Goal: Task Accomplishment & Management: Complete application form

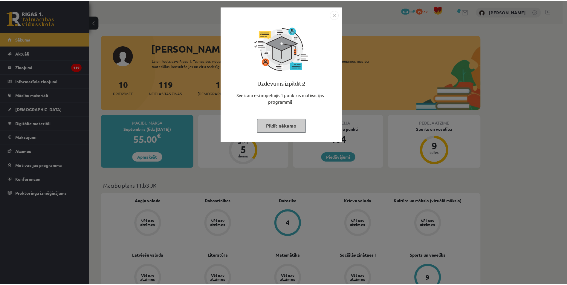
scroll to position [62, 0]
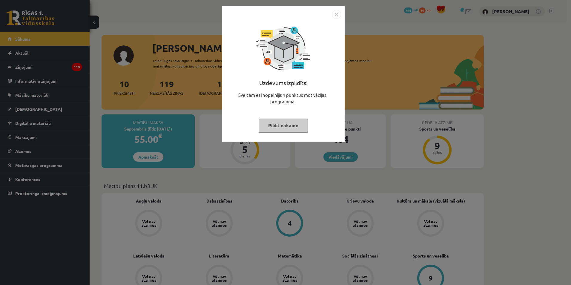
click at [168, 45] on div "Uzdevums izpildīts! Sveicam esi nopelnījis 1 punktus motivācijas programmā Pild…" at bounding box center [285, 142] width 571 height 285
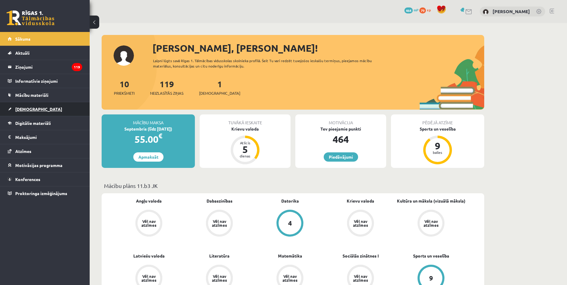
click at [39, 107] on link "[DEMOGRAPHIC_DATA]" at bounding box center [45, 109] width 74 height 14
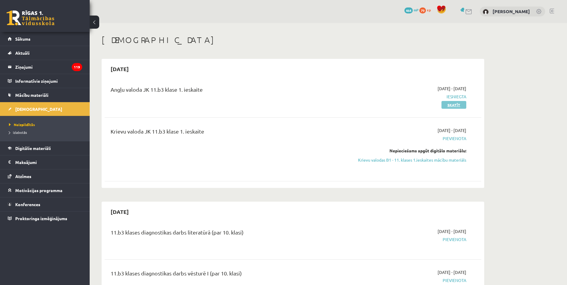
click at [446, 102] on link "Skatīt" at bounding box center [453, 105] width 25 height 8
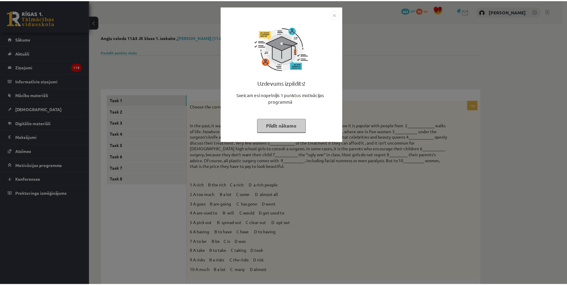
scroll to position [62, 0]
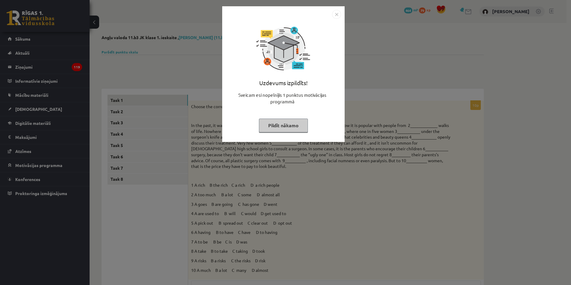
click at [334, 16] on img "Close" at bounding box center [336, 14] width 9 height 9
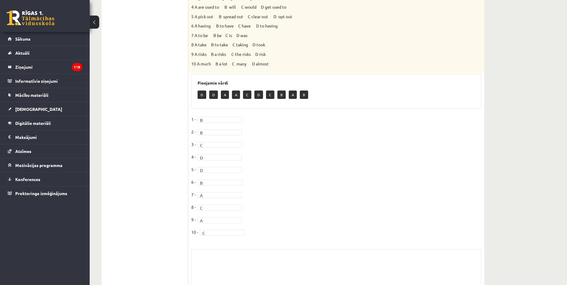
scroll to position [251, 0]
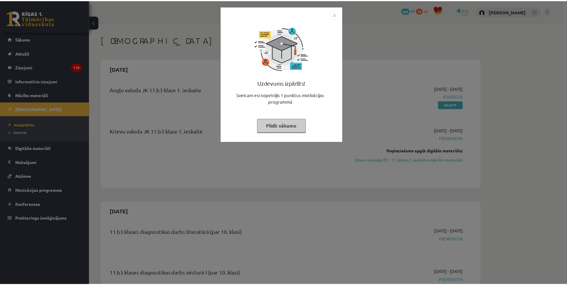
scroll to position [62, 0]
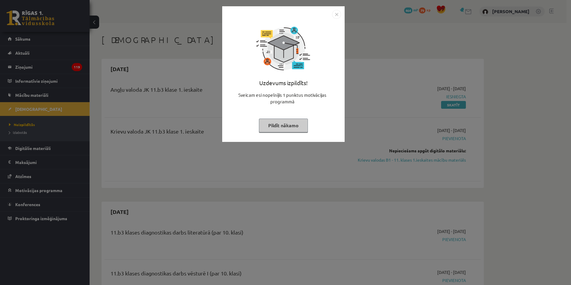
click at [338, 16] on img "Close" at bounding box center [336, 14] width 9 height 9
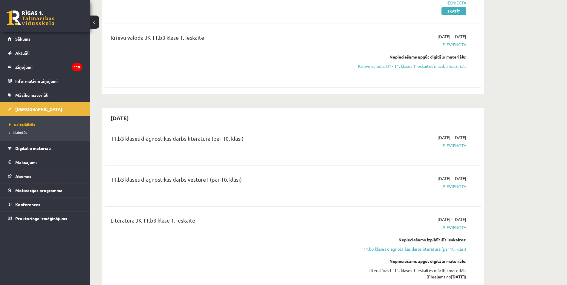
scroll to position [100, 0]
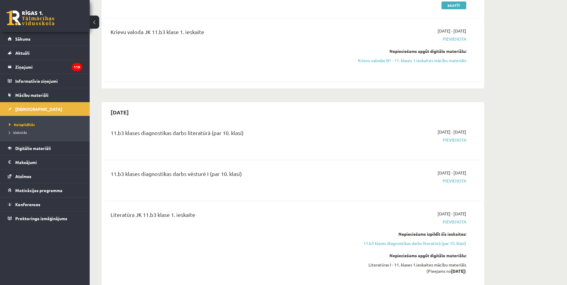
drag, startPoint x: 443, startPoint y: 59, endPoint x: 313, endPoint y: 30, distance: 133.3
click at [443, 59] on link "Krievu valodas B1 - 11. klases 1.ieskaites mācību materiāls" at bounding box center [410, 60] width 113 height 6
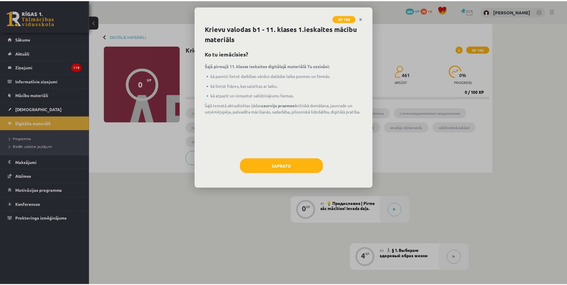
scroll to position [62, 0]
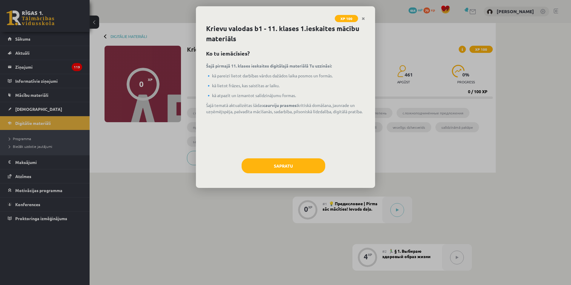
click at [299, 156] on div "Krievu valodas b1 - 11. klases 1.ieskaites mācību materiāls Ko tu iemācīsies? Š…" at bounding box center [285, 106] width 179 height 164
click at [300, 161] on button "Sapratu" at bounding box center [284, 165] width 84 height 15
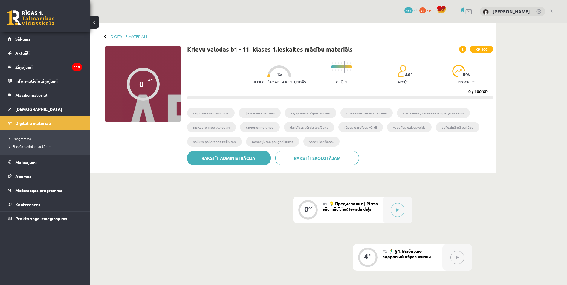
click at [227, 155] on link "Rakstīt administrācijai" at bounding box center [229, 158] width 84 height 14
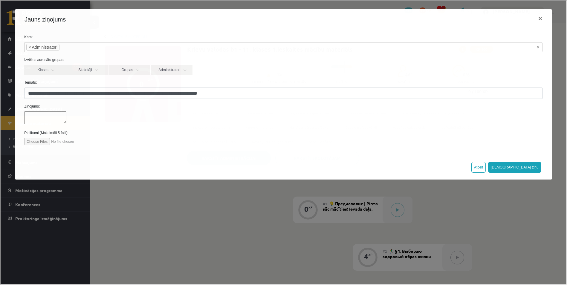
scroll to position [0, 0]
click at [204, 213] on div "**********" at bounding box center [283, 142] width 566 height 284
select select
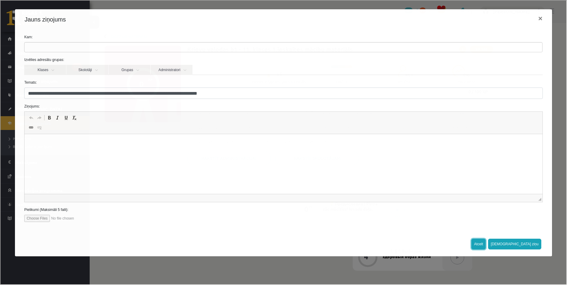
click at [485, 245] on button "Atcelt" at bounding box center [478, 243] width 14 height 11
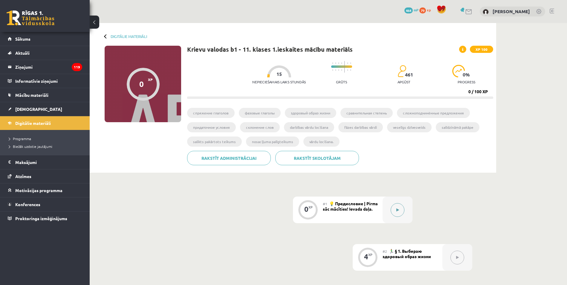
click at [401, 208] on button at bounding box center [398, 210] width 14 height 14
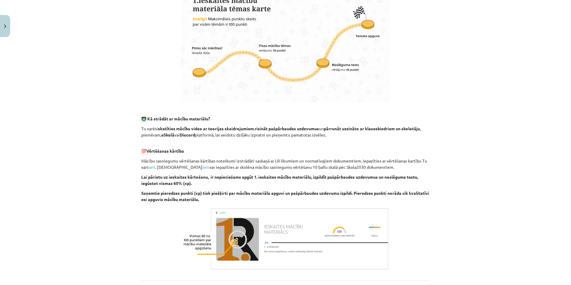
scroll to position [325, 0]
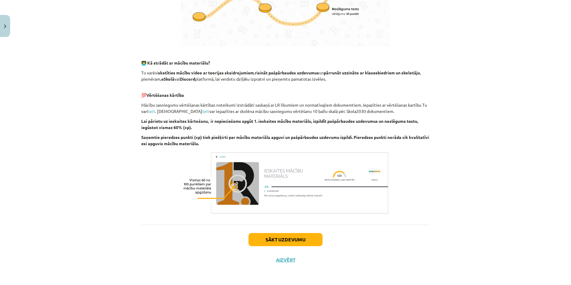
drag, startPoint x: 307, startPoint y: 229, endPoint x: 309, endPoint y: 235, distance: 6.3
click at [307, 230] on div "Sākt uzdevumu Aizvērt" at bounding box center [285, 246] width 289 height 42
click at [309, 235] on button "Sākt uzdevumu" at bounding box center [286, 239] width 74 height 13
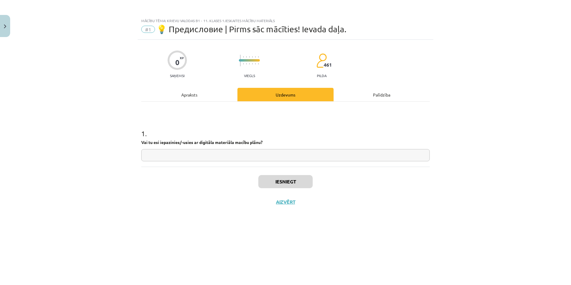
click at [239, 162] on div "1 . Vai tu esi iepazinies/-usies ar digitāla materiāla macību plānu?" at bounding box center [285, 134] width 289 height 65
click at [239, 156] on input "text" at bounding box center [285, 155] width 289 height 12
type input "**"
click at [277, 186] on button "Iesniegt" at bounding box center [286, 181] width 54 height 13
click at [280, 210] on button "Nākamā nodarbība" at bounding box center [285, 206] width 59 height 14
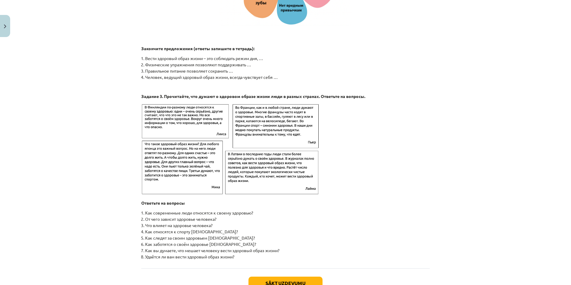
scroll to position [893, 0]
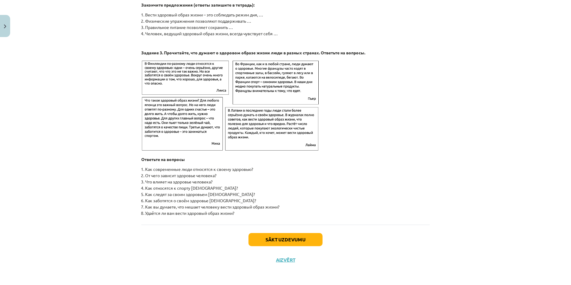
click at [272, 247] on div "Sākt uzdevumu Aizvērt" at bounding box center [285, 246] width 289 height 42
click at [275, 237] on button "Sākt uzdevumu" at bounding box center [286, 239] width 74 height 13
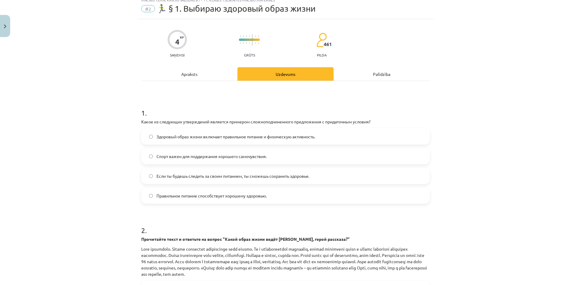
scroll to position [15, 0]
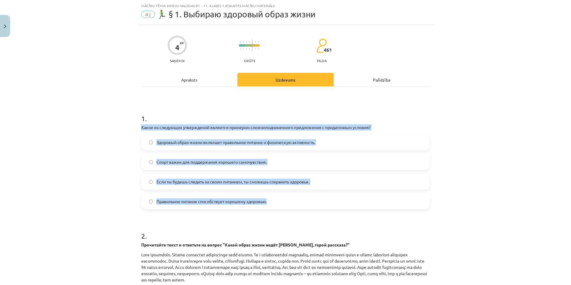
drag, startPoint x: 136, startPoint y: 126, endPoint x: 277, endPoint y: 204, distance: 161.2
type textarea "**********"
click at [277, 204] on div "4 XP Saņemsi Grūts 461 pilda Apraksts Uzdevums Palīdzība 1 . Какое из следующих…" at bounding box center [286, 220] width 296 height 391
copy div "Какое из следующих утверждений является примером сложноподчиненного предложения…"
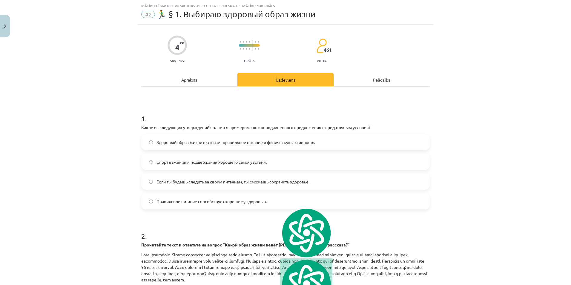
click at [238, 112] on h1 "1 ." at bounding box center [285, 113] width 289 height 19
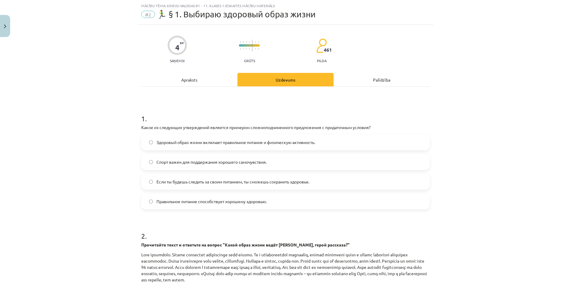
click at [176, 186] on label "Если ты будешь следить за своим питанием, ты сможешь сохранить здоровье." at bounding box center [285, 181] width 287 height 15
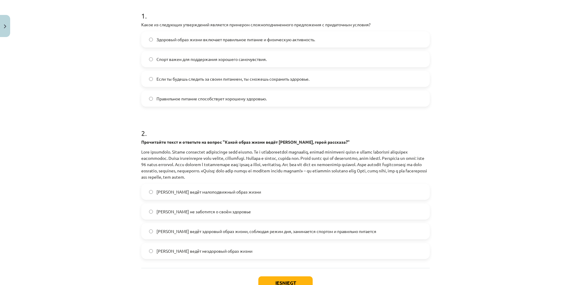
scroll to position [155, 0]
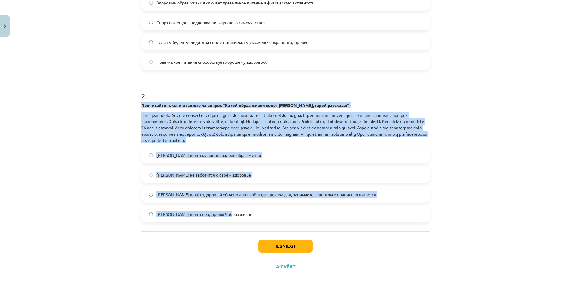
drag, startPoint x: 139, startPoint y: 105, endPoint x: 297, endPoint y: 218, distance: 194.9
click at [297, 218] on div "2 . Прочитайте текст и ответьте на вопрос "Какой образ жизни ведёт Олег, герой …" at bounding box center [285, 152] width 289 height 140
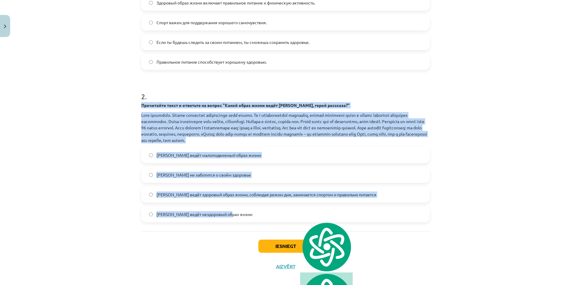
copy div "Прочитайте текст и ответьте на вопрос "Какой образ жизни ведёт Олег, герой расс…"
click at [243, 117] on p at bounding box center [285, 127] width 289 height 31
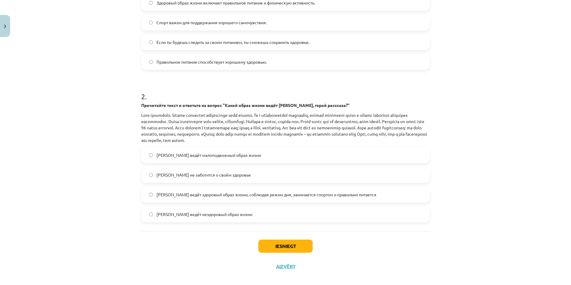
click at [214, 196] on span "Олег ведёт здоровый образ жизни, соблюдая режим дня, занимается спортом и прави…" at bounding box center [267, 195] width 220 height 6
click at [283, 245] on button "Iesniegt" at bounding box center [286, 246] width 54 height 13
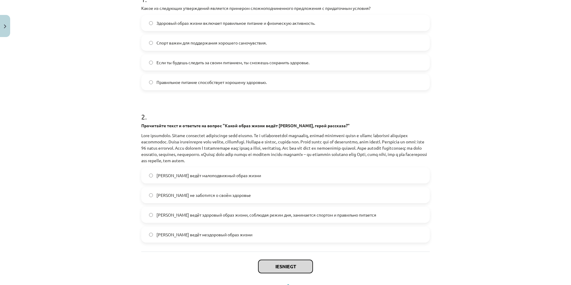
scroll to position [134, 0]
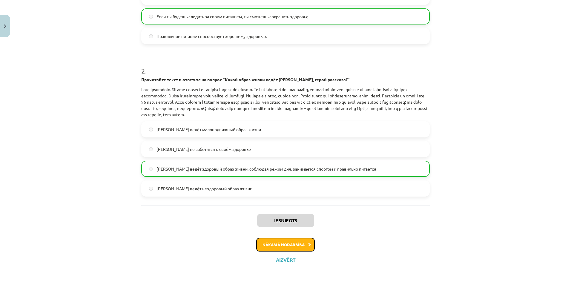
click at [296, 240] on button "Nākamā nodarbība" at bounding box center [285, 245] width 59 height 14
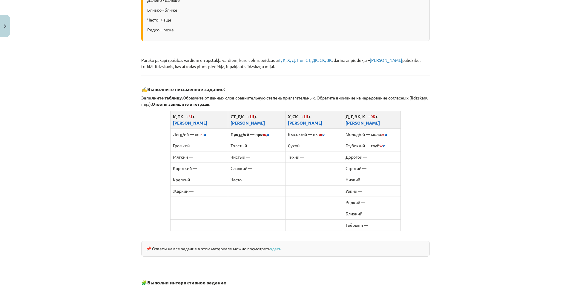
scroll to position [473, 0]
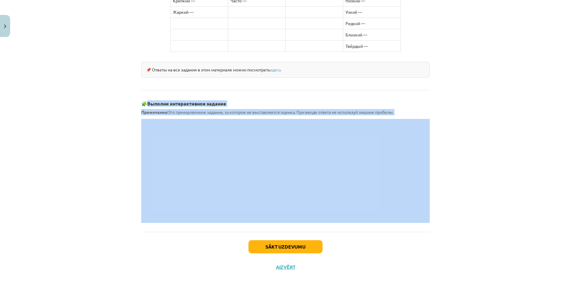
drag, startPoint x: 146, startPoint y: 96, endPoint x: 172, endPoint y: 113, distance: 31.2
click at [124, 71] on div "Mācību tēma: Krievu valodas b1 - 11. klases 1.ieskaites mācību materiāls #3 📖 §…" at bounding box center [285, 142] width 571 height 285
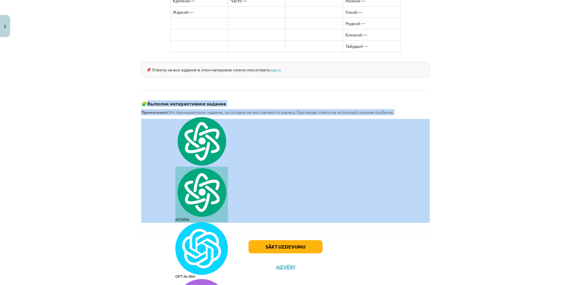
click at [283, 109] on p "Примечание: Это тренировочное задание, за которое не выставляется оценка. При в…" at bounding box center [285, 112] width 289 height 6
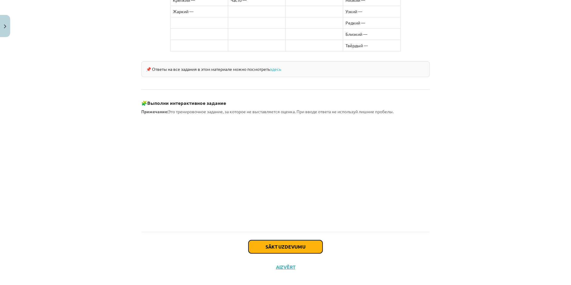
click at [305, 240] on button "Sākt uzdevumu" at bounding box center [286, 246] width 74 height 13
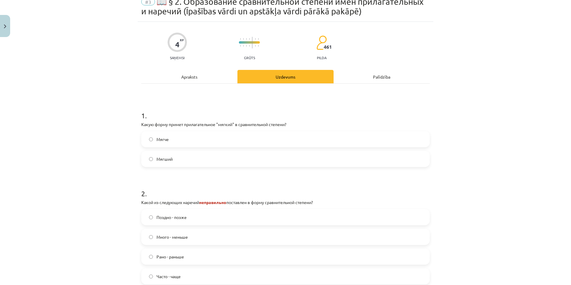
scroll to position [15, 0]
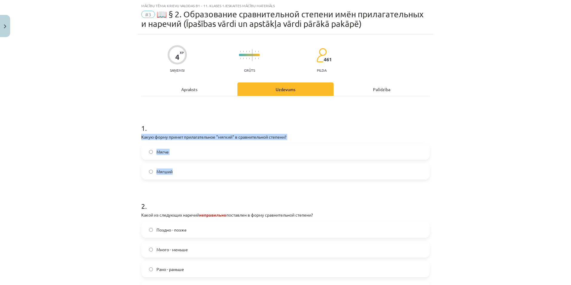
drag, startPoint x: 137, startPoint y: 136, endPoint x: 195, endPoint y: 172, distance: 67.8
click at [195, 172] on div "4 XP Saņemsi Grūts 461 pilda Apraksts Uzdevums Palīdzība 1 . Какую форму примет…" at bounding box center [286, 192] width 296 height 317
copy div "Какую форму примет прилагательное "мягкий" в сравнительной степени? Мягче Мягший"
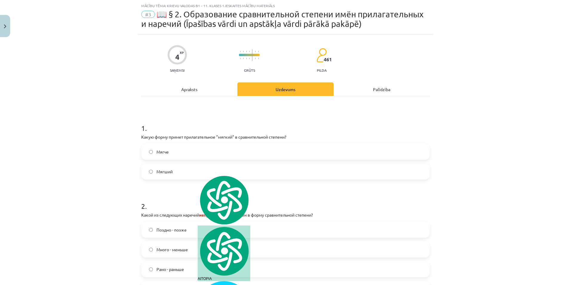
click at [206, 124] on h1 "1 ." at bounding box center [285, 123] width 289 height 19
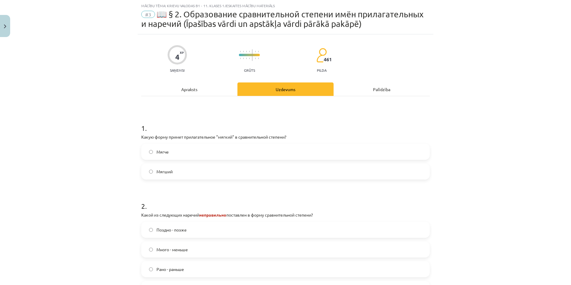
click at [183, 153] on label "Мягче" at bounding box center [285, 151] width 287 height 15
click at [176, 173] on label "Мягший" at bounding box center [285, 171] width 287 height 15
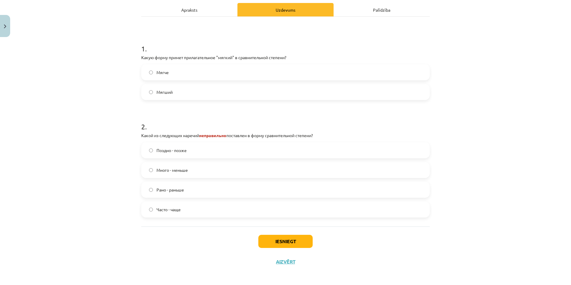
scroll to position [96, 0]
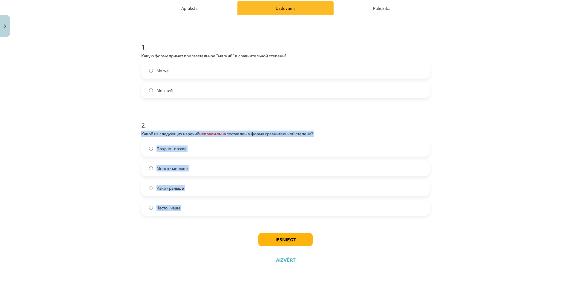
drag, startPoint x: 137, startPoint y: 133, endPoint x: 227, endPoint y: 203, distance: 113.7
click at [227, 203] on div "4 XP Saņemsi Grūts 461 pilda Apraksts Uzdevums Palīdzība 1 . Какую форму примет…" at bounding box center [286, 111] width 296 height 317
copy div "Какой из следующих наречий неправильно поставлен в форму сравнительной степени?…"
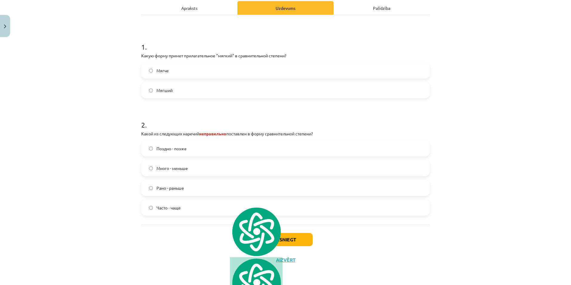
click at [223, 107] on form "1 . Какую форму примет прилагательное "мягкий" в сравнительной степени? Мягче М…" at bounding box center [285, 123] width 289 height 183
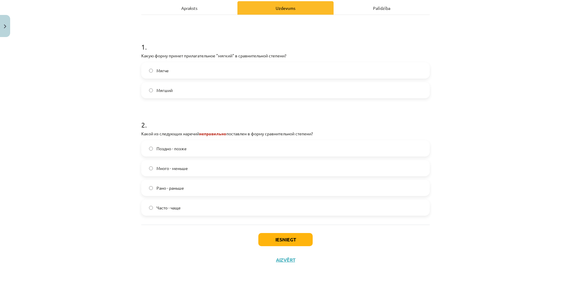
click at [186, 169] on label "Много - меньше" at bounding box center [285, 168] width 287 height 15
click at [187, 154] on label "Поздно - позже" at bounding box center [285, 148] width 287 height 15
click at [189, 192] on label "Рано - раньше" at bounding box center [285, 188] width 287 height 15
click at [194, 214] on label "Часто - чаще" at bounding box center [285, 207] width 287 height 15
click at [186, 165] on label "Много - меньше" at bounding box center [285, 168] width 287 height 15
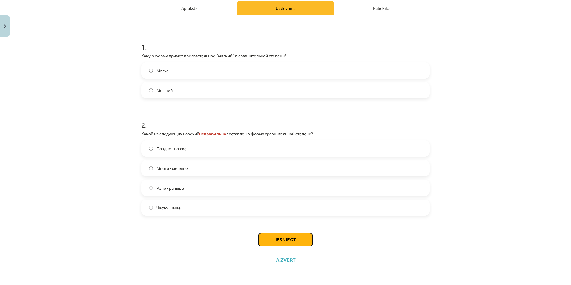
click at [274, 238] on button "Iesniegt" at bounding box center [286, 239] width 54 height 13
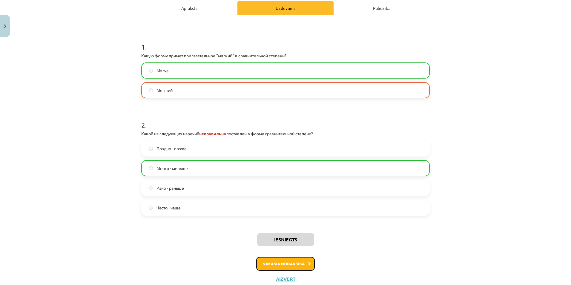
click at [294, 268] on button "Nākamā nodarbība" at bounding box center [285, 264] width 59 height 14
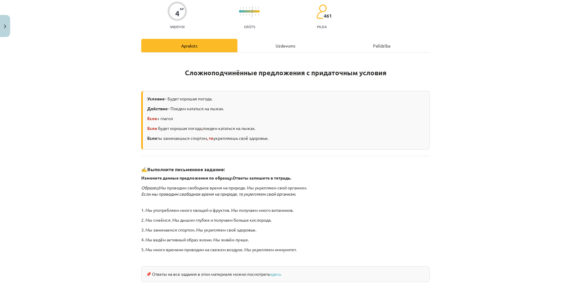
scroll to position [111, 0]
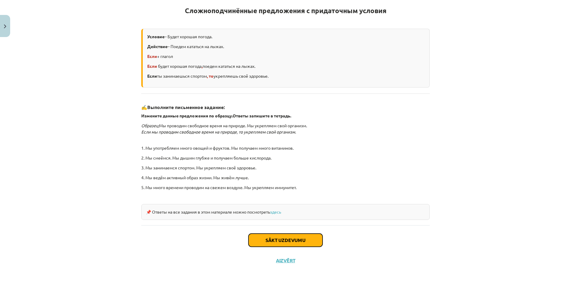
click at [276, 241] on button "Sākt uzdevumu" at bounding box center [286, 240] width 74 height 13
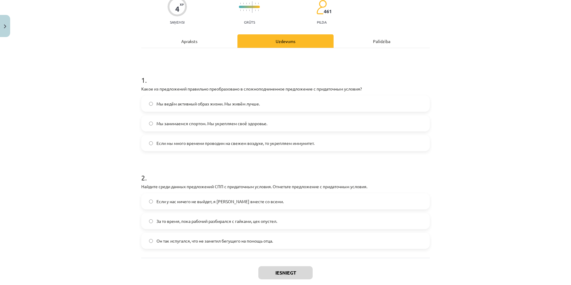
scroll to position [55, 0]
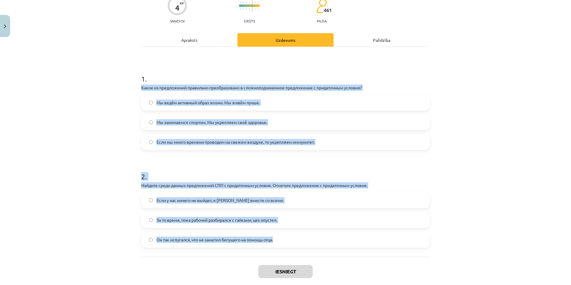
drag, startPoint x: 134, startPoint y: 85, endPoint x: 352, endPoint y: 235, distance: 263.8
click at [352, 235] on div "Mācību tēma: Krievu valodas b1 - 11. klases 1.ieskaites mācību materiāls #4 📖 §…" at bounding box center [285, 142] width 571 height 285
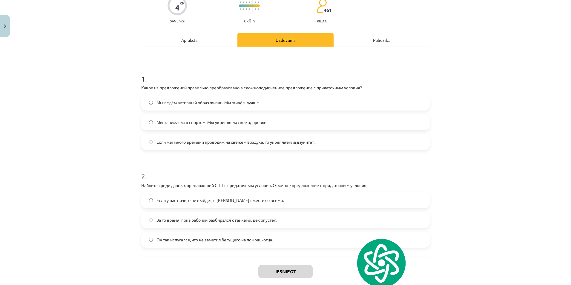
click at [121, 62] on div "Mācību tēma: Krievu valodas b1 - 11. klases 1.ieskaites mācību materiāls #4 📖 §…" at bounding box center [285, 142] width 571 height 285
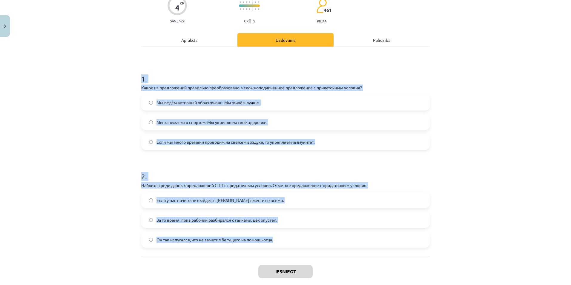
drag, startPoint x: 134, startPoint y: 74, endPoint x: 285, endPoint y: 244, distance: 226.5
click at [289, 249] on div "Mācību tēma: Krievu valodas b1 - 11. klases 1.ieskaites mācību materiāls #4 📖 §…" at bounding box center [285, 142] width 571 height 285
copy form "1 . Какое из предложений правильно преобразовано в сложноподчиненное предложени…"
click at [278, 60] on div "1 . Какое из предложений правильно преобразовано в сложноподчиненное предложени…" at bounding box center [285, 152] width 289 height 210
click at [138, 132] on div "4 XP Saņemsi Grūts 461 pilda Apraksts Uzdevums Palīdzība 1 . Какое из предложен…" at bounding box center [286, 143] width 296 height 317
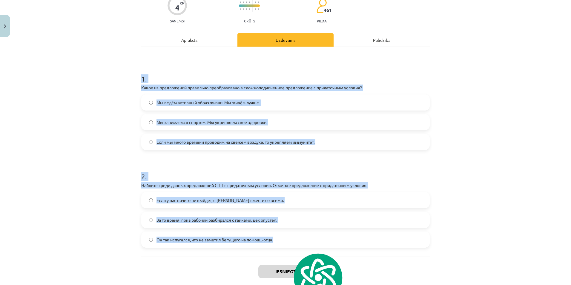
click at [169, 143] on span "Если мы много времени проводим на свежем воздухе, то укрепляем иммунитет." at bounding box center [236, 142] width 158 height 6
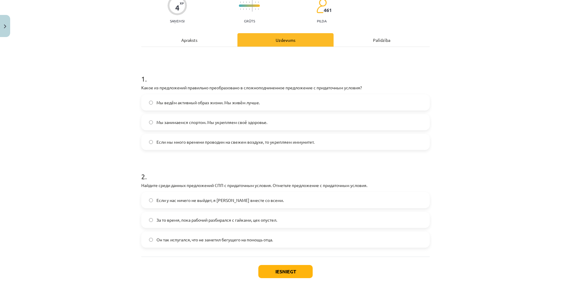
click at [190, 199] on span "Если у нас ничего не выйдет, я уеду вместе со всеми." at bounding box center [220, 200] width 127 height 6
click at [290, 263] on div "Iesniegt Aizvērt" at bounding box center [285, 278] width 289 height 42
click at [293, 267] on button "Iesniegt" at bounding box center [286, 271] width 54 height 13
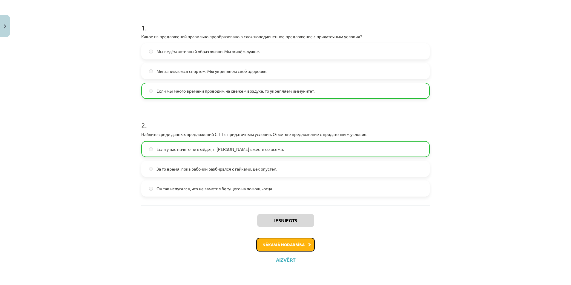
click at [305, 240] on button "Nākamā nodarbība" at bounding box center [285, 245] width 59 height 14
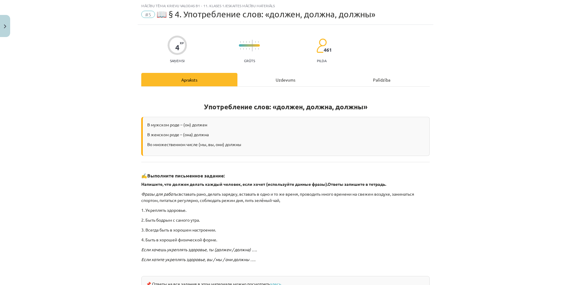
scroll to position [87, 0]
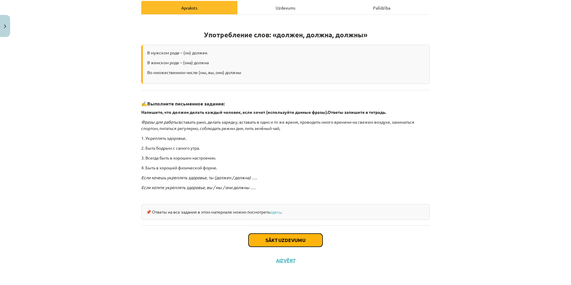
click at [299, 235] on button "Sākt uzdevumu" at bounding box center [286, 240] width 74 height 13
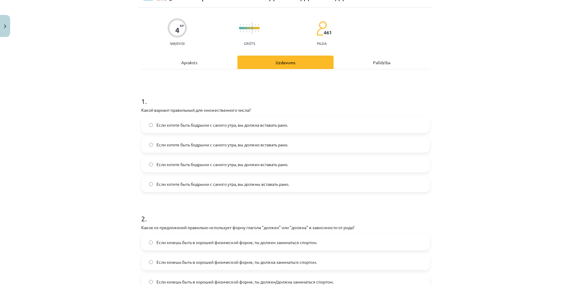
scroll to position [95, 0]
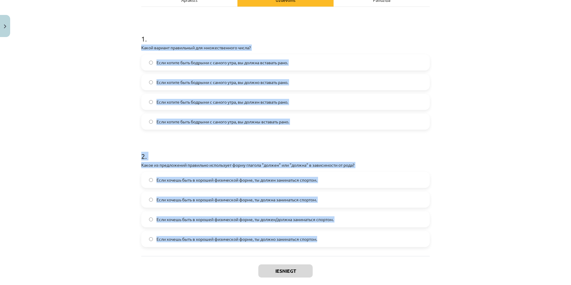
drag, startPoint x: 135, startPoint y: 47, endPoint x: 340, endPoint y: 238, distance: 281.0
click at [342, 240] on div "Mācību tēma: Krievu valodas b1 - 11. klases 1.ieskaites mācību materiāls #5 📖 §…" at bounding box center [285, 142] width 571 height 285
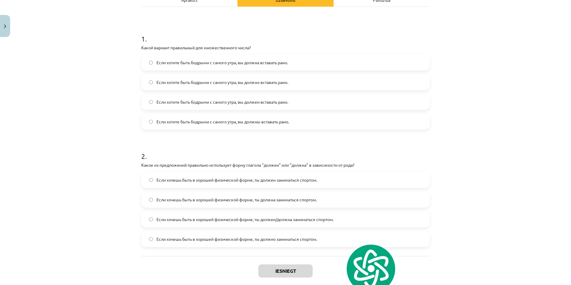
click at [141, 34] on h1 "1 ." at bounding box center [285, 33] width 289 height 19
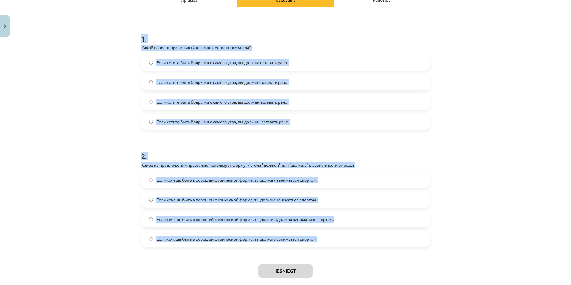
drag, startPoint x: 138, startPoint y: 36, endPoint x: 355, endPoint y: 242, distance: 299.1
click at [355, 242] on div "4 XP Saņemsi Grūts 461 pilda Apraksts Uzdevums Palīdzība 1 . Какой вариант прав…" at bounding box center [286, 123] width 296 height 357
copy form "1 . Какой вариант правильный для множественного числа? Если хотите быть бодрыми…"
drag, startPoint x: 244, startPoint y: 41, endPoint x: 241, endPoint y: 39, distance: 3.3
click at [244, 40] on h1 "1 ." at bounding box center [285, 33] width 289 height 19
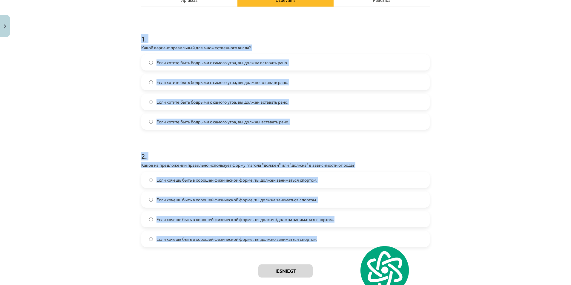
click at [195, 65] on span "Если хотите быть бодрыми с самого утра, вы должна вставать рано." at bounding box center [222, 62] width 131 height 6
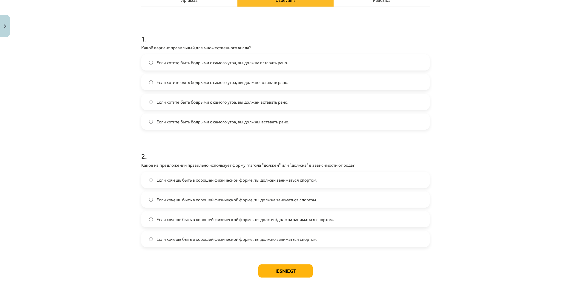
click at [266, 122] on span "Если хотите быть бодрыми с самого утра, вы должны вставать рано." at bounding box center [223, 122] width 133 height 6
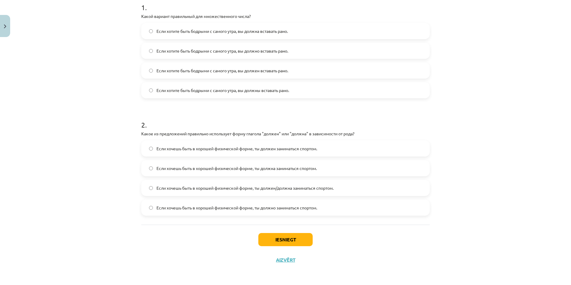
click at [274, 189] on span "Если хочешь быть в хорошей физической форме, ты должен/должна заниматься спорто…" at bounding box center [245, 188] width 177 height 6
drag, startPoint x: 284, startPoint y: 238, endPoint x: 326, endPoint y: 214, distance: 48.4
click at [283, 238] on button "Iesniegt" at bounding box center [286, 239] width 54 height 13
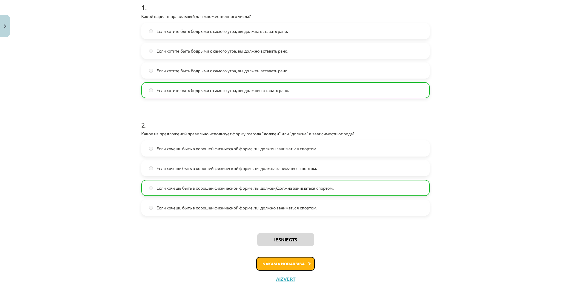
click at [291, 260] on button "Nākamā nodarbība" at bounding box center [285, 264] width 59 height 14
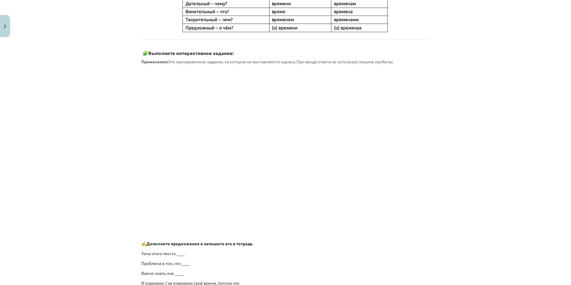
scroll to position [354, 0]
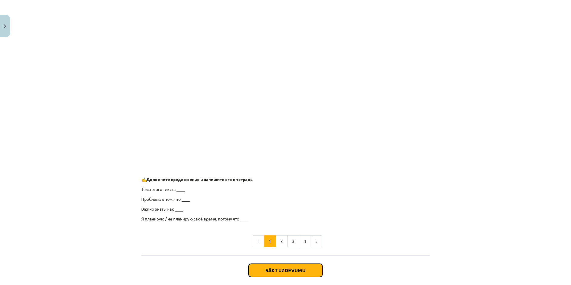
click at [302, 269] on button "Sākt uzdevumu" at bounding box center [286, 270] width 74 height 13
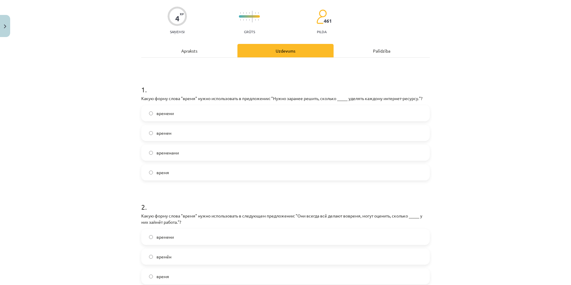
scroll to position [15, 0]
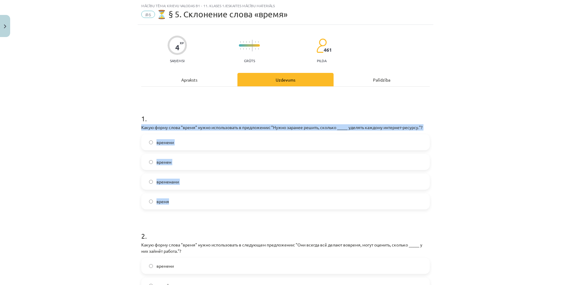
drag, startPoint x: 136, startPoint y: 126, endPoint x: 216, endPoint y: 198, distance: 107.1
click at [216, 198] on div "4 XP Saņemsi Grūts 461 pilda Apraksts Uzdevums Palīdzība 1 . Какую форму слова …" at bounding box center [286, 206] width 296 height 363
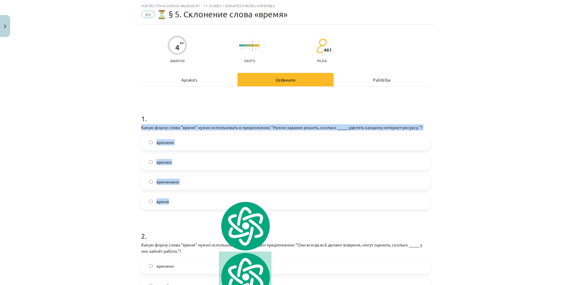
copy div "Какую форму слова "время" нужно использовать в предложении: "Нужно заранее реши…"
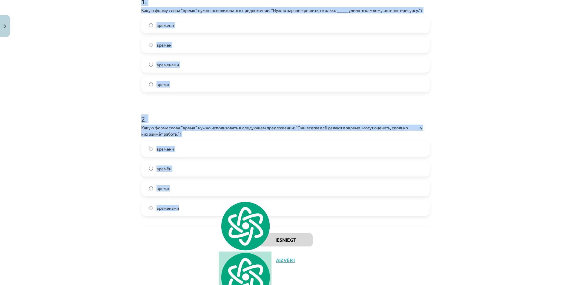
scroll to position [132, 0]
drag, startPoint x: 152, startPoint y: 92, endPoint x: 217, endPoint y: 215, distance: 139.6
click at [217, 215] on div "Mācību tēma: Krievu valodas b1 - 11. klases 1.ieskaites mācību materiāls #6 ⏳ §…" at bounding box center [285, 142] width 571 height 285
copy form "1 . Какую форму слова "время" нужно использовать в предложении: "Нужно заранее …"
click at [163, 113] on h1 "2 ." at bounding box center [285, 113] width 289 height 19
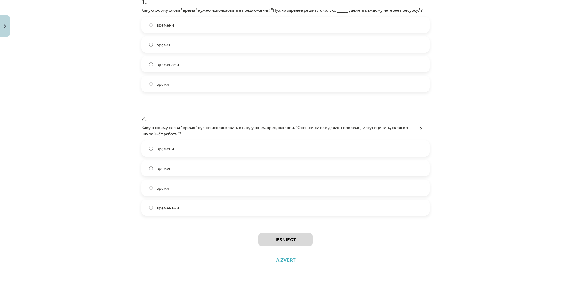
click at [176, 28] on label "времени" at bounding box center [285, 24] width 287 height 15
click at [195, 152] on label "времени" at bounding box center [285, 148] width 287 height 15
click at [298, 244] on button "Iesniegt" at bounding box center [286, 239] width 54 height 13
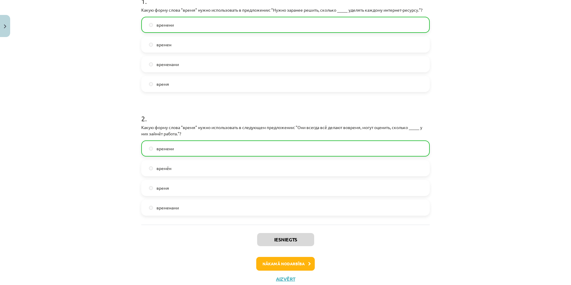
click at [313, 256] on div "Iesniegts Nākamā nodarbība Aizvērt" at bounding box center [285, 255] width 289 height 61
click at [311, 259] on button "Nākamā nodarbība" at bounding box center [285, 264] width 59 height 14
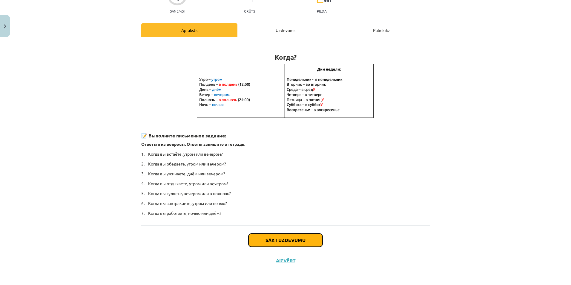
click at [296, 235] on button "Sākt uzdevumu" at bounding box center [286, 240] width 74 height 13
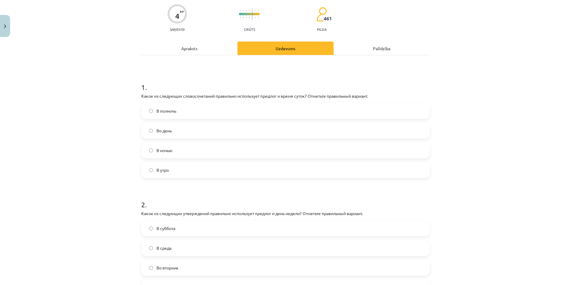
scroll to position [126, 0]
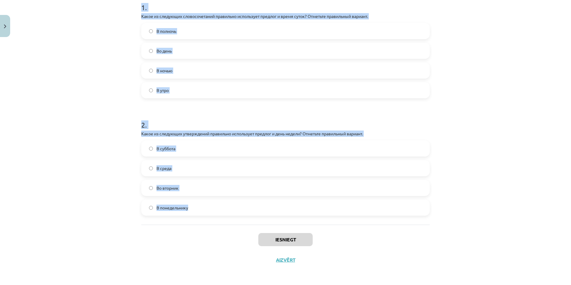
drag, startPoint x: 132, startPoint y: 7, endPoint x: 322, endPoint y: 221, distance: 285.5
click at [322, 221] on div "Mācību tēma: Krievu valodas b1 - 11. klases 1.ieskaites mācību materiāls #7 📅 §…" at bounding box center [285, 142] width 571 height 285
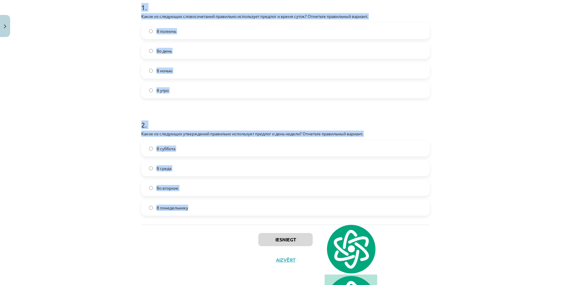
copy form "1 . Какое из следующих словосочетаний правильно использует предлог и время суто…"
click at [141, 122] on h1 "2 ." at bounding box center [285, 119] width 289 height 19
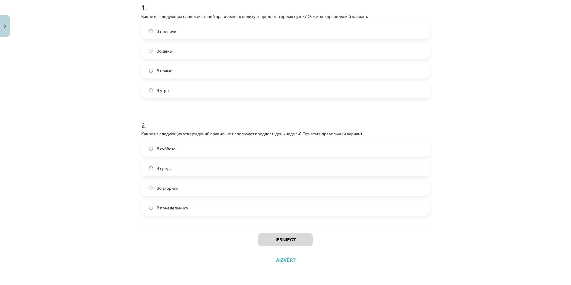
click at [181, 30] on label "В полночь" at bounding box center [285, 31] width 287 height 15
click at [180, 191] on label "Во вторник" at bounding box center [285, 188] width 287 height 15
click at [290, 241] on button "Iesniegt" at bounding box center [286, 239] width 54 height 13
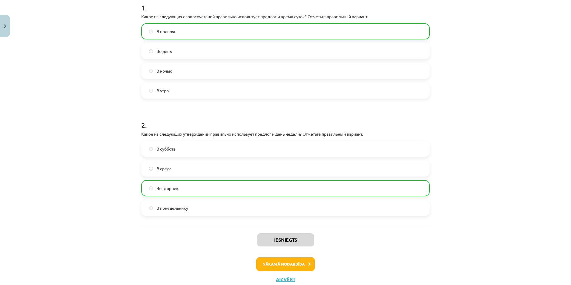
scroll to position [0, 0]
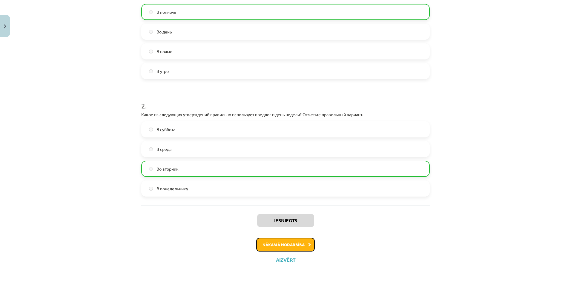
click at [295, 241] on button "Nākamā nodarbība" at bounding box center [285, 245] width 59 height 14
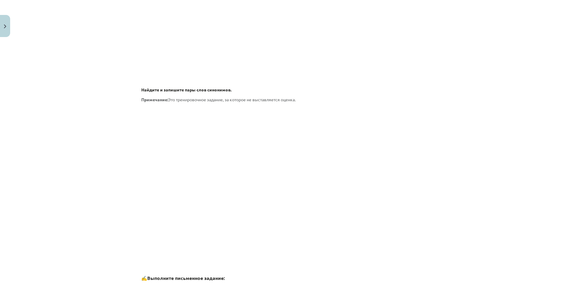
scroll to position [831, 0]
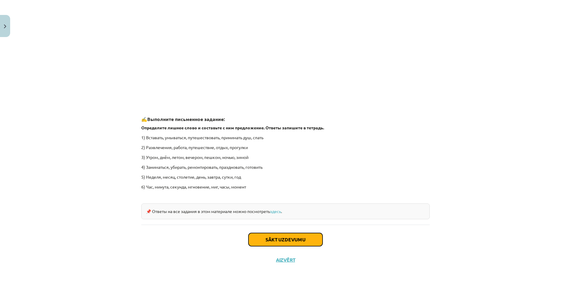
click at [298, 239] on button "Sākt uzdevumu" at bounding box center [286, 239] width 74 height 13
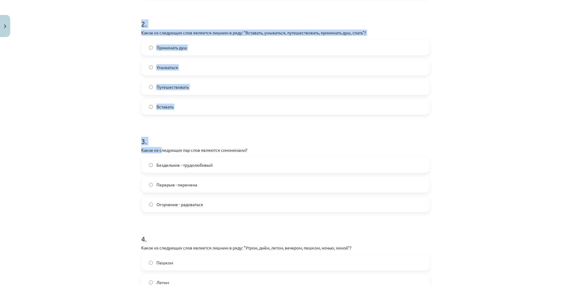
scroll to position [341, 0]
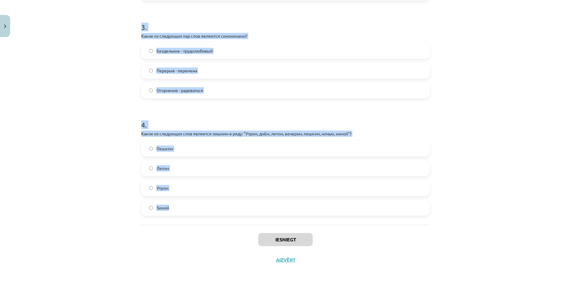
drag, startPoint x: 140, startPoint y: 117, endPoint x: 187, endPoint y: 201, distance: 96.6
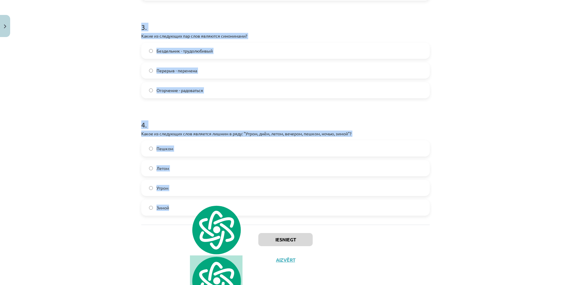
copy form "1 . Какие из следующих пар слов являются антонимами? Все вышеперечисленные Одев…"
click at [189, 132] on p "Какое из следующих слов является лишним в ряду: "Утром, днём, летом, вечером, п…" at bounding box center [285, 134] width 289 height 6
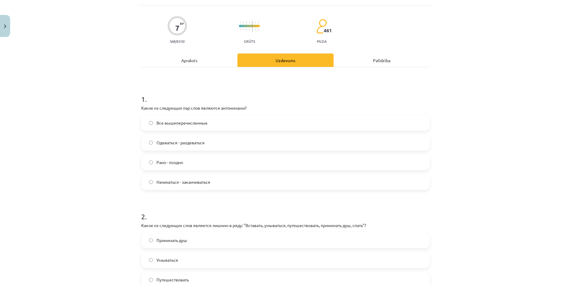
scroll to position [0, 0]
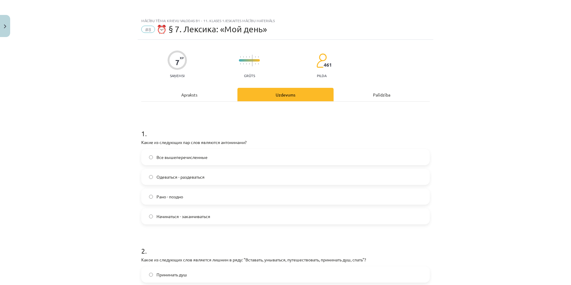
click at [162, 177] on span "Одеваться - раздеваться" at bounding box center [181, 177] width 48 height 6
drag, startPoint x: 132, startPoint y: 143, endPoint x: 254, endPoint y: 143, distance: 121.3
click at [254, 143] on div "Mācību tēma: Krievu valodas b1 - 11. klases 1.ieskaites mācību materiāls #8 ⏰ §…" at bounding box center [285, 142] width 571 height 285
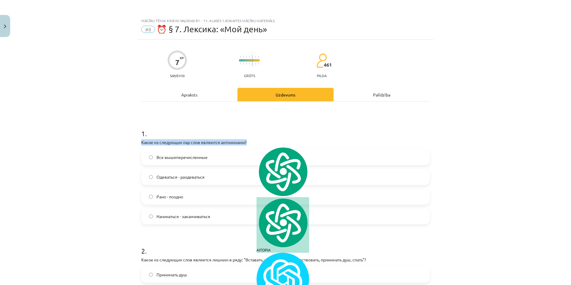
drag, startPoint x: 254, startPoint y: 143, endPoint x: 224, endPoint y: 150, distance: 31.0
click at [227, 140] on p "Какие из следующих пар слов являются антонимами?" at bounding box center [285, 142] width 289 height 6
click at [211, 196] on label "Рано - поздно" at bounding box center [285, 196] width 287 height 15
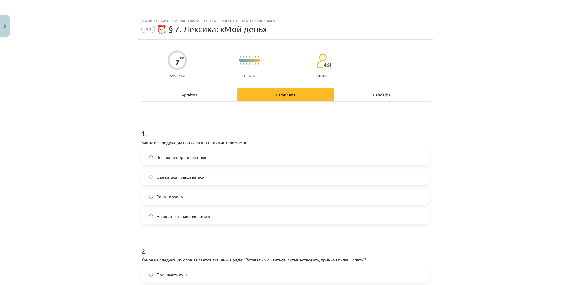
click at [212, 215] on label "Начинаться - заканчиваться" at bounding box center [285, 216] width 287 height 15
drag, startPoint x: 209, startPoint y: 179, endPoint x: 204, endPoint y: 168, distance: 11.9
click at [208, 179] on label "Одеваться - раздеваться" at bounding box center [285, 176] width 287 height 15
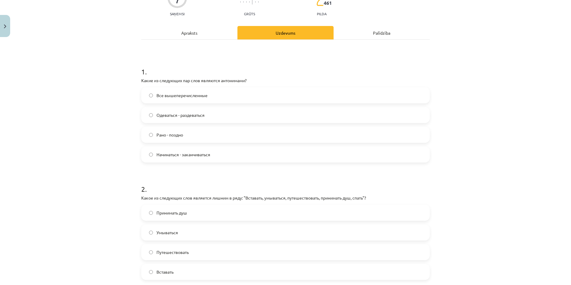
scroll to position [159, 0]
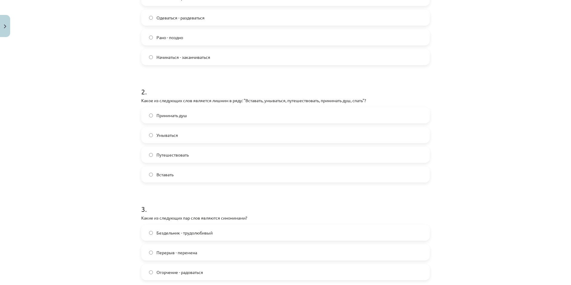
click at [176, 155] on span "Путешествовать" at bounding box center [173, 155] width 32 height 6
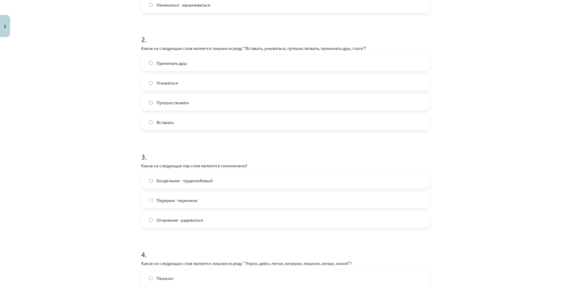
scroll to position [279, 0]
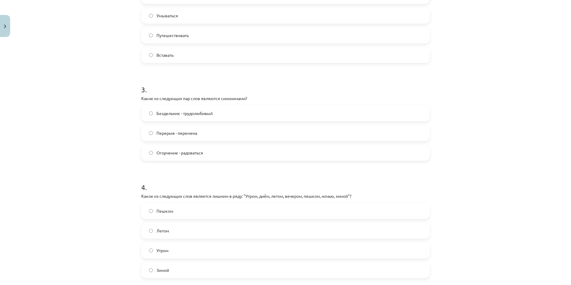
click at [214, 135] on label "Перерыв - перемена" at bounding box center [285, 133] width 287 height 15
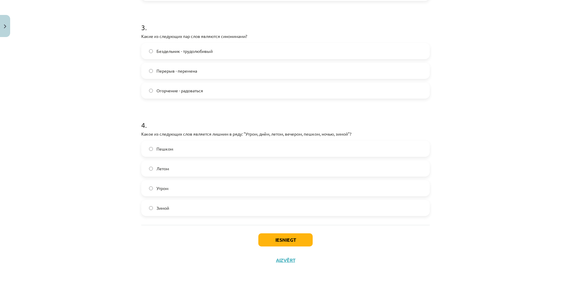
scroll to position [341, 0]
click at [181, 153] on label "Пешком" at bounding box center [285, 148] width 287 height 15
click at [276, 235] on button "Iesniegt" at bounding box center [286, 239] width 54 height 13
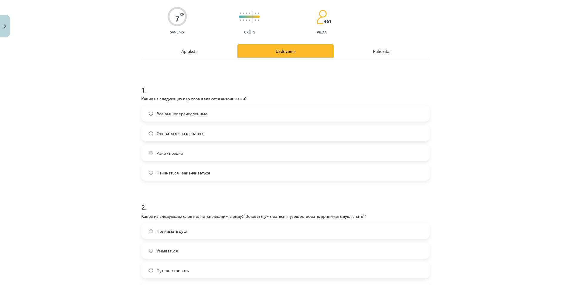
scroll to position [0, 0]
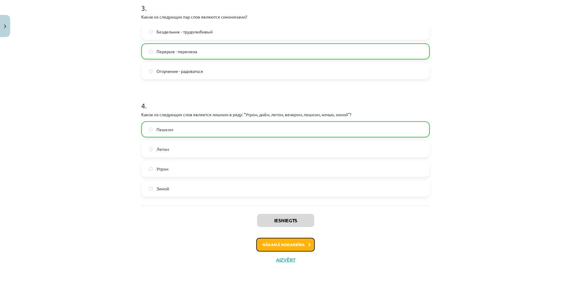
click at [306, 248] on button "Nākamā nodarbība" at bounding box center [285, 245] width 59 height 14
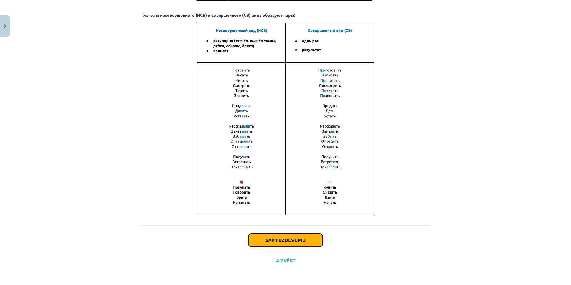
click at [282, 237] on button "Sākt uzdevumu" at bounding box center [286, 240] width 74 height 13
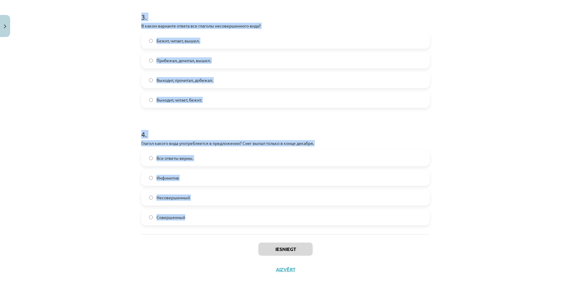
scroll to position [359, 0]
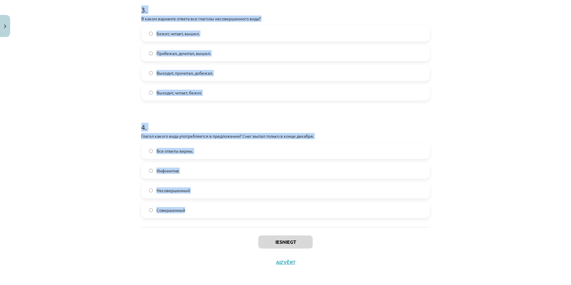
drag, startPoint x: 140, startPoint y: 130, endPoint x: 221, endPoint y: 213, distance: 116.7
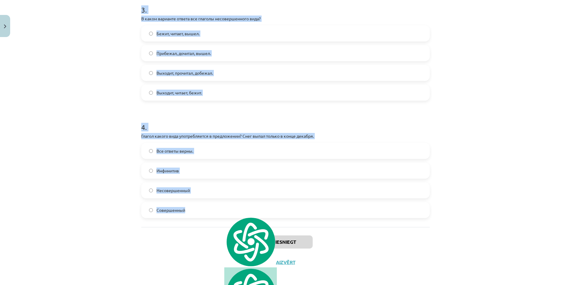
drag, startPoint x: 153, startPoint y: 129, endPoint x: 153, endPoint y: 106, distance: 23.0
click at [153, 129] on h1 "4 ." at bounding box center [285, 122] width 289 height 19
click at [155, 134] on p "Глагол какого вида употребляется в предложении? Снег выпал только в конце декаб…" at bounding box center [285, 136] width 289 height 6
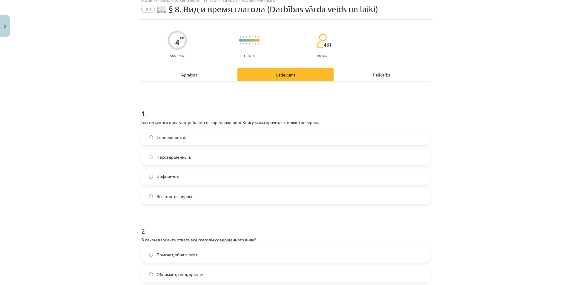
scroll to position [40, 0]
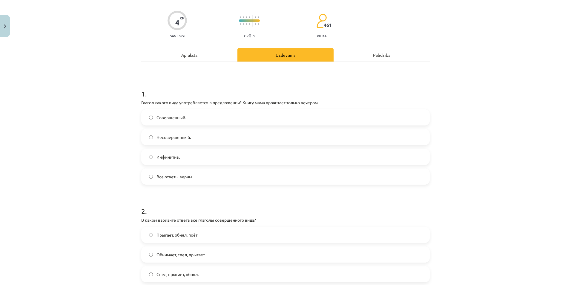
click at [198, 116] on label "Совершенный." at bounding box center [285, 117] width 287 height 15
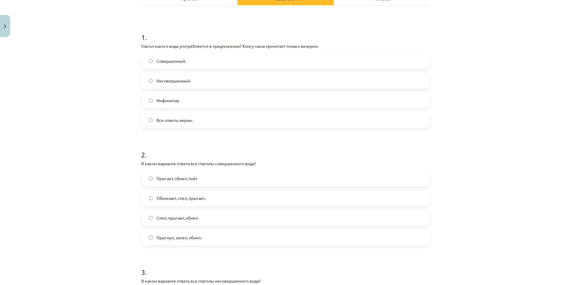
scroll to position [140, 0]
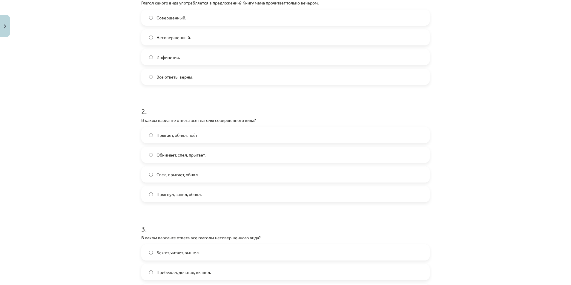
click at [199, 134] on label "Прыгает, обнял, поёт" at bounding box center [285, 135] width 287 height 15
click at [214, 195] on label "Прыгнул, запел, обнял." at bounding box center [285, 194] width 287 height 15
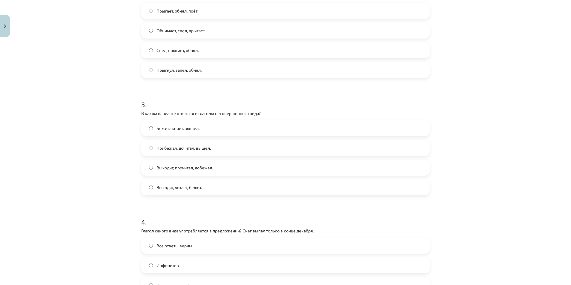
scroll to position [279, 0]
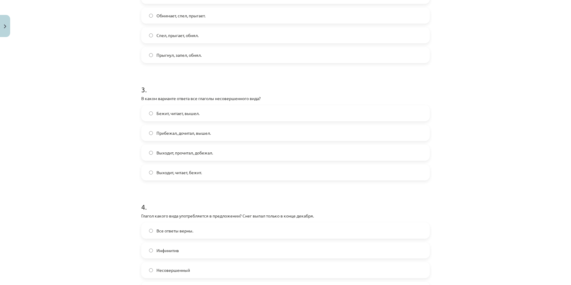
click at [196, 173] on span "Выходит, читает, бежит." at bounding box center [179, 172] width 45 height 6
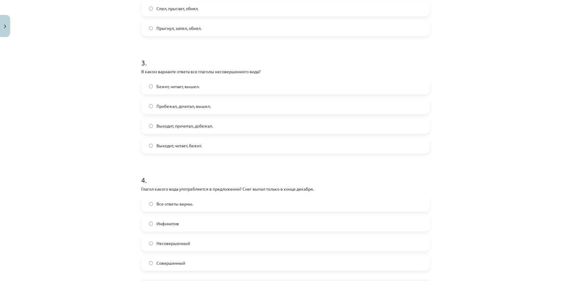
scroll to position [361, 0]
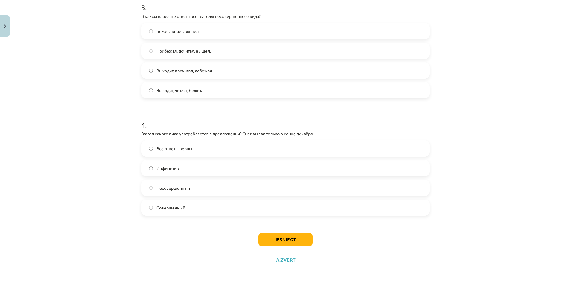
click at [200, 212] on label "Совершенный" at bounding box center [285, 207] width 287 height 15
click at [291, 239] on button "Iesniegt" at bounding box center [286, 239] width 54 height 13
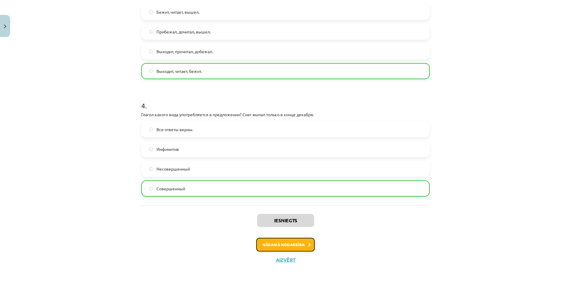
click at [308, 248] on button "Nākamā nodarbība" at bounding box center [285, 245] width 59 height 14
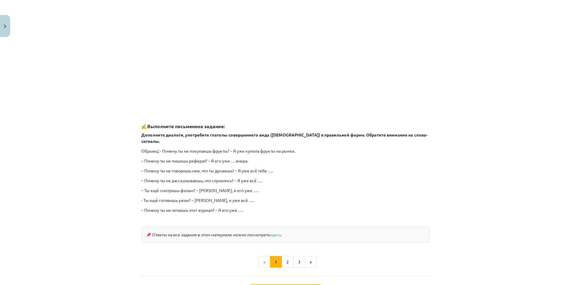
scroll to position [468, 0]
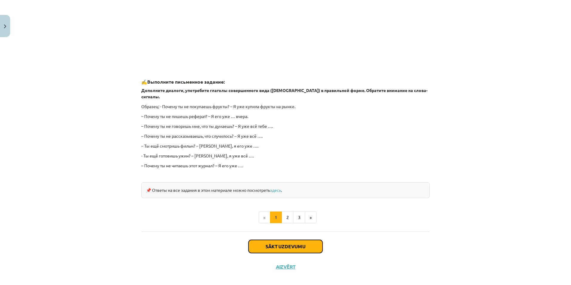
click at [314, 240] on button "Sākt uzdevumu" at bounding box center [286, 246] width 74 height 13
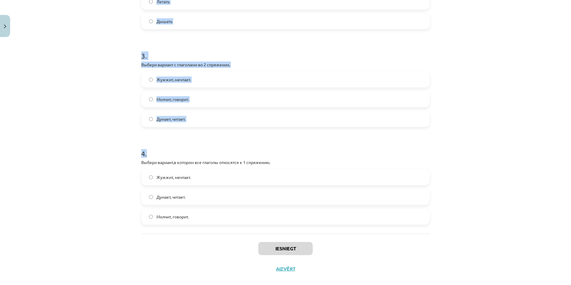
scroll to position [282, 0]
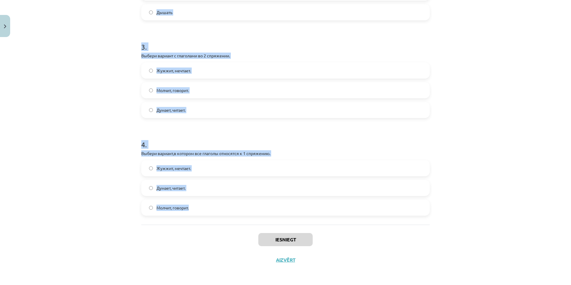
drag, startPoint x: 137, startPoint y: 120, endPoint x: 217, endPoint y: 205, distance: 117.3
click at [217, 205] on div "7 XP Saņemsi Grūts 461 pilda Apraksts Uzdevums Palīdzība 1 . Выбери глагол – ис…" at bounding box center [286, 14] width 296 height 513
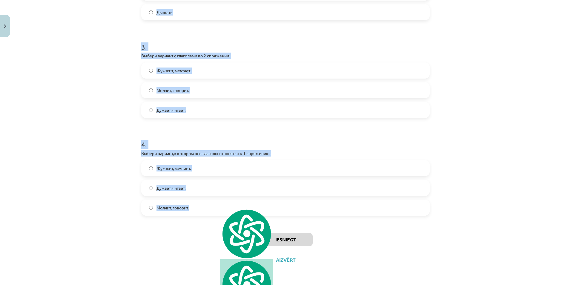
click at [153, 140] on h1 "4 ." at bounding box center [285, 139] width 289 height 19
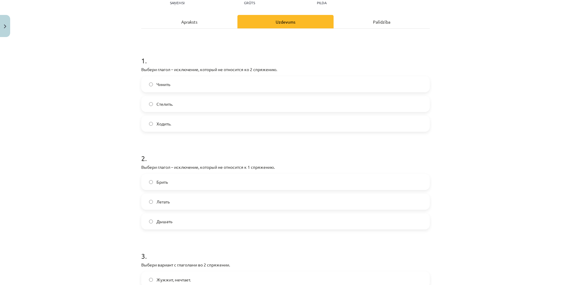
scroll to position [0, 0]
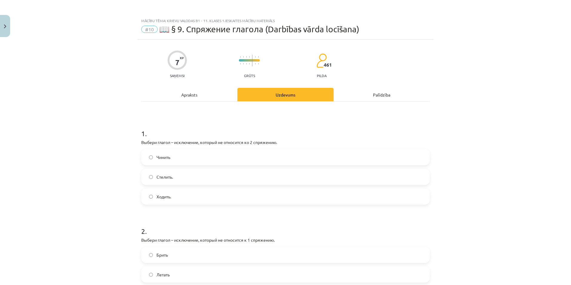
click at [192, 154] on label "Чинить" at bounding box center [285, 157] width 287 height 15
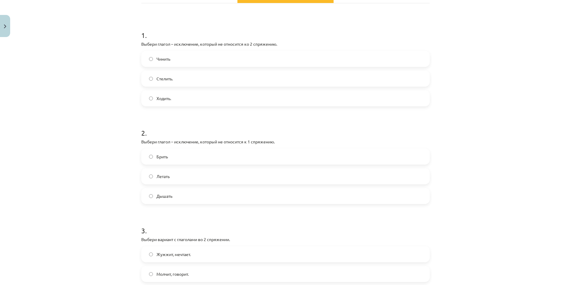
scroll to position [159, 0]
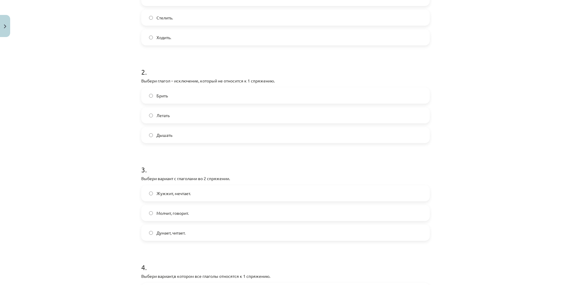
click at [179, 97] on label "Брить" at bounding box center [285, 95] width 287 height 15
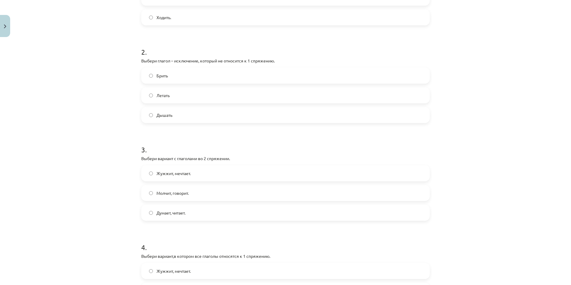
scroll to position [199, 0]
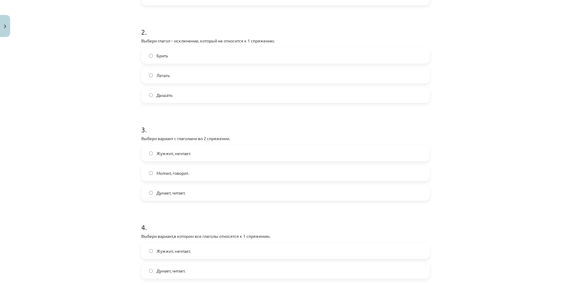
click at [186, 174] on span "Молчит, говорит." at bounding box center [173, 173] width 32 height 6
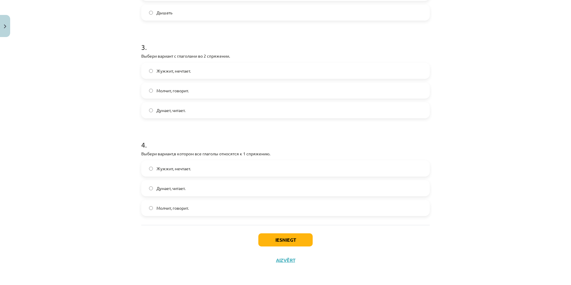
scroll to position [282, 0]
click at [191, 189] on label "Думает, читает." at bounding box center [285, 188] width 287 height 15
click at [270, 241] on button "Iesniegt" at bounding box center [286, 239] width 54 height 13
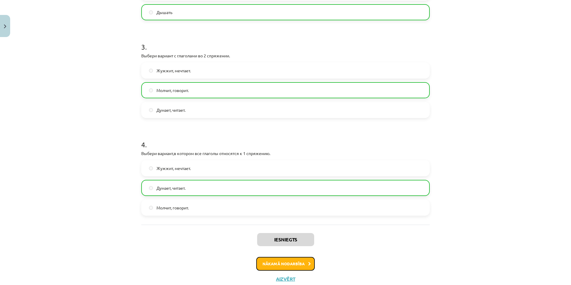
click at [305, 264] on button "Nākamā nodarbība" at bounding box center [285, 264] width 59 height 14
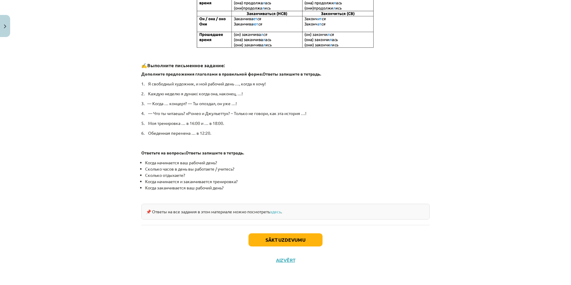
click at [308, 232] on div "Sākt uzdevumu Aizvērt" at bounding box center [285, 246] width 289 height 42
click at [311, 235] on button "Sākt uzdevumu" at bounding box center [286, 239] width 74 height 13
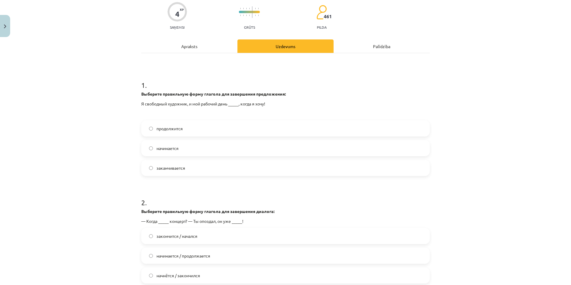
scroll to position [114, 0]
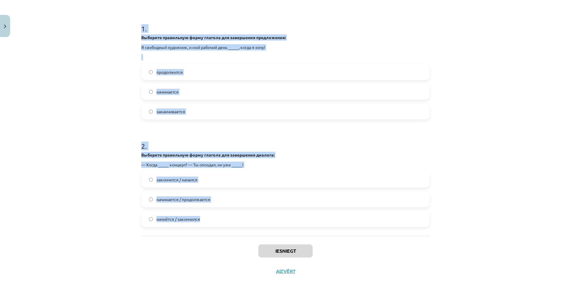
drag, startPoint x: 137, startPoint y: 24, endPoint x: 274, endPoint y: 215, distance: 234.9
click at [274, 215] on div "4 XP Saņemsi Grūts 461 pilda Apraksts Uzdevums Palīdzība 1 . Выберите правильну…" at bounding box center [286, 108] width 296 height 347
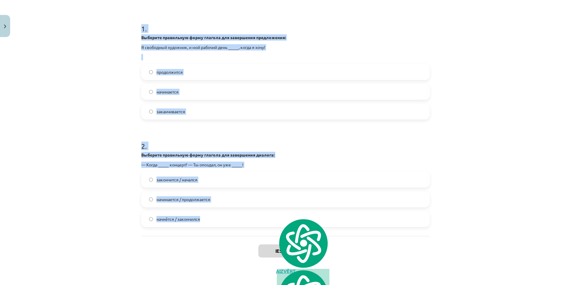
click at [213, 135] on h1 "2 ." at bounding box center [285, 140] width 289 height 19
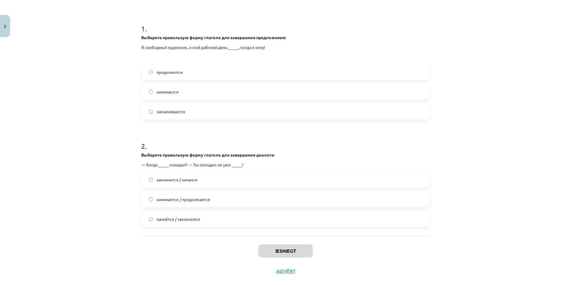
drag, startPoint x: 184, startPoint y: 110, endPoint x: 171, endPoint y: 91, distance: 22.7
click at [185, 110] on label "заканчивается" at bounding box center [285, 111] width 287 height 15
click at [202, 226] on div "начнётся / закончился" at bounding box center [285, 219] width 289 height 16
click at [203, 225] on label "начнётся / закончился" at bounding box center [285, 219] width 287 height 15
click at [297, 258] on div "Iesniegt Aizvērt" at bounding box center [285, 257] width 289 height 42
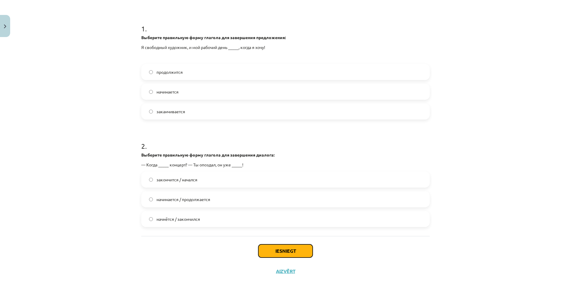
drag, startPoint x: 299, startPoint y: 250, endPoint x: 308, endPoint y: 248, distance: 9.2
click at [300, 250] on button "Iesniegt" at bounding box center [286, 250] width 54 height 13
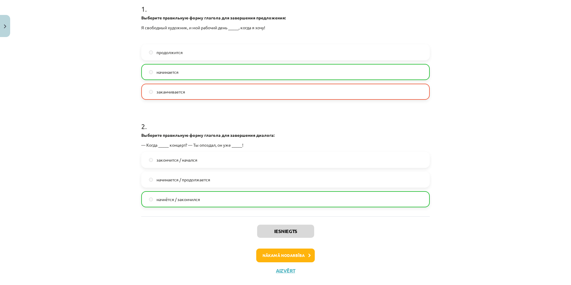
scroll to position [145, 0]
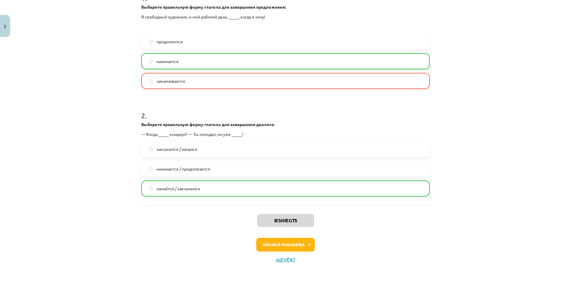
drag, startPoint x: 282, startPoint y: 237, endPoint x: 282, endPoint y: 242, distance: 5.7
click at [282, 237] on div "Iesniegts Nākamā nodarbība Aizvērt" at bounding box center [285, 236] width 289 height 61
click at [282, 242] on button "Nākamā nodarbība" at bounding box center [285, 245] width 59 height 14
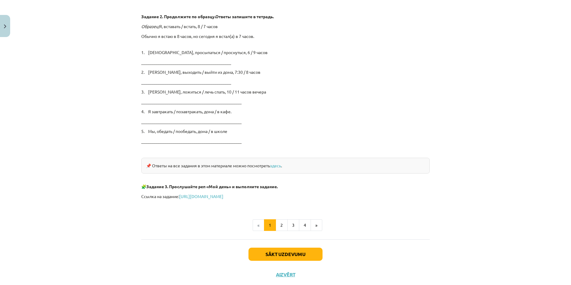
scroll to position [948, 0]
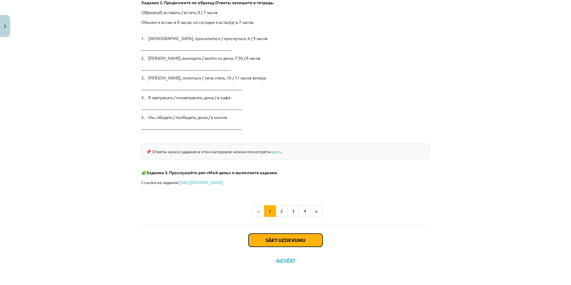
click at [285, 237] on button "Sākt uzdevumu" at bounding box center [286, 240] width 74 height 13
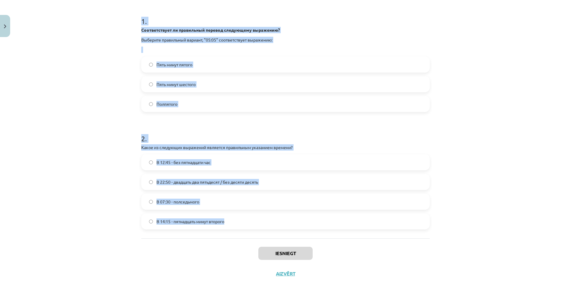
scroll to position [114, 0]
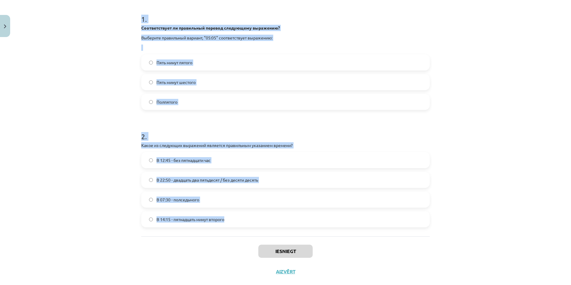
drag, startPoint x: 137, startPoint y: 117, endPoint x: 238, endPoint y: 214, distance: 140.6
click at [238, 214] on div "4 XP Saņemsi Grūts 461 pilda Apraksts Uzdevums Palīdzība 1 . Соответствует ли п…" at bounding box center [286, 103] width 296 height 357
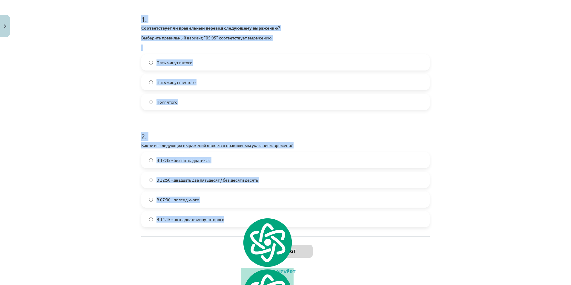
click at [245, 43] on div "Соответствует ли правильный перевод следующему выражению? Выберите правильный в…" at bounding box center [285, 38] width 289 height 26
click at [150, 36] on p "Выберите правильный вариант, "05:05" соответствует выражению:" at bounding box center [285, 38] width 289 height 6
click at [143, 35] on p "Выберите правильный вариант, "05:05" соответствует выражению:" at bounding box center [285, 38] width 289 height 6
drag, startPoint x: 143, startPoint y: 34, endPoint x: 143, endPoint y: 24, distance: 10.2
click at [143, 33] on div "Соответствует ли правильный перевод следующему выражению? Выберите правильный в…" at bounding box center [285, 38] width 289 height 26
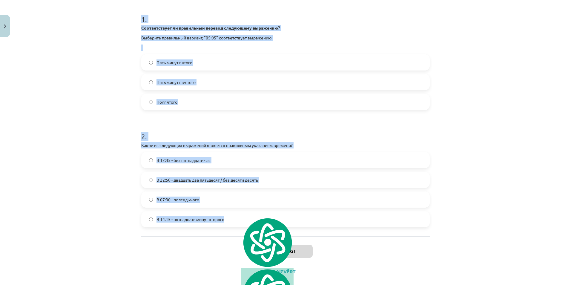
click at [142, 18] on h1 "1 ." at bounding box center [285, 13] width 289 height 19
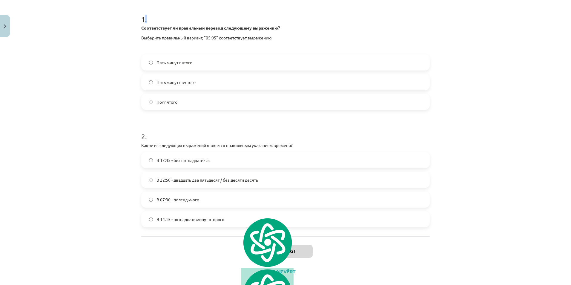
click at [142, 18] on h1 "1 ." at bounding box center [285, 13] width 289 height 19
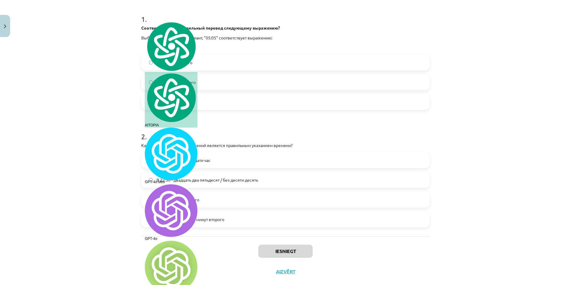
drag, startPoint x: 142, startPoint y: 18, endPoint x: 133, endPoint y: 19, distance: 9.0
click at [135, 21] on div "Mācību tēma: Krievu valodas b1 - 11. klases 1.ieskaites mācību materiāls #12 ⏰ …" at bounding box center [285, 142] width 571 height 285
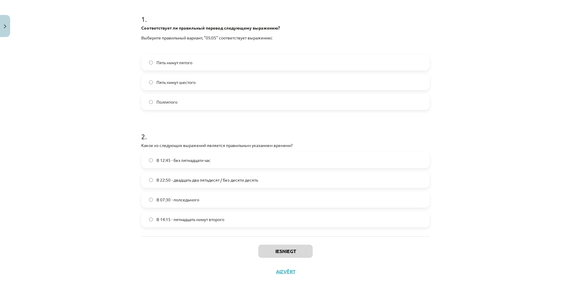
click at [225, 65] on label "Пять минут пятого" at bounding box center [285, 62] width 287 height 15
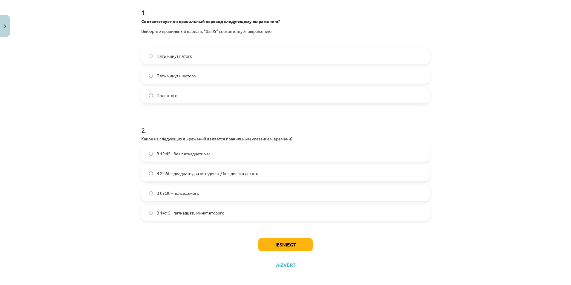
scroll to position [126, 0]
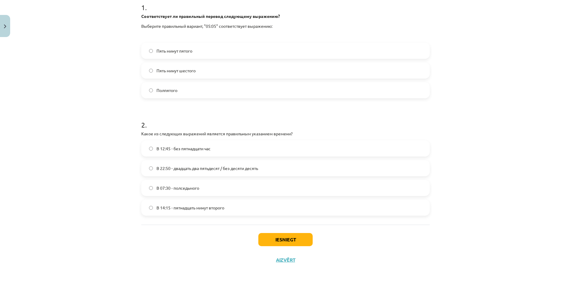
click at [185, 169] on span "В 22:50 - двадцать два пятьдесят / без десяти десять" at bounding box center [208, 168] width 102 height 6
click at [289, 247] on div "Iesniegt Aizvērt" at bounding box center [285, 246] width 289 height 42
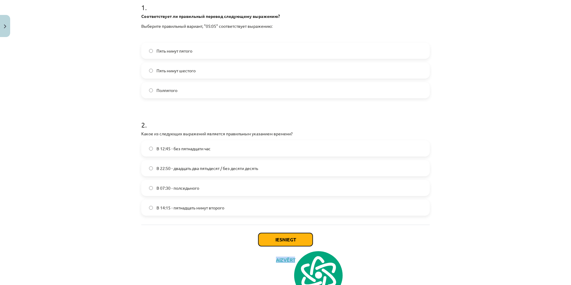
drag, startPoint x: 289, startPoint y: 247, endPoint x: 288, endPoint y: 243, distance: 3.9
click at [288, 243] on button "Iesniegt" at bounding box center [286, 239] width 54 height 13
click at [238, 238] on div "Iesniegt Aizvērt" at bounding box center [285, 246] width 289 height 42
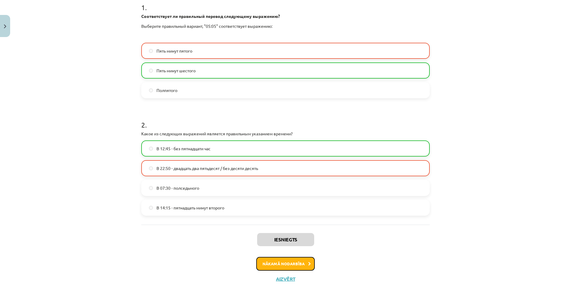
click at [308, 264] on icon at bounding box center [309, 264] width 3 height 4
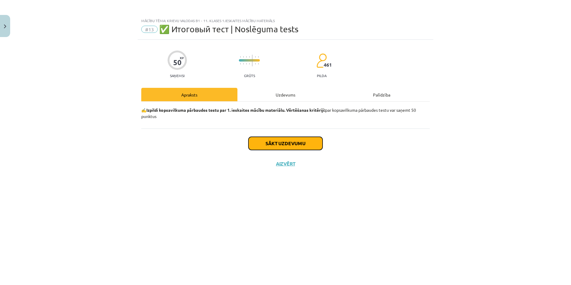
click at [301, 141] on button "Sākt uzdevumu" at bounding box center [286, 143] width 74 height 13
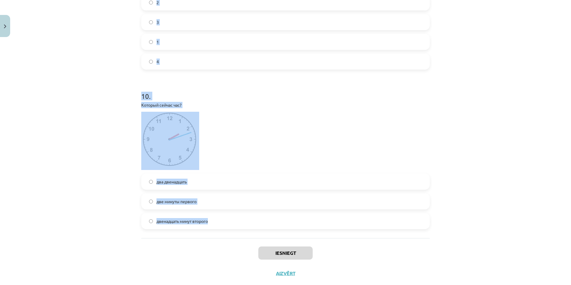
scroll to position [1127, 0]
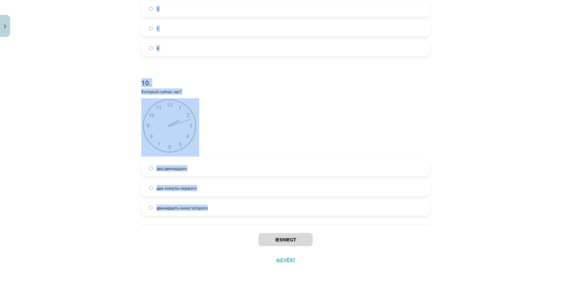
drag, startPoint x: 136, startPoint y: 127, endPoint x: 276, endPoint y: 220, distance: 169.0
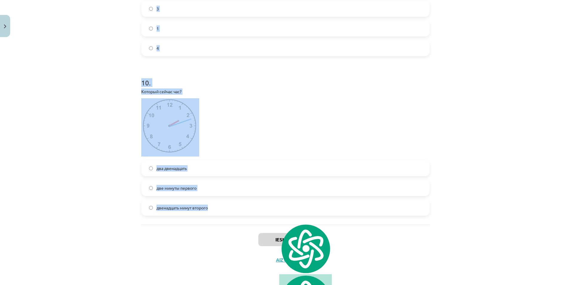
drag, startPoint x: 276, startPoint y: 220, endPoint x: 248, endPoint y: 74, distance: 149.5
click at [263, 89] on p "Который сейчас час?" at bounding box center [285, 91] width 289 height 6
click at [145, 77] on h1 "10 ." at bounding box center [285, 77] width 289 height 19
click at [146, 54] on label "4" at bounding box center [285, 48] width 287 height 15
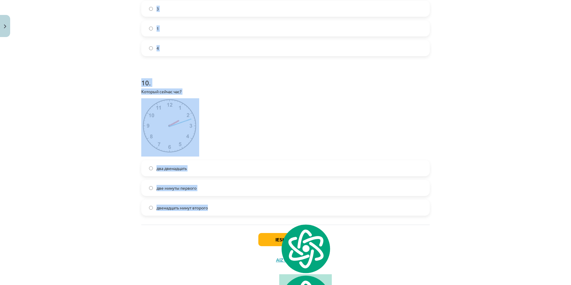
click at [142, 55] on label "4" at bounding box center [285, 48] width 287 height 15
drag, startPoint x: 141, startPoint y: 55, endPoint x: 152, endPoint y: 71, distance: 19.2
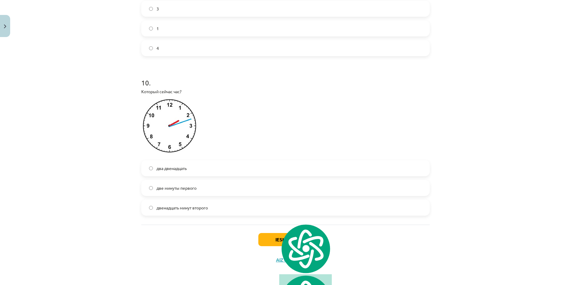
click at [152, 71] on h1 "10 ." at bounding box center [285, 77] width 289 height 19
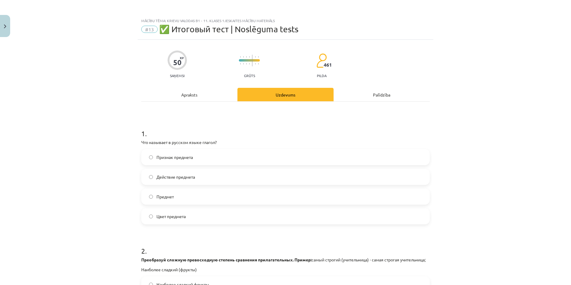
scroll to position [20, 0]
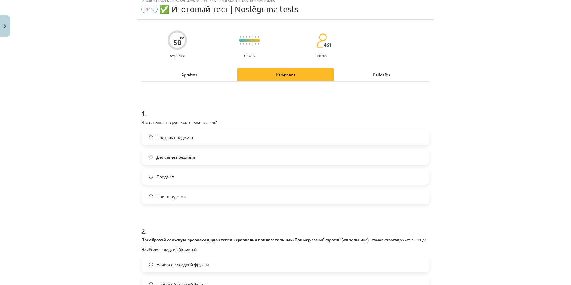
click at [193, 157] on span "Действие предмета" at bounding box center [176, 157] width 39 height 6
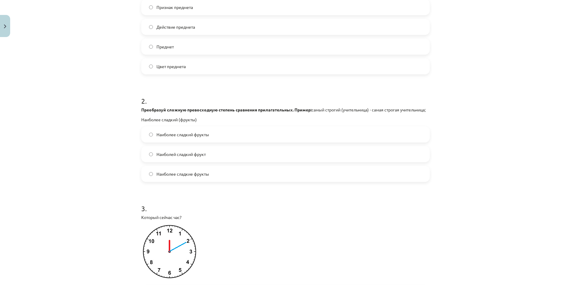
scroll to position [159, 0]
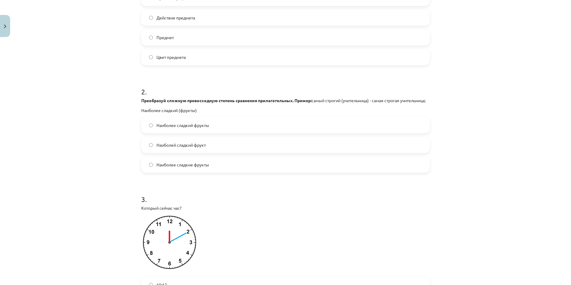
click at [229, 171] on label "Наиболее сладкие фрукты" at bounding box center [285, 164] width 287 height 15
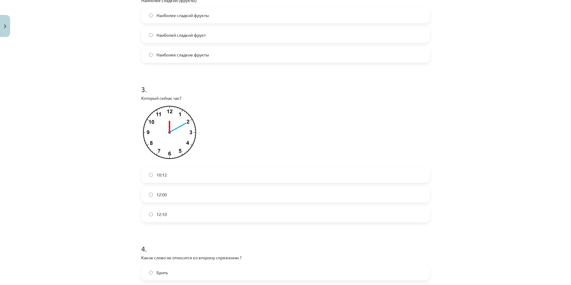
scroll to position [279, 0]
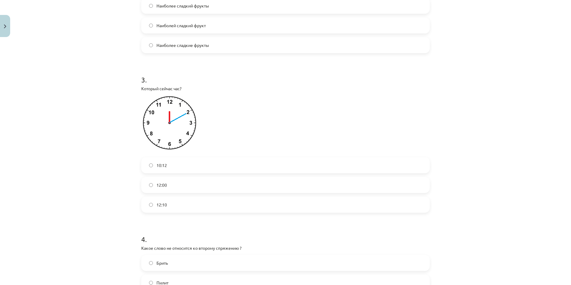
click at [180, 212] on label "12:10" at bounding box center [285, 204] width 287 height 15
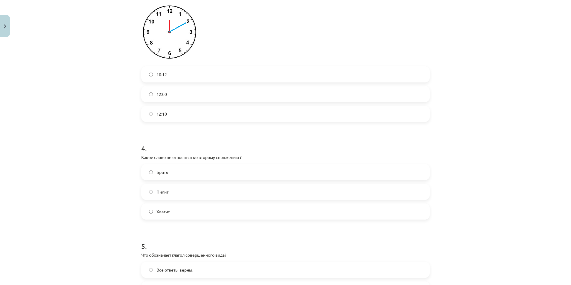
scroll to position [438, 0]
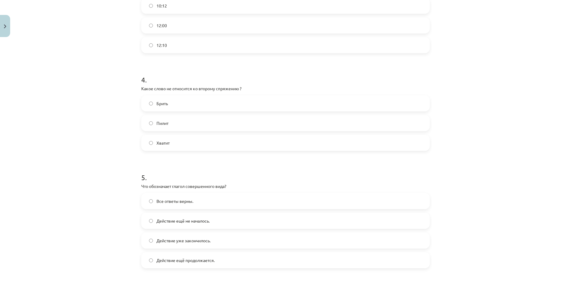
click at [192, 111] on label "Брить" at bounding box center [285, 103] width 287 height 15
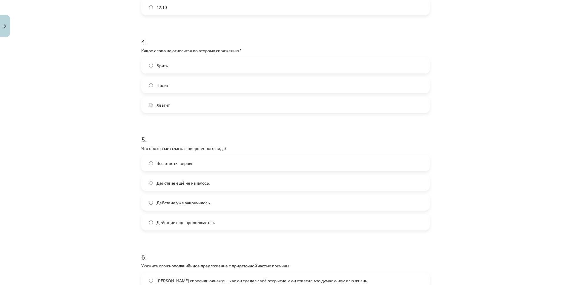
scroll to position [538, 0]
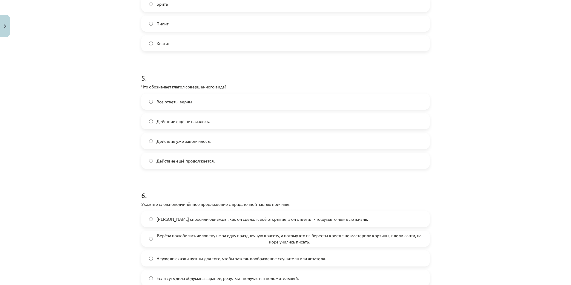
click at [200, 144] on span "Действие уже закончилось." at bounding box center [184, 141] width 54 height 6
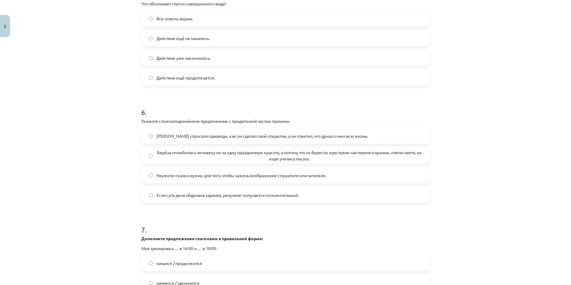
scroll to position [657, 0]
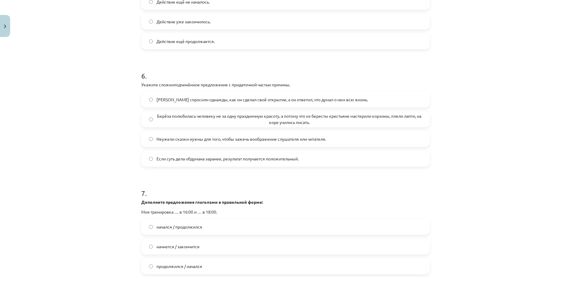
click at [192, 125] on span "Берёза полюбилась человеку не за одну праздничную красоту, а потому что из бере…" at bounding box center [290, 119] width 266 height 13
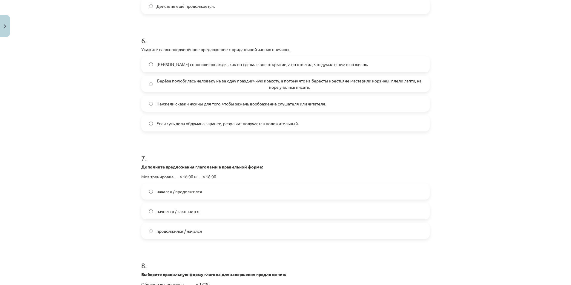
scroll to position [757, 0]
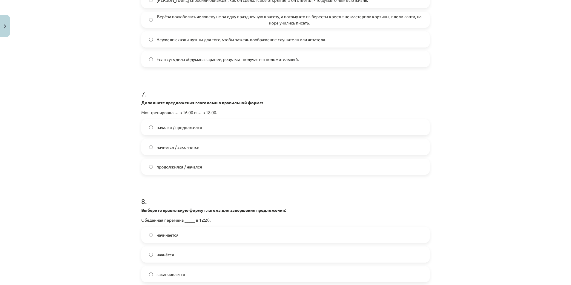
click at [181, 135] on label "начался / продолжился" at bounding box center [285, 127] width 287 height 15
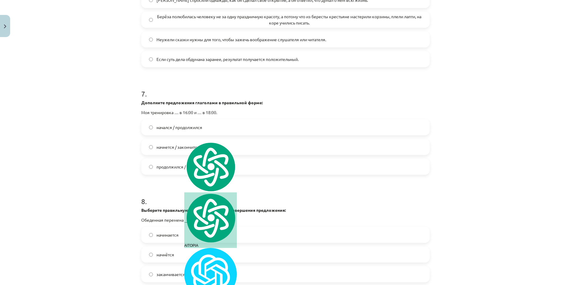
drag, startPoint x: 181, startPoint y: 138, endPoint x: 188, endPoint y: 153, distance: 15.8
click at [188, 150] on span "начнется / закончится" at bounding box center [178, 147] width 43 height 6
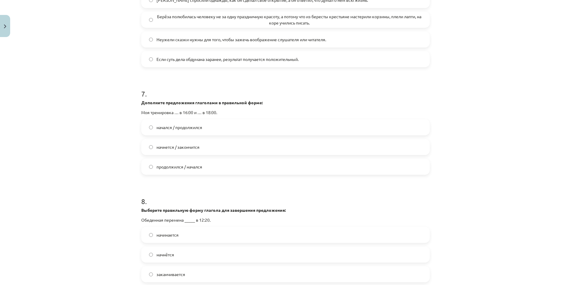
click at [126, 153] on div "Mācību tēma: Krievu valodas b1 - 11. klases 1.ieskaites mācību materiāls #13 ✅ …" at bounding box center [285, 142] width 571 height 285
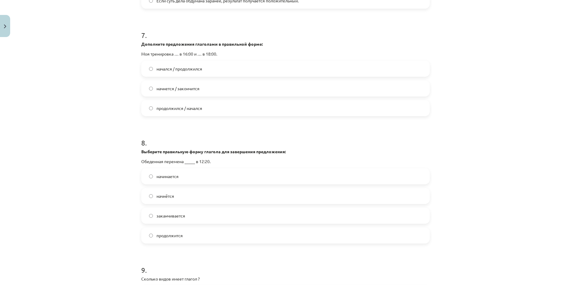
scroll to position [877, 0]
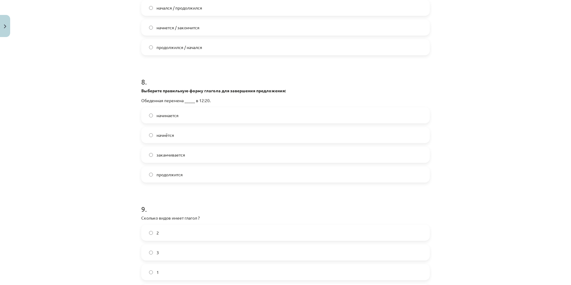
click at [182, 140] on label "начнётся" at bounding box center [285, 135] width 287 height 15
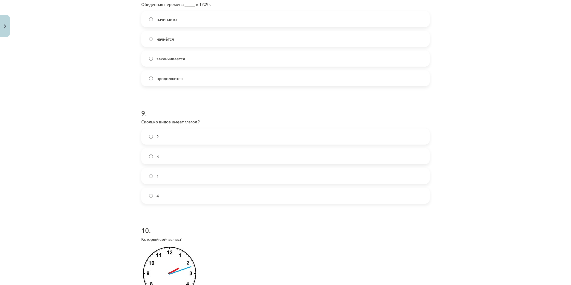
scroll to position [1016, 0]
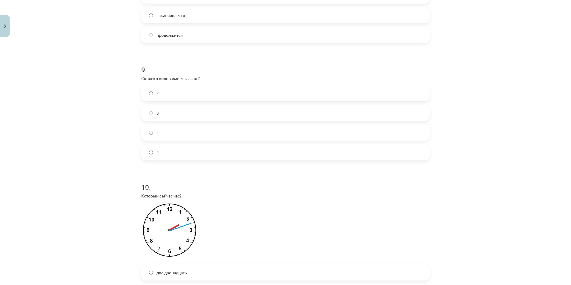
drag, startPoint x: 156, startPoint y: 103, endPoint x: 156, endPoint y: 96, distance: 7.2
click at [156, 101] on label "2" at bounding box center [285, 93] width 287 height 15
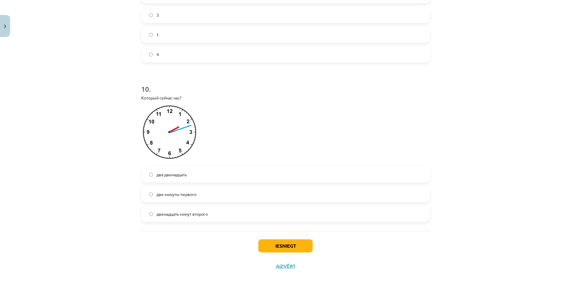
scroll to position [1127, 0]
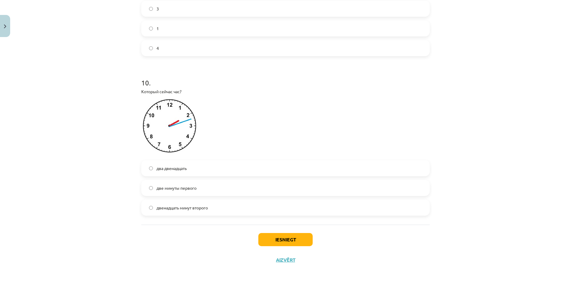
click at [213, 188] on label "две минуты первого" at bounding box center [285, 188] width 287 height 15
click at [218, 206] on label "двенадцать минут второго" at bounding box center [285, 207] width 287 height 15
click at [213, 172] on label "два двенадцать" at bounding box center [285, 168] width 287 height 15
click at [290, 237] on button "Iesniegt" at bounding box center [286, 239] width 54 height 13
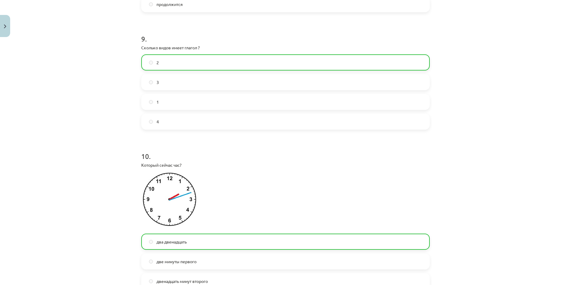
scroll to position [1146, 0]
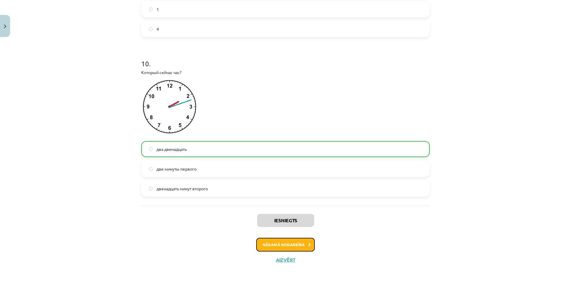
click at [293, 250] on button "Nākamā nodarbība" at bounding box center [285, 245] width 59 height 14
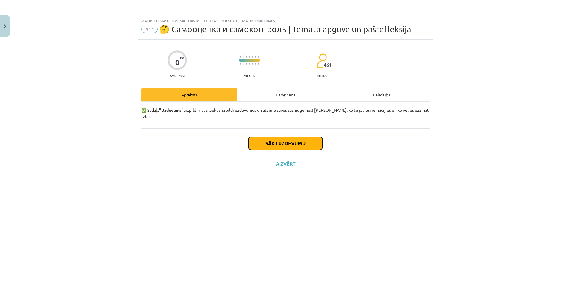
click at [289, 137] on button "Sākt uzdevumu" at bounding box center [286, 143] width 74 height 13
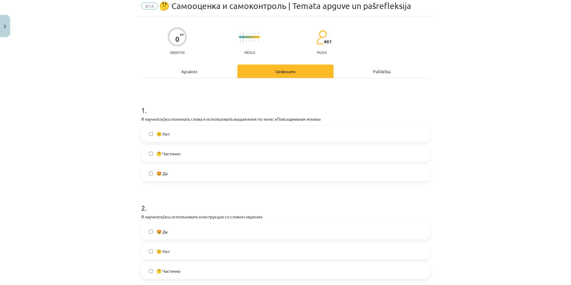
scroll to position [60, 0]
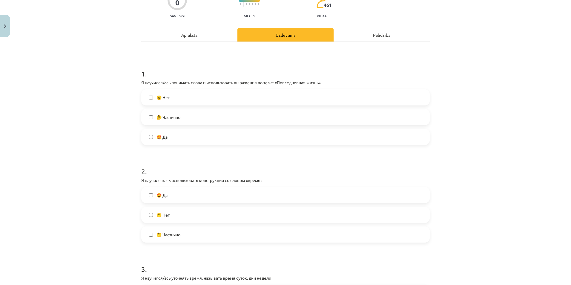
click at [163, 115] on span "🤔 Частично" at bounding box center [169, 117] width 24 height 6
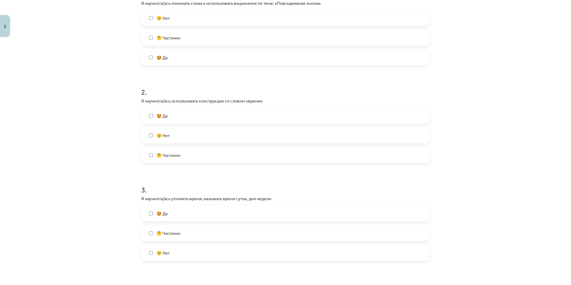
scroll to position [140, 0]
click at [173, 119] on label "🤩 Да" at bounding box center [285, 115] width 287 height 15
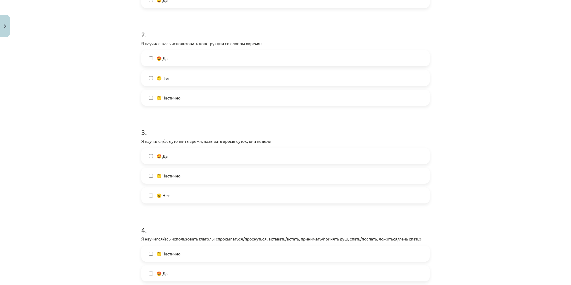
scroll to position [199, 0]
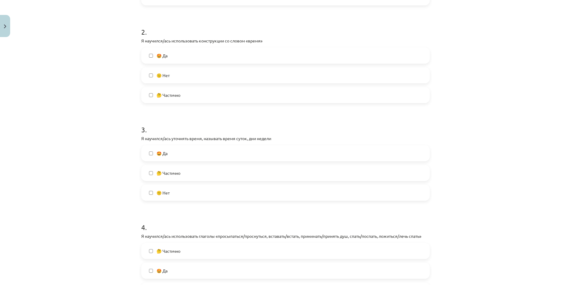
click at [169, 146] on label "🤩 Да" at bounding box center [285, 153] width 287 height 15
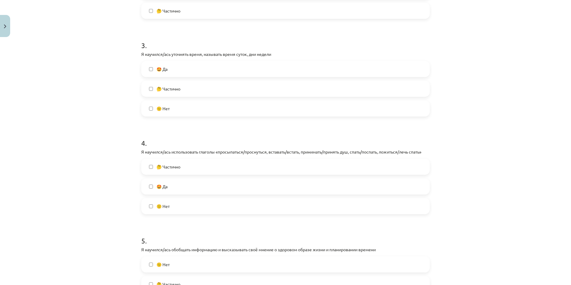
scroll to position [319, 0]
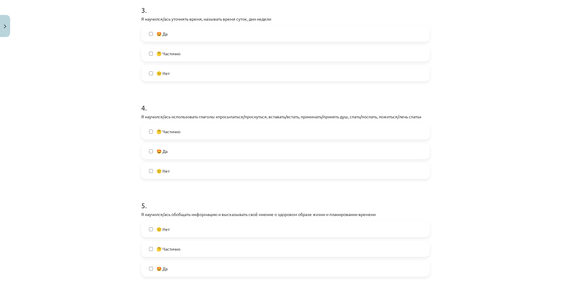
click at [163, 131] on span "🤔 Частично" at bounding box center [169, 132] width 24 height 6
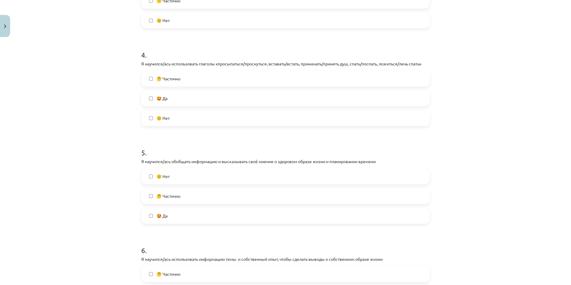
scroll to position [438, 0]
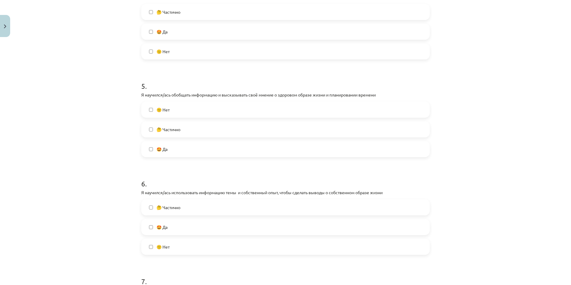
click at [173, 36] on label "🤩 Да" at bounding box center [285, 31] width 287 height 15
click at [175, 13] on span "🤔 Частично" at bounding box center [169, 12] width 24 height 6
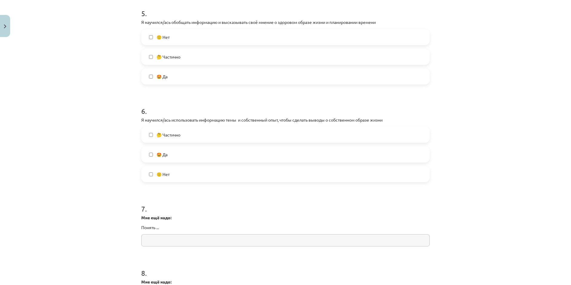
scroll to position [518, 0]
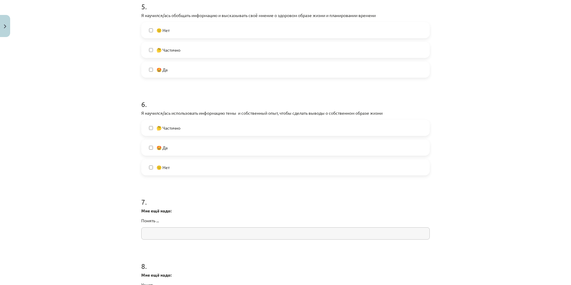
click at [178, 64] on label "🤩 Да" at bounding box center [285, 69] width 287 height 15
click at [194, 146] on label "🤩 Да" at bounding box center [285, 147] width 287 height 15
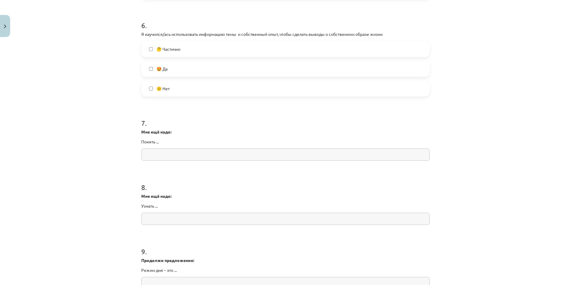
scroll to position [598, 0]
click at [190, 153] on input "text" at bounding box center [285, 154] width 289 height 12
click at [189, 138] on p "Понять ..." at bounding box center [285, 141] width 289 height 6
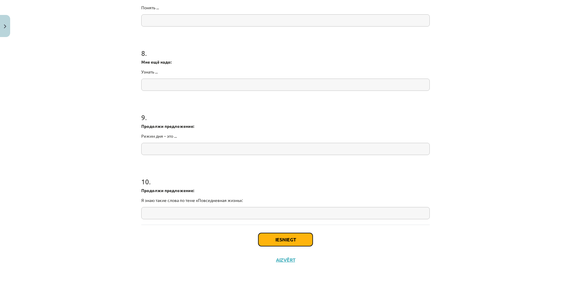
drag, startPoint x: 290, startPoint y: 244, endPoint x: 288, endPoint y: 240, distance: 4.0
click at [290, 243] on button "Iesniegt" at bounding box center [286, 239] width 54 height 13
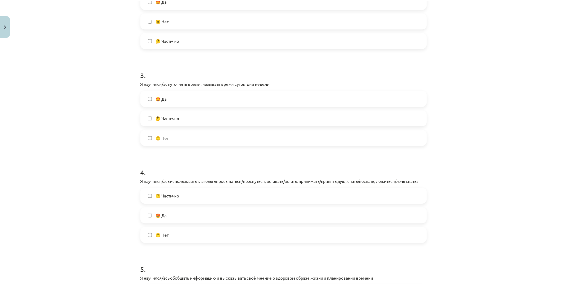
scroll to position [193, 0]
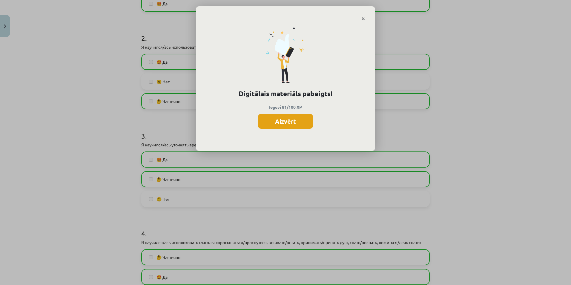
click at [305, 116] on button "Aizvērt" at bounding box center [285, 121] width 55 height 15
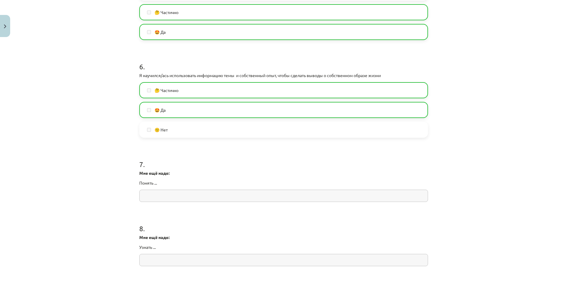
scroll to position [731, 0]
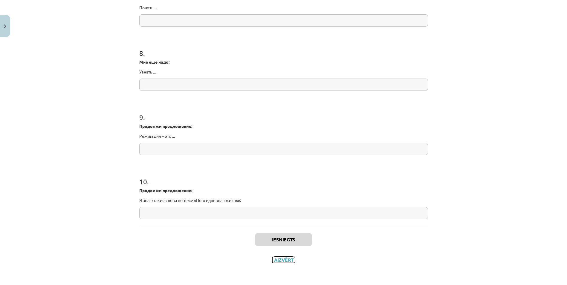
click at [283, 262] on button "Aizvērt" at bounding box center [283, 260] width 23 height 6
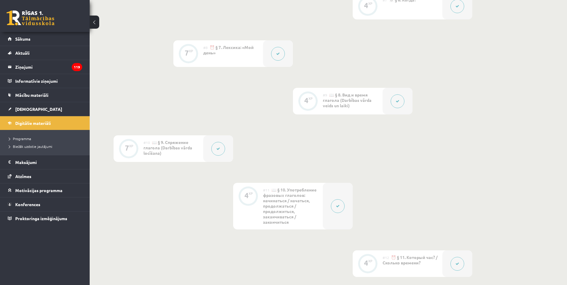
scroll to position [501, 0]
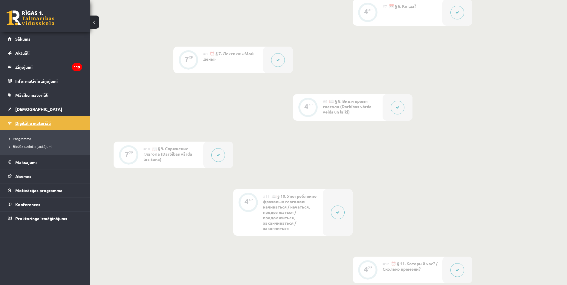
click at [33, 122] on span "Digitālie materiāli" at bounding box center [33, 122] width 36 height 5
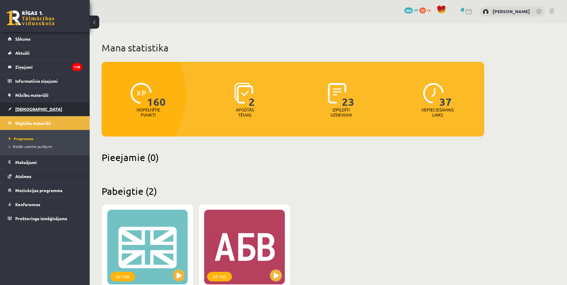
click at [32, 108] on span "[DEMOGRAPHIC_DATA]" at bounding box center [38, 108] width 47 height 5
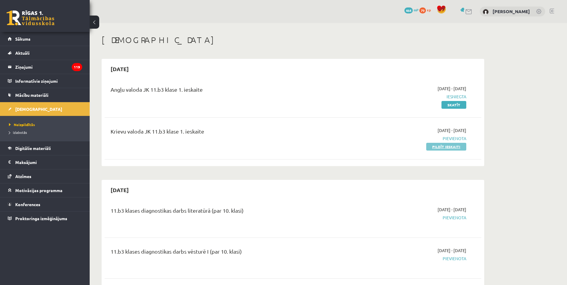
click at [444, 144] on link "Pildīt ieskaiti" at bounding box center [446, 147] width 40 height 8
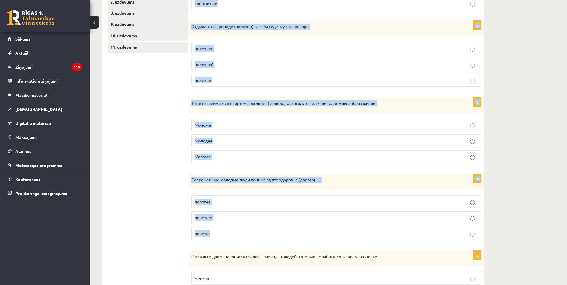
scroll to position [233, 0]
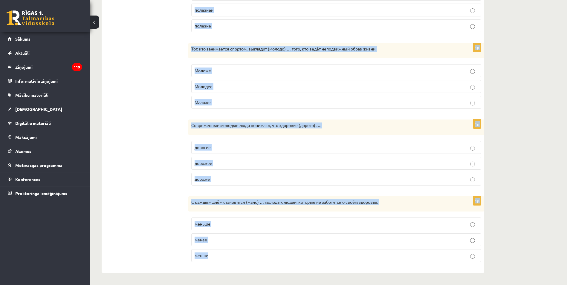
drag, startPoint x: 193, startPoint y: 72, endPoint x: 330, endPoint y: 256, distance: 229.2
type textarea "**********"
click at [330, 256] on div "Выберите правильную форму сравнительной степени. 1p После утренней зарядки чувс…" at bounding box center [336, 70] width 296 height 405
copy form "Выберите правильную форму сравнительной степени. 1p После утренней зарядки чувс…"
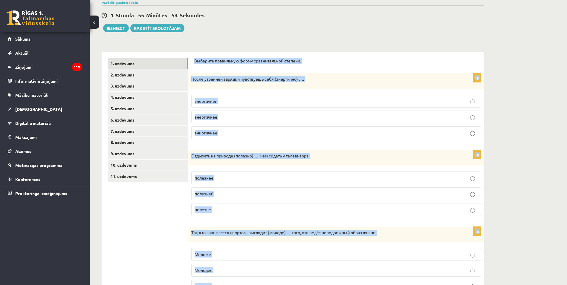
scroll to position [0, 0]
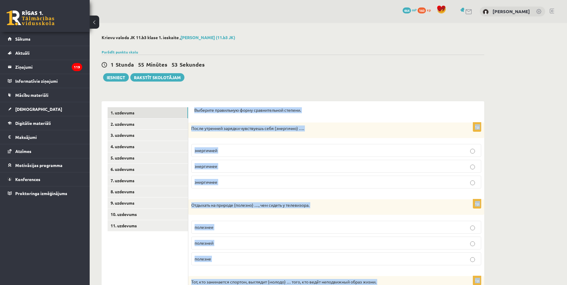
click at [278, 82] on div "Krievu valoda JK 11.b3 klase 1. ieskaite , Markuss Sabo (11.b3 JK) Parādīt punk…" at bounding box center [293, 270] width 406 height 495
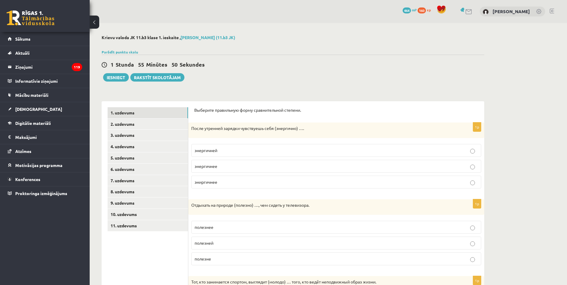
click at [229, 165] on p "энергичнее" at bounding box center [336, 166] width 283 height 6
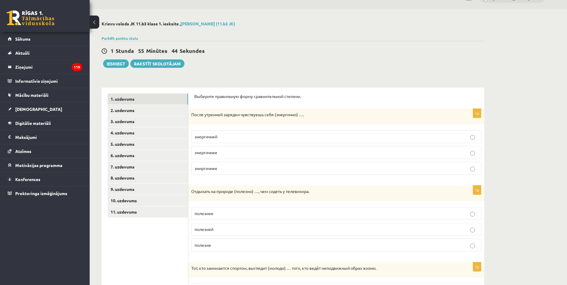
scroll to position [20, 0]
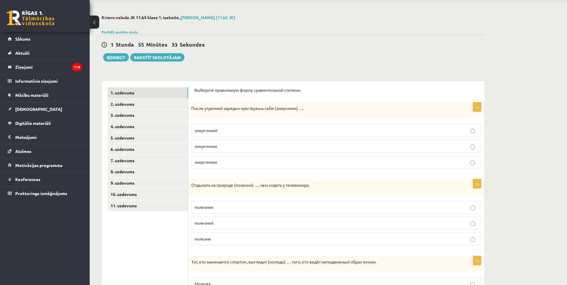
click at [230, 148] on p "энергичнее" at bounding box center [336, 146] width 283 height 6
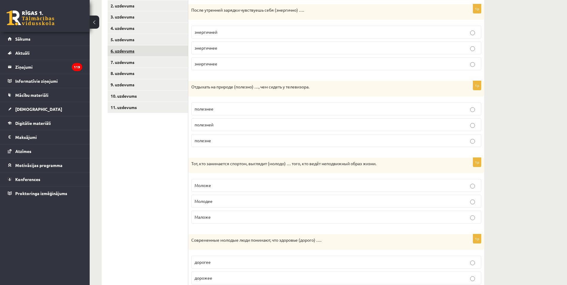
scroll to position [120, 0]
click at [221, 108] on p "полезнее" at bounding box center [336, 108] width 283 height 6
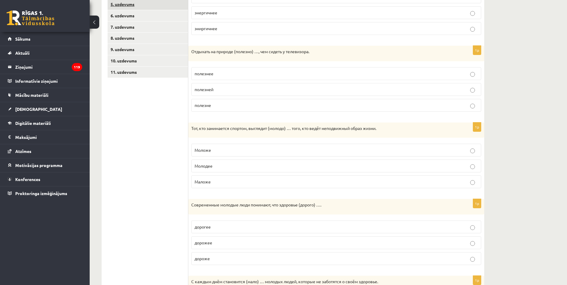
scroll to position [159, 0]
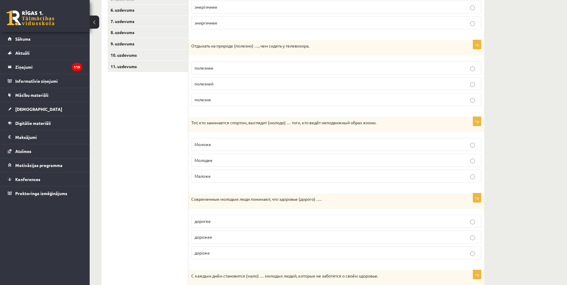
click at [238, 147] on p "Моложе" at bounding box center [336, 144] width 283 height 6
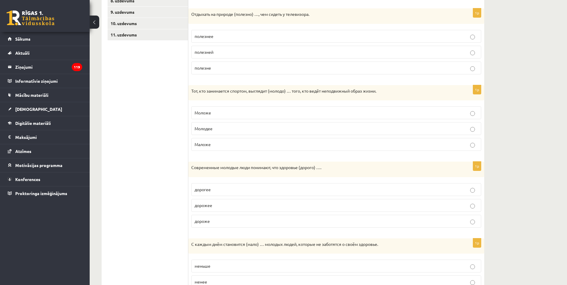
scroll to position [199, 0]
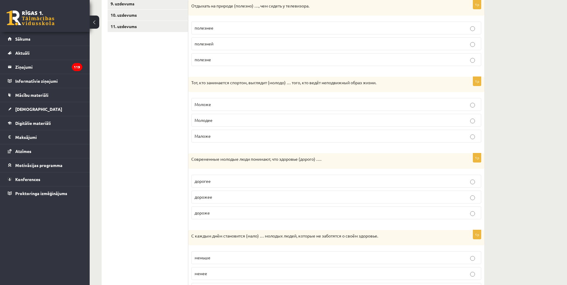
click at [233, 210] on p "дороже" at bounding box center [336, 213] width 283 height 6
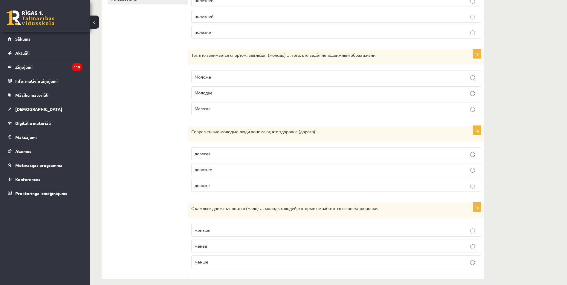
scroll to position [233, 0]
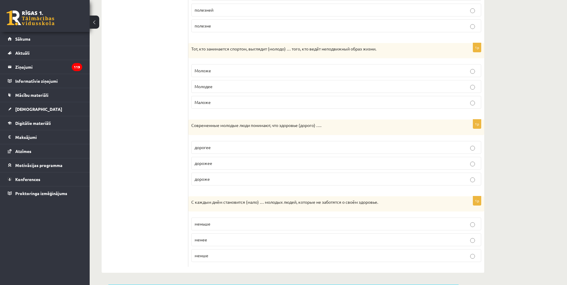
click at [235, 226] on p "меньше" at bounding box center [336, 224] width 283 height 6
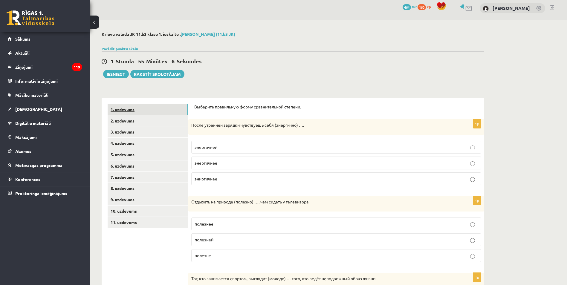
scroll to position [0, 0]
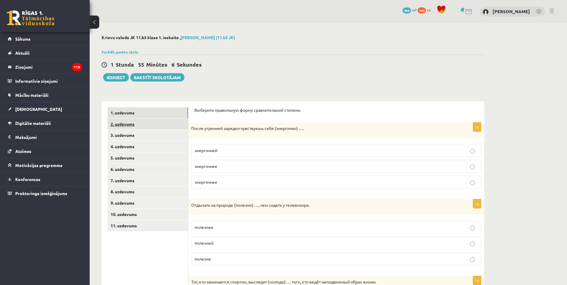
click at [163, 124] on link "2. uzdevums" at bounding box center [148, 124] width 80 height 11
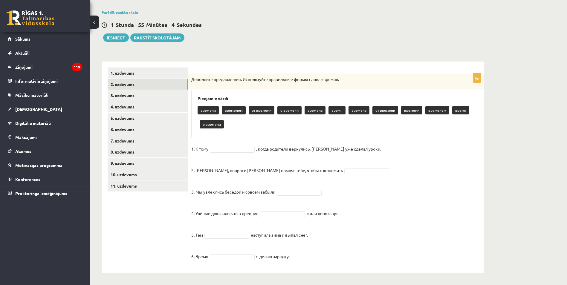
scroll to position [40, 0]
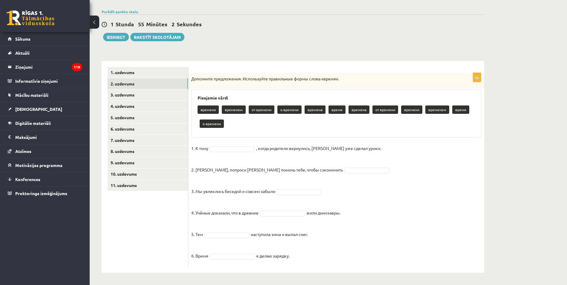
drag, startPoint x: 192, startPoint y: 78, endPoint x: 351, endPoint y: 250, distance: 234.3
click at [351, 250] on div "6p Дополните предложения. Используйте правильные формы слова «время». Pieejamie…" at bounding box center [336, 170] width 296 height 194
copy div "Дополните предложения. Используйте правильные формы слова «время». Pieejamie vā…"
click at [389, 169] on fieldset "1. К тому , когда родители вернулись, Эгилс уже сделал уроки. 2. Мадара, попрос…" at bounding box center [336, 204] width 290 height 120
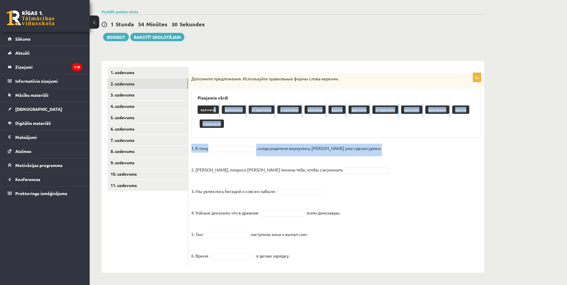
drag, startPoint x: 214, startPoint y: 110, endPoint x: 243, endPoint y: 156, distance: 54.1
click at [243, 156] on div "6p Дополните предложения. Используйте правильные формы слова «время». Pieejamie…" at bounding box center [336, 170] width 296 height 194
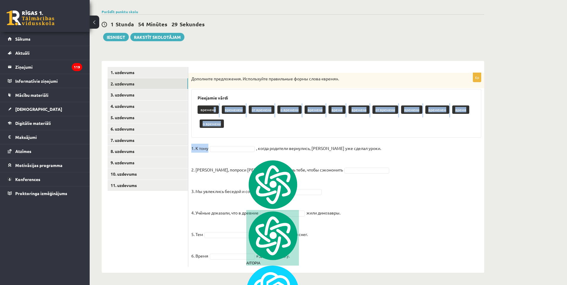
drag, startPoint x: 243, startPoint y: 156, endPoint x: 231, endPoint y: 138, distance: 21.8
click at [231, 138] on div "Pieejamie vārdi времени временем от времени о времени времена время времена от …" at bounding box center [336, 113] width 290 height 49
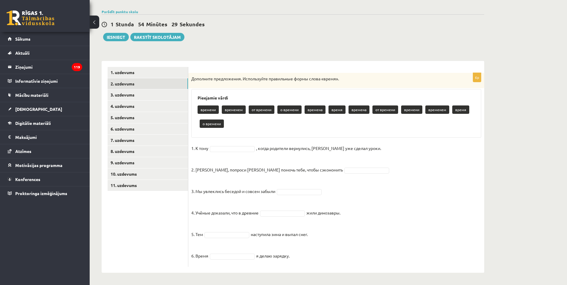
click at [209, 111] on p "времени" at bounding box center [208, 109] width 21 height 8
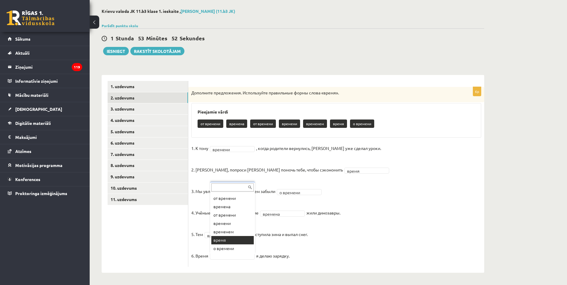
scroll to position [0, 0]
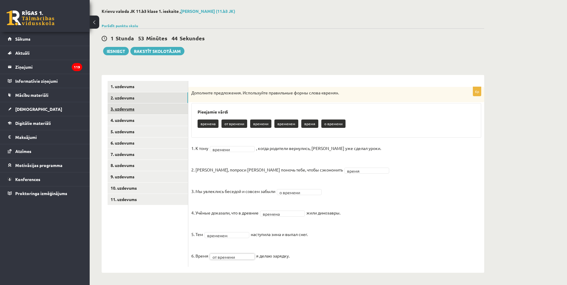
click at [121, 108] on link "3. uzdevums" at bounding box center [148, 108] width 80 height 11
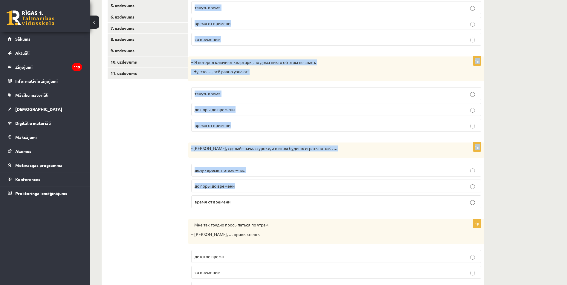
scroll to position [185, 0]
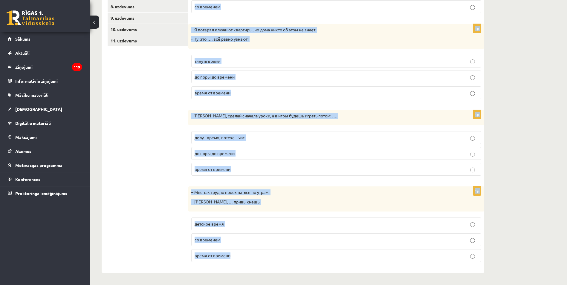
drag, startPoint x: 193, startPoint y: 43, endPoint x: 430, endPoint y: 251, distance: 315.1
click at [430, 251] on div "Дополните мини-диалоги. Выберите верный фразеологизм. 1p – Рита, ты ещё не напи…" at bounding box center [336, 94] width 296 height 357
copy form "Дополните мини-диалоги. Выберите верный фразеологизм. 1p – Рита, ты ещё не напи…"
click at [285, 187] on div "– Мне так трудно просыпаться по утрам! – Ничего, … привыкнешь." at bounding box center [336, 198] width 296 height 25
click at [246, 183] on form "Дополните мини-диалоги. Выберите верный фразеологизм. 1p – Рита, ты ещё не напи…" at bounding box center [336, 94] width 284 height 345
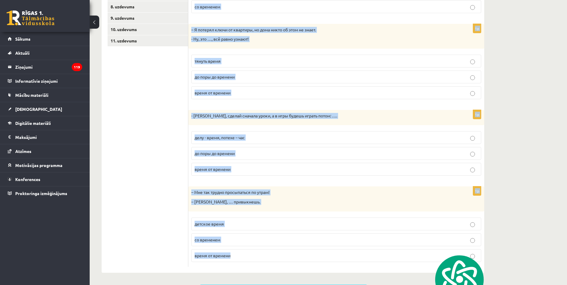
click at [248, 187] on div "– Мне так трудно просыпаться по утрам! – Ничего, … привыкнешь." at bounding box center [336, 198] width 296 height 25
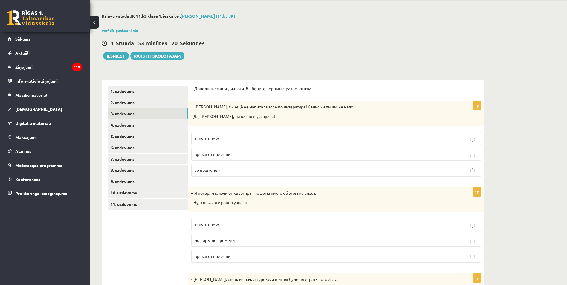
scroll to position [6, 0]
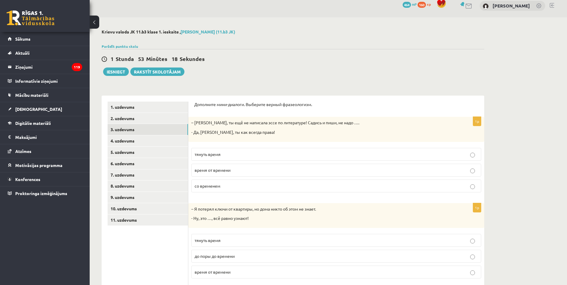
click at [256, 154] on p "тянуть время" at bounding box center [336, 154] width 283 height 6
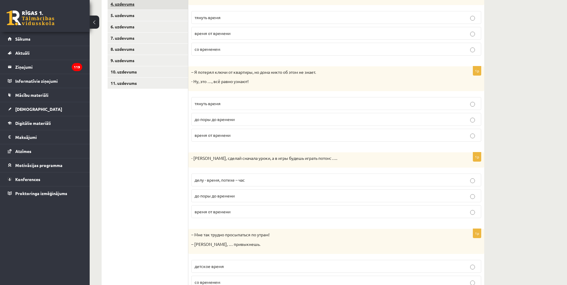
scroll to position [145, 0]
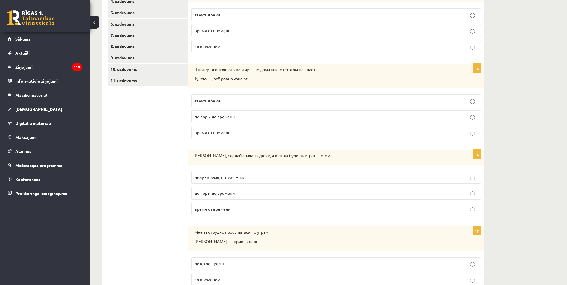
click at [254, 118] on p "до поры до времени" at bounding box center [336, 117] width 283 height 6
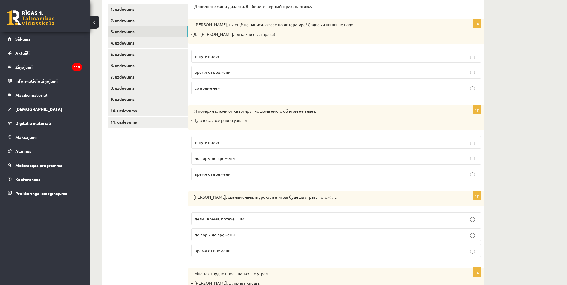
scroll to position [185, 0]
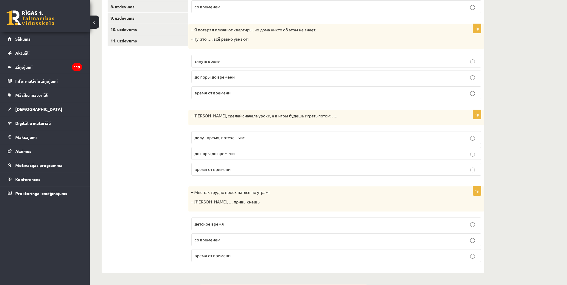
click at [254, 140] on p "делу - время, потехе – час" at bounding box center [336, 137] width 283 height 6
drag, startPoint x: 239, startPoint y: 243, endPoint x: 238, endPoint y: 234, distance: 8.7
click at [239, 242] on p "со временем" at bounding box center [336, 240] width 283 height 6
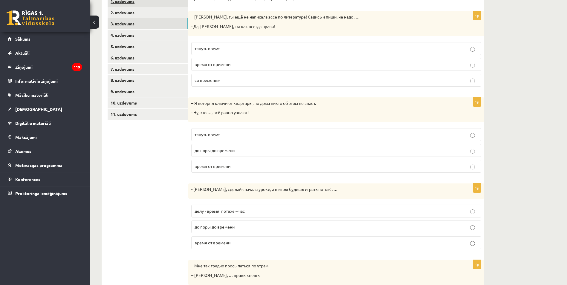
scroll to position [26, 0]
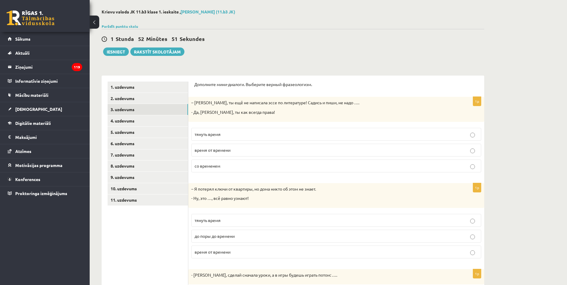
drag, startPoint x: 128, startPoint y: 122, endPoint x: 190, endPoint y: 97, distance: 67.3
click at [128, 122] on link "4. uzdevums" at bounding box center [148, 120] width 80 height 11
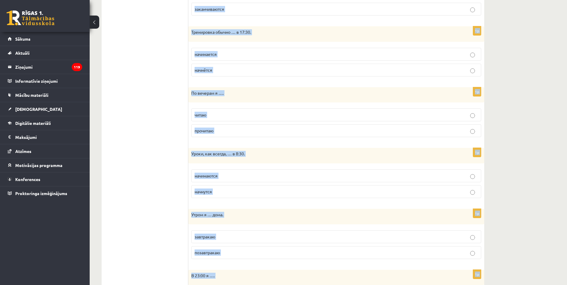
scroll to position [337, 0]
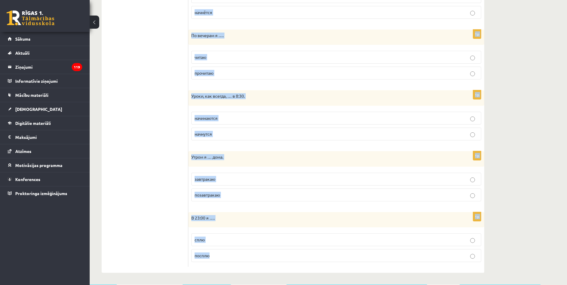
drag, startPoint x: 193, startPoint y: 85, endPoint x: 363, endPoint y: 260, distance: 243.7
click at [363, 260] on div "Выберите правильную форму глагола (НСВ / СВ). 1p Обычно я … в школу в 8:15 приш…" at bounding box center [336, 19] width 296 height 508
copy form "Выберите правильную форму глагола (НСВ / СВ). 1p Обычно я … в школу в 8:15 приш…"
click at [246, 222] on div "В 23:00 я …." at bounding box center [336, 220] width 296 height 16
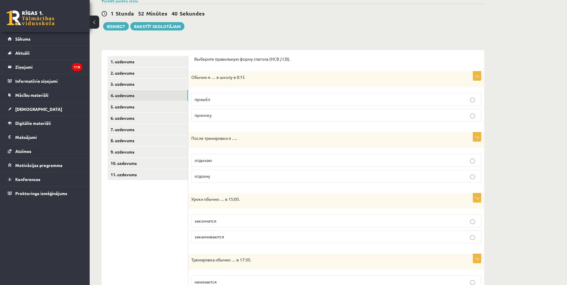
scroll to position [18, 0]
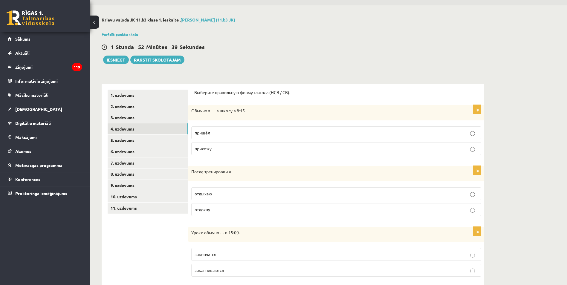
click at [248, 147] on p "прихожу" at bounding box center [336, 149] width 283 height 6
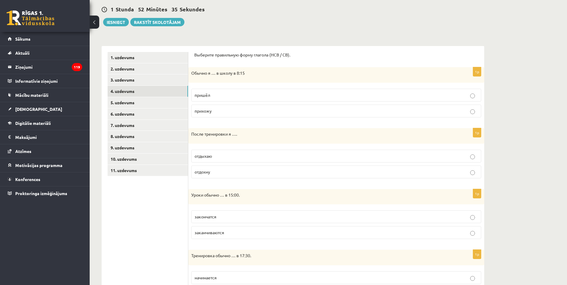
scroll to position [77, 0]
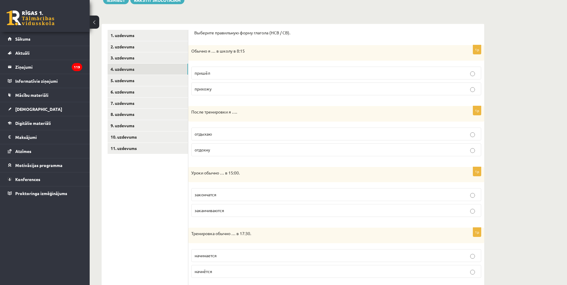
click at [235, 132] on p "отдыхаю" at bounding box center [336, 134] width 283 height 6
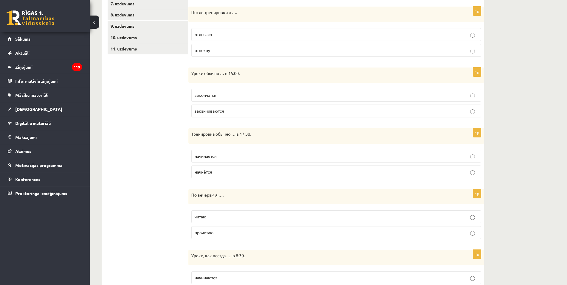
scroll to position [177, 0]
click at [231, 115] on label "заканчиваются" at bounding box center [336, 110] width 290 height 13
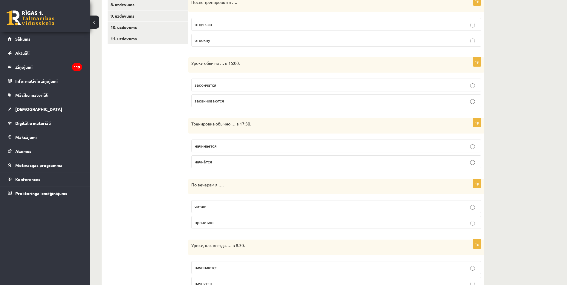
scroll to position [197, 0]
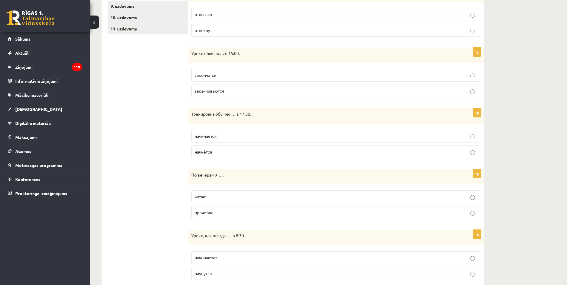
drag, startPoint x: 224, startPoint y: 134, endPoint x: 220, endPoint y: 114, distance: 20.5
click at [225, 134] on p "начинается" at bounding box center [336, 136] width 283 height 6
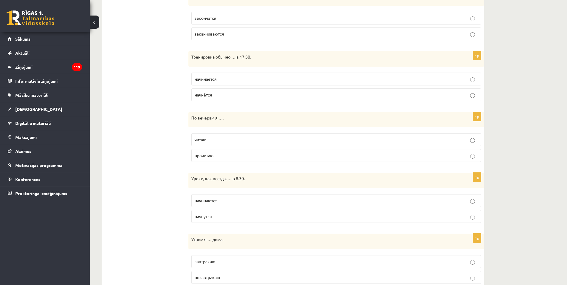
scroll to position [257, 0]
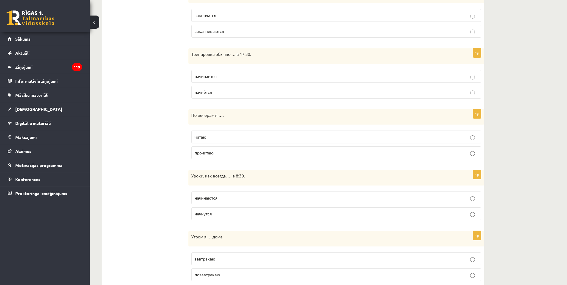
click at [231, 136] on p "читаю" at bounding box center [336, 137] width 283 height 6
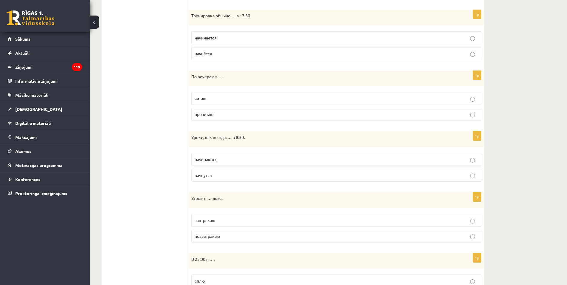
scroll to position [297, 0]
click at [257, 158] on p "начинаются" at bounding box center [336, 158] width 283 height 6
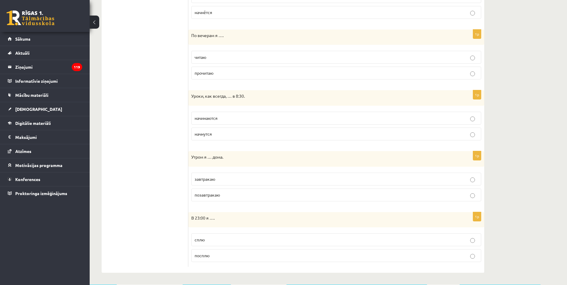
click at [315, 195] on p "позавтракаю" at bounding box center [336, 195] width 283 height 6
click at [266, 241] on p "сплю" at bounding box center [336, 240] width 283 height 6
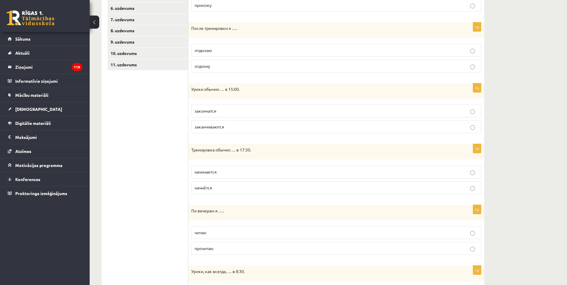
scroll to position [58, 0]
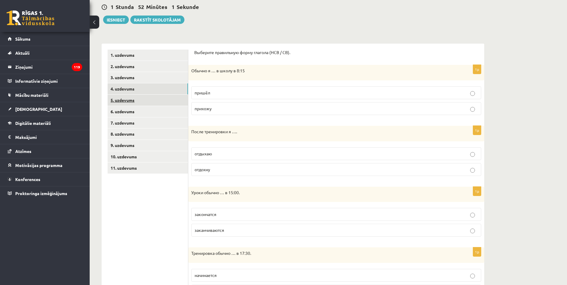
click at [133, 99] on link "5. uzdevums" at bounding box center [148, 100] width 80 height 11
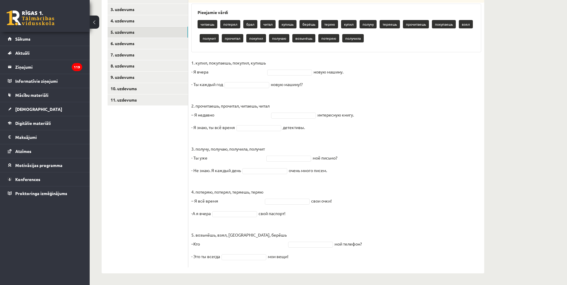
scroll to position [126, 0]
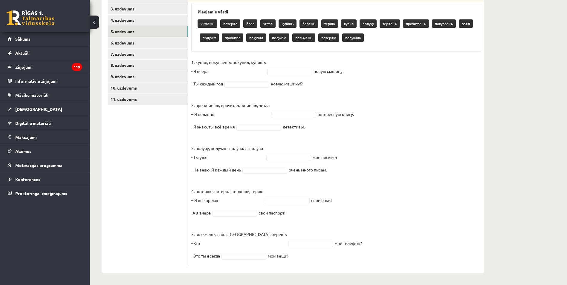
drag, startPoint x: 189, startPoint y: 61, endPoint x: 443, endPoint y: 260, distance: 321.9
click at [443, 260] on div "10p Выберите правильную форму глагола (НСВ / СВ). Pieejamie vārdi читаешь потер…" at bounding box center [336, 127] width 296 height 280
copy div "Выберите правильную форму глагола (НСВ / СВ). Pieejamie vārdi читаешь потерял б…"
click at [358, 230] on fieldset "1. купил, покупаешь, покупил, купишь - Я вчера новую машину. - Ты каждый год но…" at bounding box center [336, 161] width 290 height 206
drag, startPoint x: 293, startPoint y: 128, endPoint x: 336, endPoint y: 116, distance: 44.3
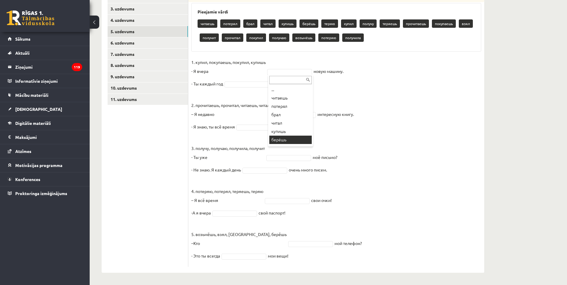
click at [336, 117] on body "0 Dāvanas 464 mP 160 xp Markuss Sabo Sākums Aktuāli Kā mācīties eSKOLĀ Kontakti…" at bounding box center [283, 16] width 567 height 285
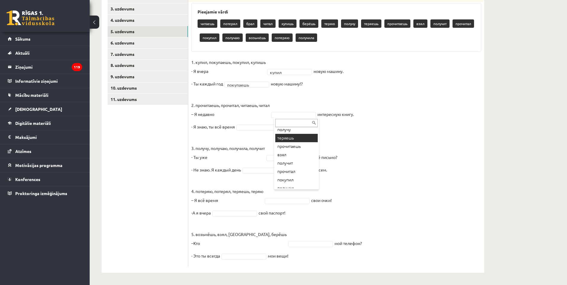
scroll to position [80, 0]
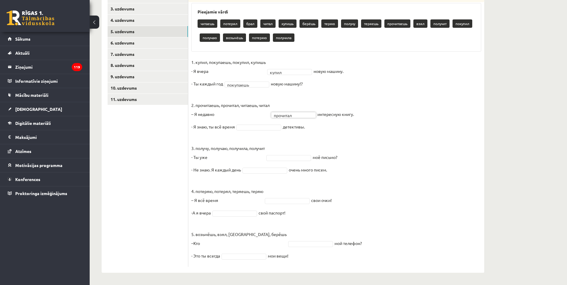
click at [253, 121] on fieldset "1. купил, покупаешь, покупил, купишь - Я вчера купил ***** новую машину. - Ты к…" at bounding box center [336, 161] width 290 height 206
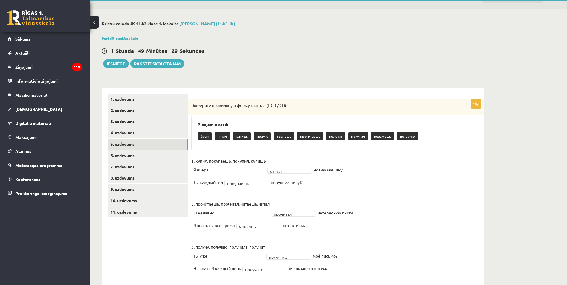
scroll to position [13, 0]
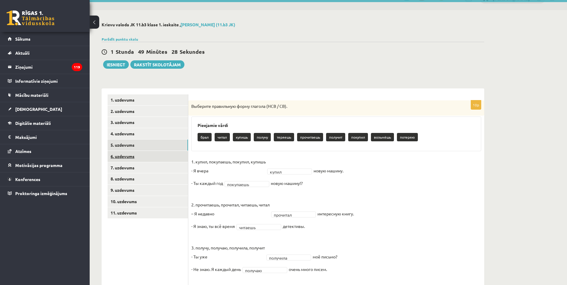
click at [131, 160] on link "6. uzdevums" at bounding box center [148, 156] width 80 height 11
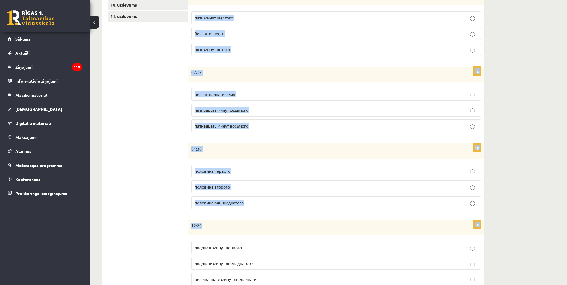
scroll to position [233, 0]
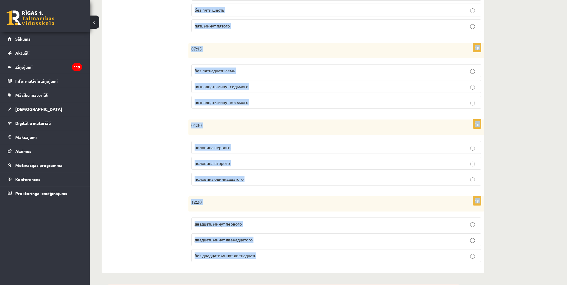
drag, startPoint x: 195, startPoint y: 96, endPoint x: 363, endPoint y: 253, distance: 230.0
click at [363, 253] on form "Сколько времени? Выберите правильный вариант. 1p 04:45 без пятнадцати пять пятн…" at bounding box center [336, 70] width 284 height 393
copy form "Сколько времени? Выберите правильный вариант. 1p 04:45 без пятнадцати пять пятн…"
click at [213, 195] on form "Сколько времени? Выберите правильный вариант. 1p 04:45 без пятнадцати пять пятн…" at bounding box center [336, 70] width 284 height 393
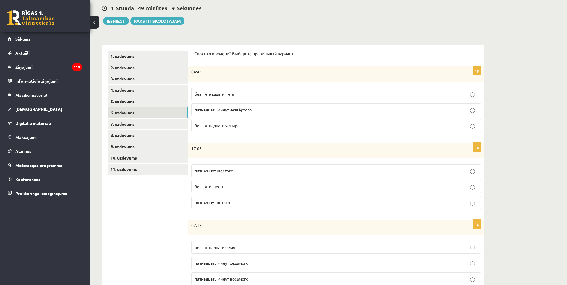
scroll to position [54, 0]
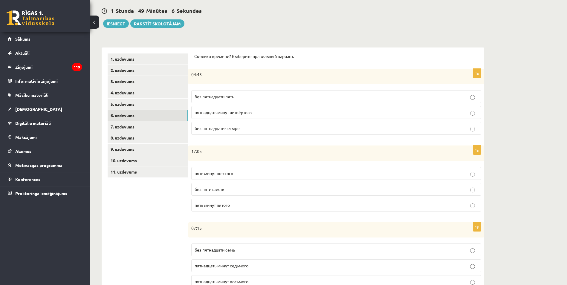
click at [267, 100] on p "без пятнадцати пять" at bounding box center [336, 97] width 283 height 6
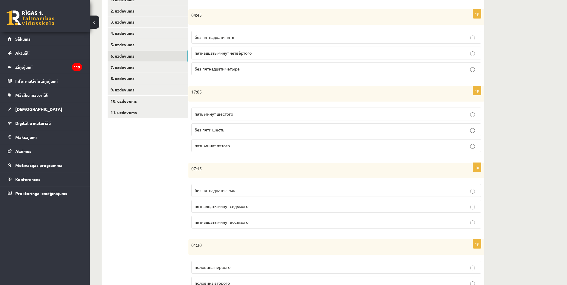
scroll to position [114, 0]
drag, startPoint x: 223, startPoint y: 118, endPoint x: 218, endPoint y: 107, distance: 12.3
click at [223, 118] on label "пять минут шестого" at bounding box center [336, 113] width 290 height 13
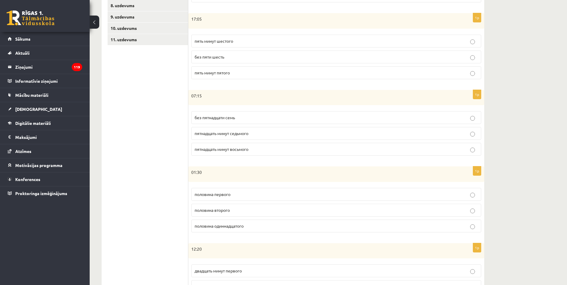
scroll to position [193, 0]
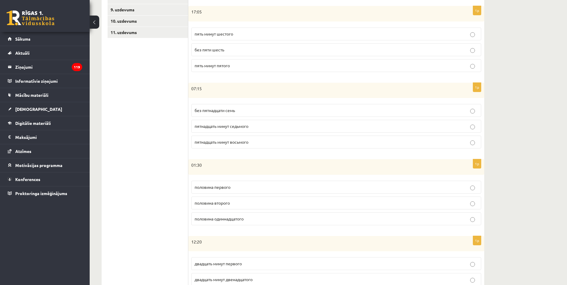
click at [258, 139] on label "пятнадцать минут восьмого" at bounding box center [336, 142] width 290 height 13
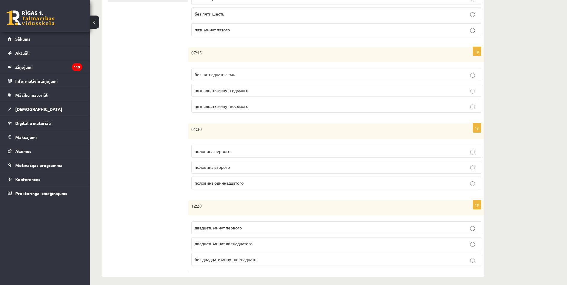
scroll to position [233, 0]
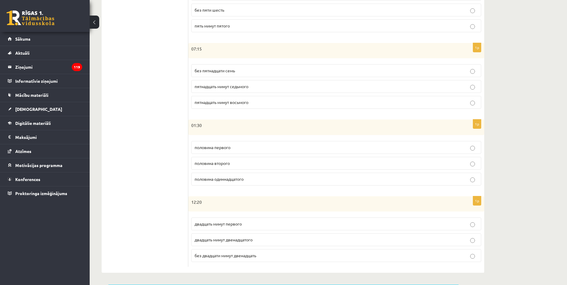
click at [246, 168] on label "половина второго" at bounding box center [336, 163] width 290 height 13
drag, startPoint x: 263, startPoint y: 226, endPoint x: 267, endPoint y: 234, distance: 8.8
click at [263, 226] on p "двадцать минут первого" at bounding box center [336, 224] width 283 height 6
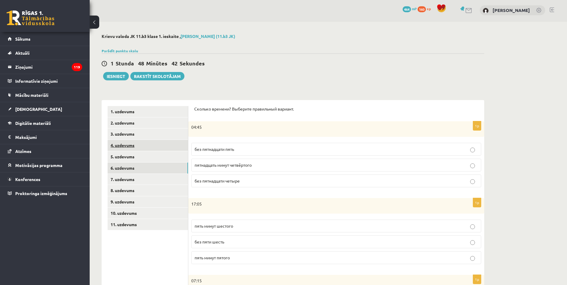
scroll to position [0, 0]
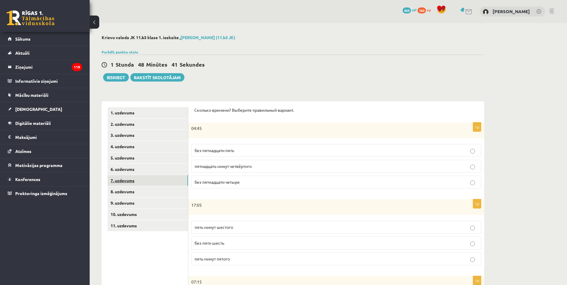
drag, startPoint x: 146, startPoint y: 181, endPoint x: 148, endPoint y: 178, distance: 3.2
click at [146, 181] on link "7. uzdevums" at bounding box center [148, 180] width 80 height 11
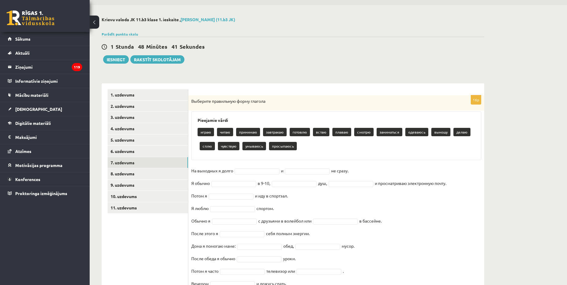
scroll to position [46, 0]
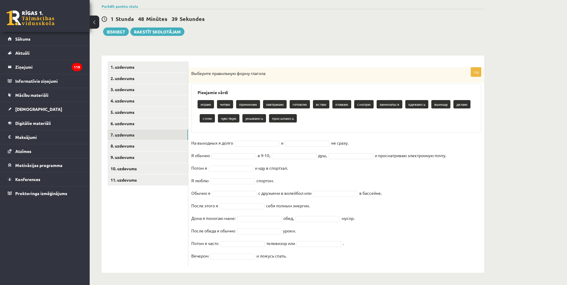
drag, startPoint x: 191, startPoint y: 73, endPoint x: 406, endPoint y: 256, distance: 282.1
click at [406, 256] on div "16p Выберите правильную форму глагола Pieejamie vārdi играю читаю принимаю завт…" at bounding box center [336, 167] width 296 height 199
copy div "Выберите правильную форму глагола Pieejamie vārdi играю читаю принимаю завтрака…"
click at [389, 181] on fieldset "На выходных я долго и не сразу. Я обычно в 9-10, душ, и просматриваю электронну…" at bounding box center [336, 201] width 290 height 126
click at [265, 139] on fieldset "На выходных я долго и не сразу. Я обычно в 9-10, душ, и просматриваю электронну…" at bounding box center [336, 201] width 290 height 126
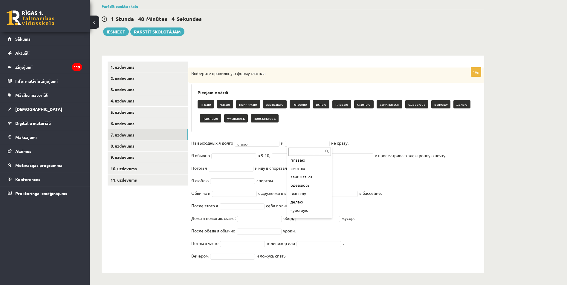
scroll to position [74, 0]
click at [227, 160] on fieldset "**********" at bounding box center [336, 201] width 290 height 126
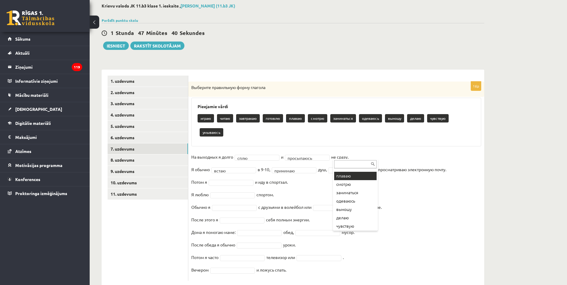
scroll to position [49, 0]
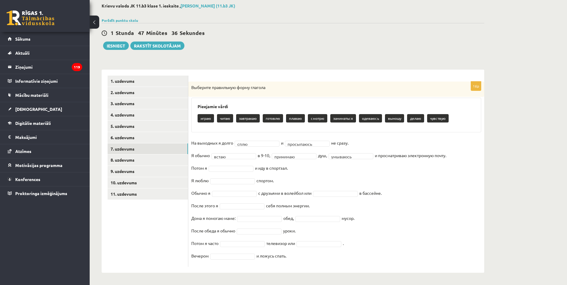
click at [225, 172] on fieldset "**********" at bounding box center [336, 201] width 290 height 126
click at [250, 176] on fieldset "**********" at bounding box center [336, 201] width 290 height 126
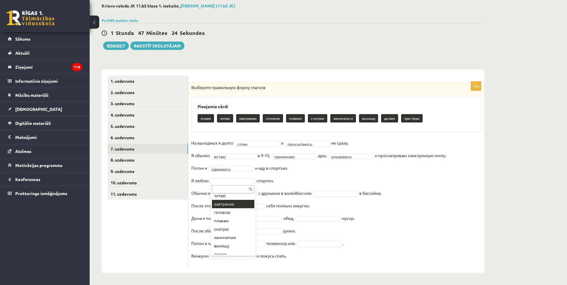
scroll to position [32, 0]
drag, startPoint x: 234, startPoint y: 190, endPoint x: 236, endPoint y: 193, distance: 4.1
click at [234, 190] on fieldset "**********" at bounding box center [336, 201] width 290 height 126
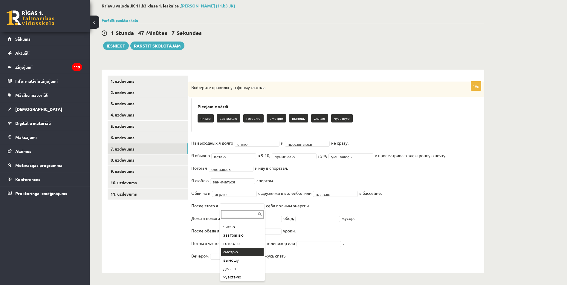
scroll to position [7, 0]
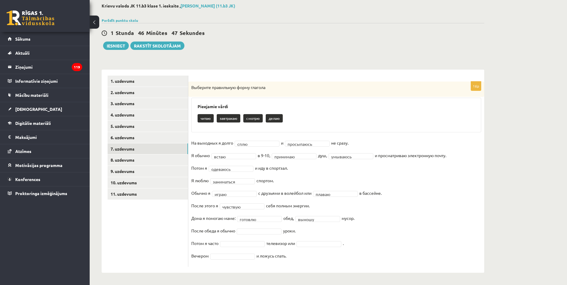
click at [274, 227] on fieldset "**********" at bounding box center [336, 201] width 290 height 126
drag, startPoint x: 246, startPoint y: 235, endPoint x: 181, endPoint y: 109, distance: 142.5
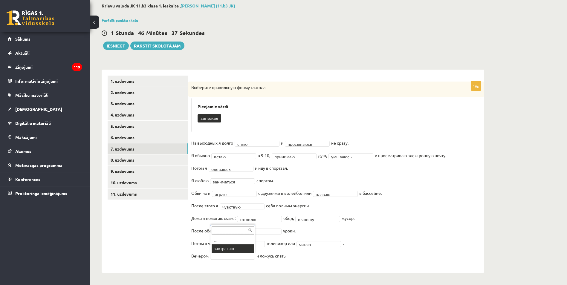
scroll to position [18, 0]
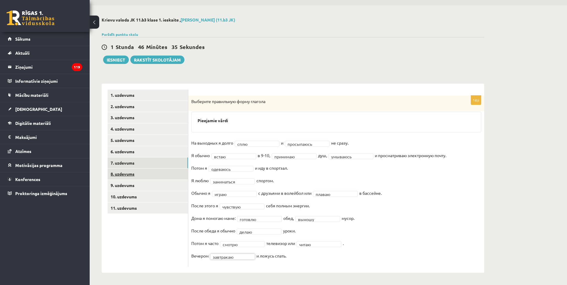
click at [179, 171] on link "8. uzdevums" at bounding box center [148, 174] width 80 height 11
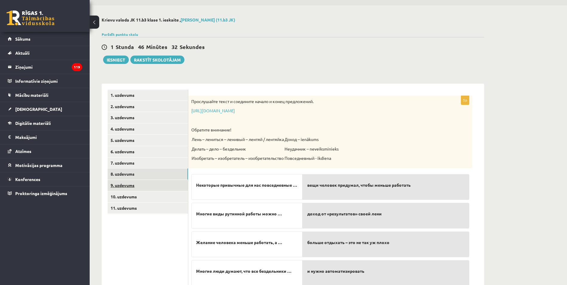
click at [165, 185] on link "9. uzdevums" at bounding box center [148, 185] width 80 height 11
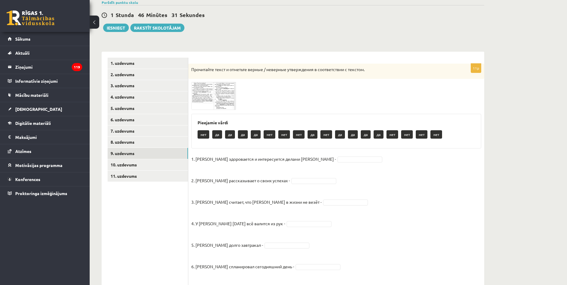
scroll to position [57, 0]
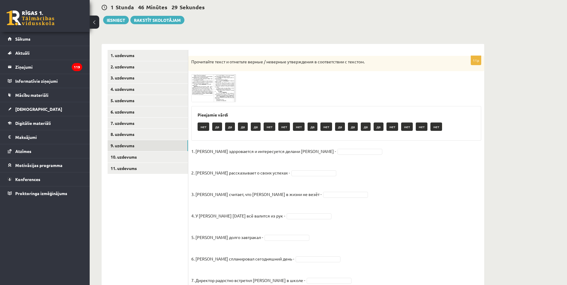
click at [203, 85] on img at bounding box center [213, 88] width 45 height 28
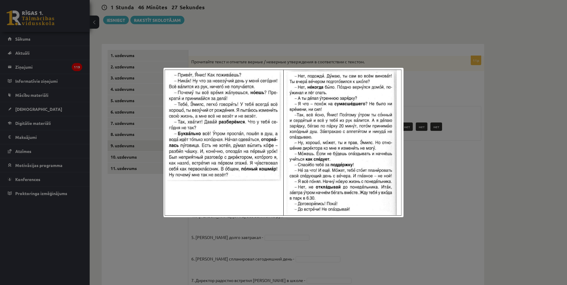
click at [234, 37] on div at bounding box center [283, 142] width 567 height 285
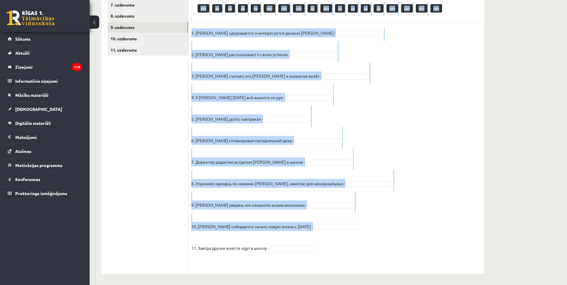
scroll to position [177, 0]
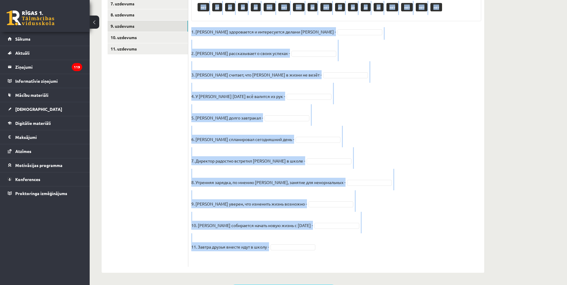
drag, startPoint x: 189, startPoint y: 59, endPoint x: 357, endPoint y: 250, distance: 253.4
click at [357, 250] on div "11p Прочитайте текст и отметьте верные / неверные утверждения в соответствии с …" at bounding box center [336, 101] width 296 height 331
copy div "Прочитайте текст и отметьте верные / неверные утверждения в соответствии с текс…"
click at [253, 75] on p "3. Янис считает, что Эмилсу в жизни не везёт -" at bounding box center [256, 70] width 130 height 18
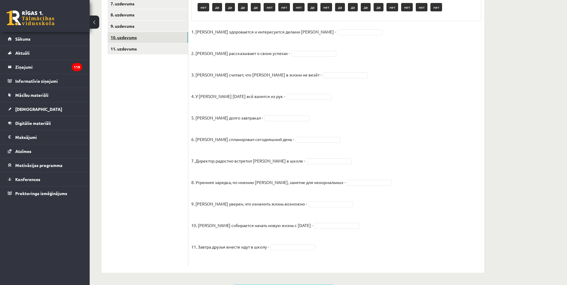
click at [137, 40] on link "10. uzdevums" at bounding box center [148, 37] width 80 height 11
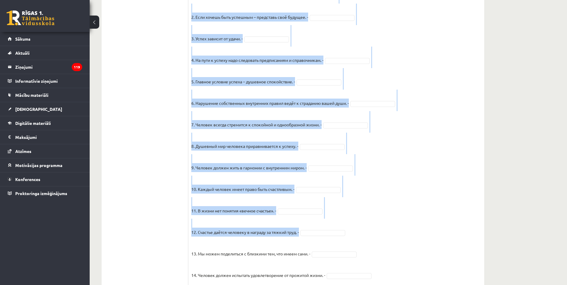
scroll to position [427, 0]
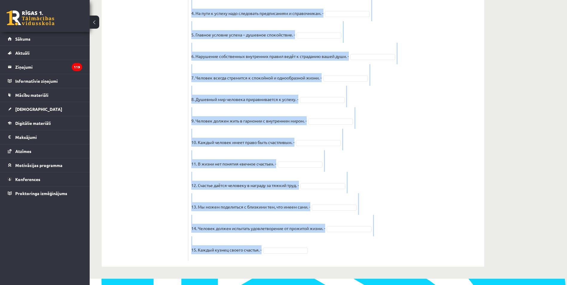
drag, startPoint x: 191, startPoint y: 79, endPoint x: 374, endPoint y: 253, distance: 252.2
copy div "Прочитайте текст и отметьте верные / неверные утверждения в соответствии с текс…"
click at [394, 174] on fieldset "1. Человек должен жить по составленному плану. - 2. Если хочешь быть успешным –…" at bounding box center [336, 101] width 290 height 314
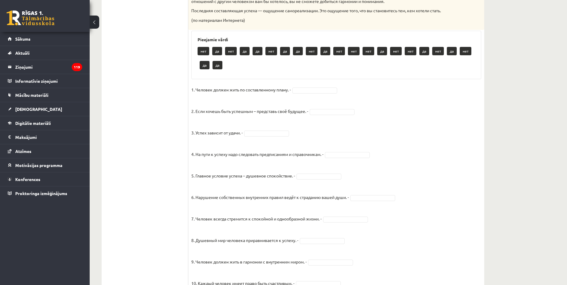
scroll to position [248, 0]
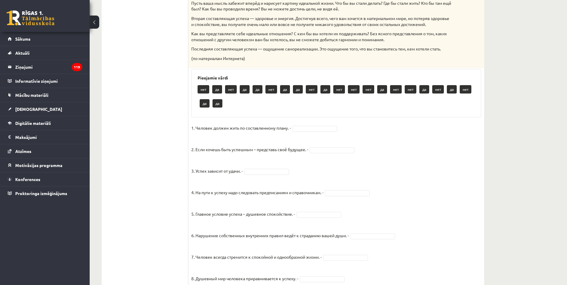
drag, startPoint x: 326, startPoint y: 130, endPoint x: 325, endPoint y: 134, distance: 4.4
click at [325, 132] on fieldset "1. Человек должен жить по составленному плану. - 2. Если хочешь быть успешным –…" at bounding box center [336, 280] width 290 height 314
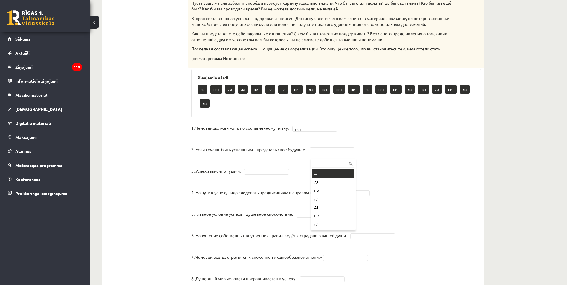
drag, startPoint x: 327, startPoint y: 157, endPoint x: 328, endPoint y: 164, distance: 6.9
drag, startPoint x: 329, startPoint y: 185, endPoint x: 282, endPoint y: 181, distance: 47.4
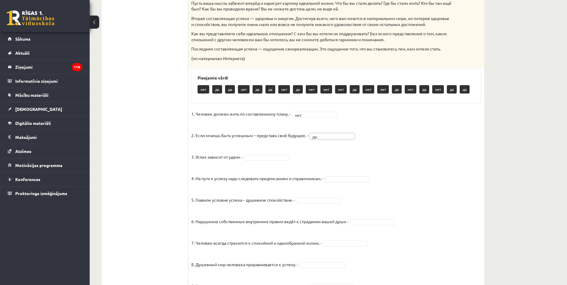
click at [248, 176] on p "4. На пути к успеху надо следовать предписаниям и справочникам. -" at bounding box center [257, 174] width 132 height 18
click at [252, 167] on fieldset "1. Человек должен жить по составленному плану. - нет *** 2. Если хочешь быть ус…" at bounding box center [336, 266] width 290 height 314
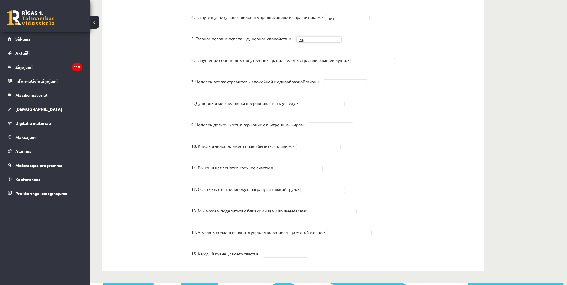
scroll to position [413, 0]
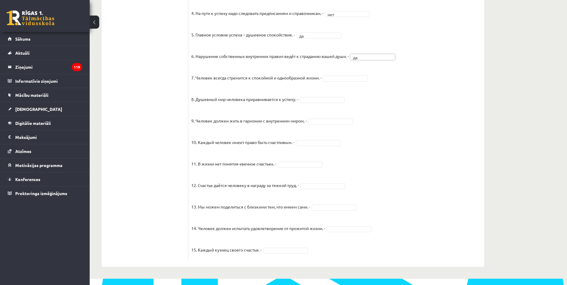
drag, startPoint x: 344, startPoint y: 85, endPoint x: 344, endPoint y: 89, distance: 4.2
click at [326, 124] on fieldset "1. Человек должен жить по составленному плану. - нет *** 2. Если хочешь быть ус…" at bounding box center [336, 101] width 290 height 314
click at [356, 231] on fieldset "1. Человек должен жить по составленному плану. - нет *** 2. Если хочешь быть ус…" at bounding box center [336, 101] width 290 height 314
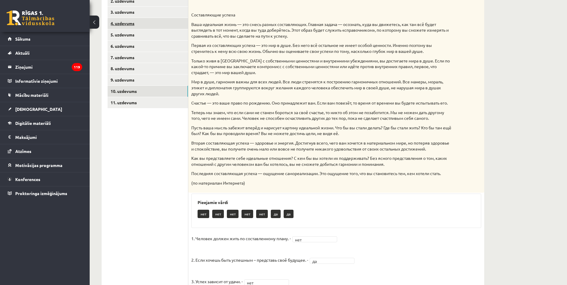
scroll to position [74, 0]
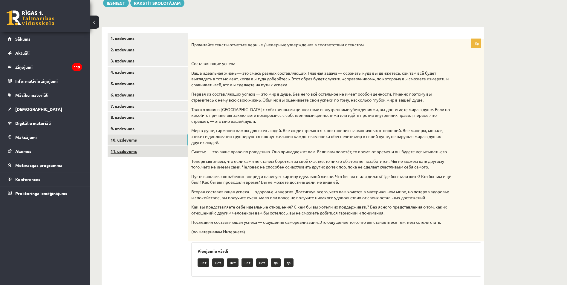
click at [153, 152] on link "11. uzdevums" at bounding box center [148, 151] width 80 height 11
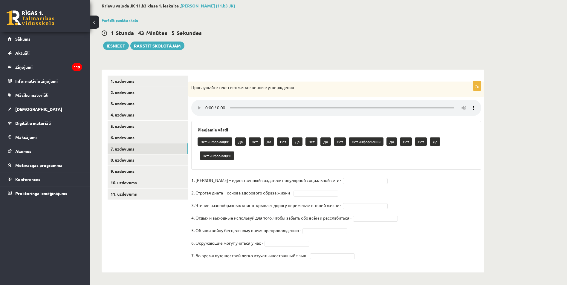
click at [156, 150] on link "7. uzdevums" at bounding box center [148, 148] width 80 height 11
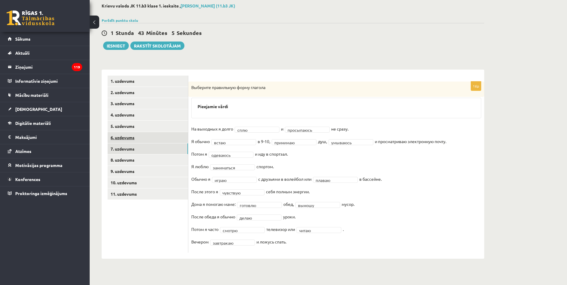
scroll to position [18, 0]
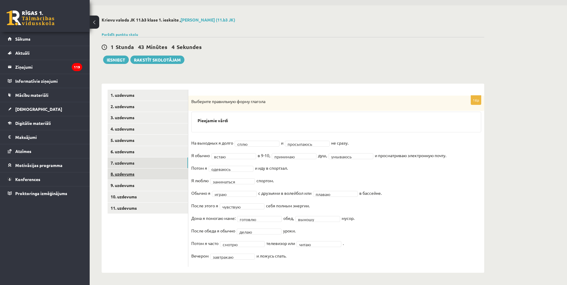
click at [157, 172] on link "8. uzdevums" at bounding box center [148, 174] width 80 height 11
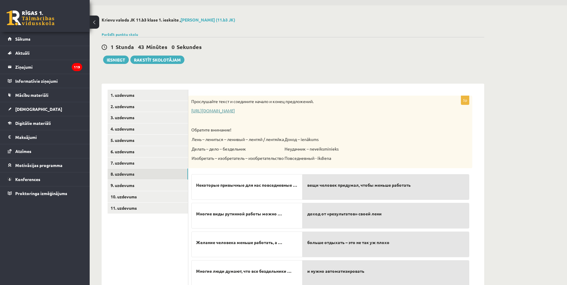
click at [235, 110] on link "https://www.zvaigzne.lv/upload/audio/100Urokov/2/49%202.mp3" at bounding box center [213, 110] width 44 height 5
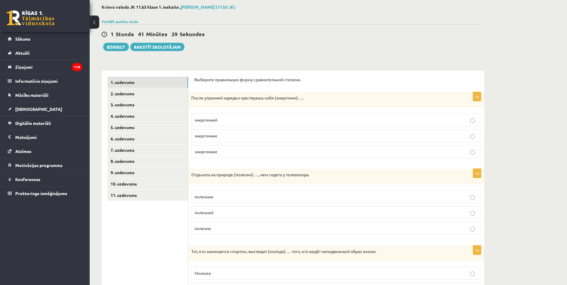
scroll to position [38, 0]
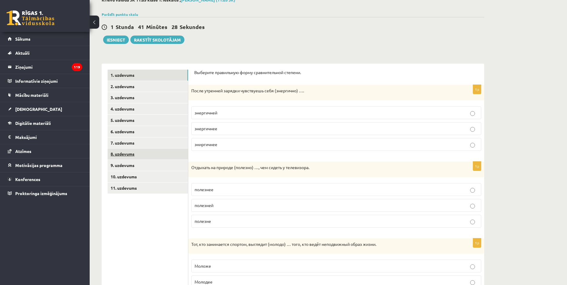
click at [161, 156] on link "8. uzdevums" at bounding box center [148, 154] width 80 height 11
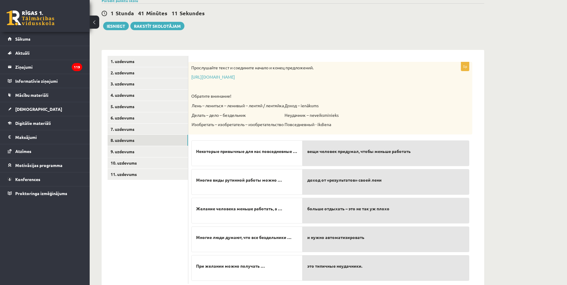
scroll to position [68, 0]
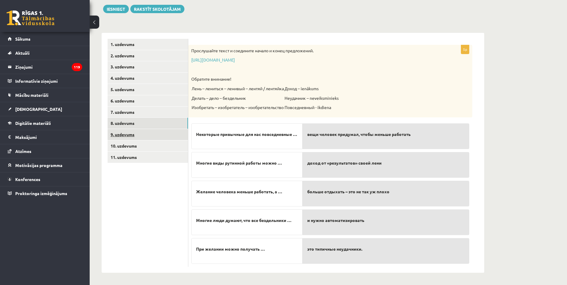
click at [165, 139] on link "9. uzdevums" at bounding box center [148, 134] width 80 height 11
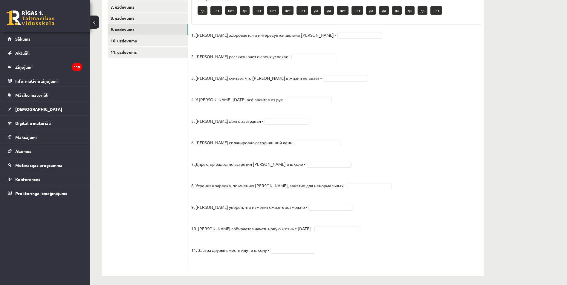
scroll to position [177, 0]
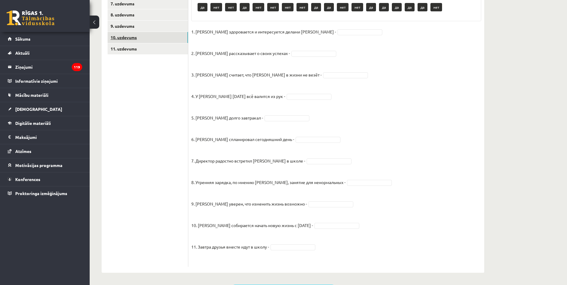
click at [162, 38] on link "10. uzdevums" at bounding box center [148, 37] width 80 height 11
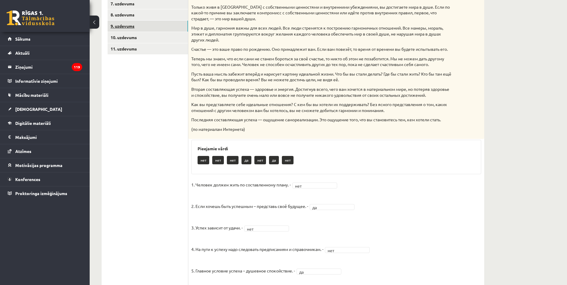
click at [151, 24] on link "9. uzdevums" at bounding box center [148, 26] width 80 height 11
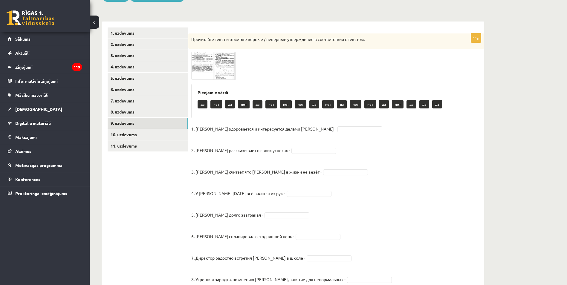
scroll to position [77, 0]
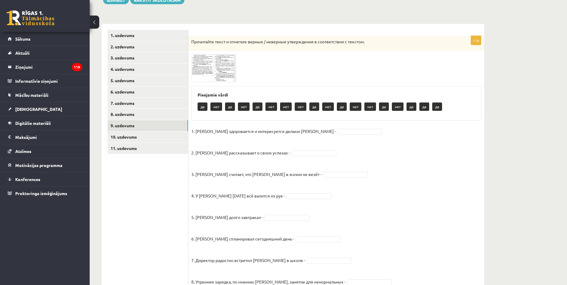
click at [209, 69] on span at bounding box center [214, 69] width 10 height 10
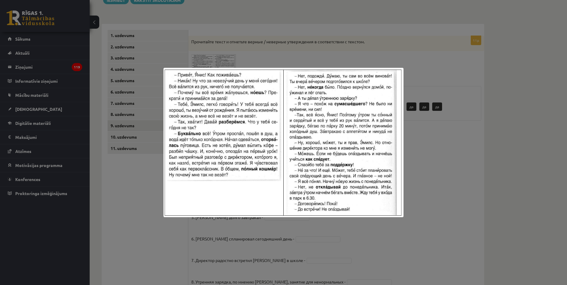
click at [275, 42] on div at bounding box center [283, 142] width 567 height 285
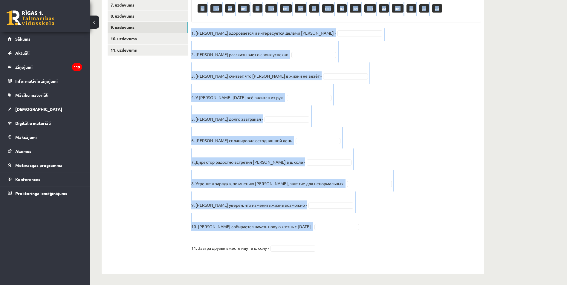
scroll to position [177, 0]
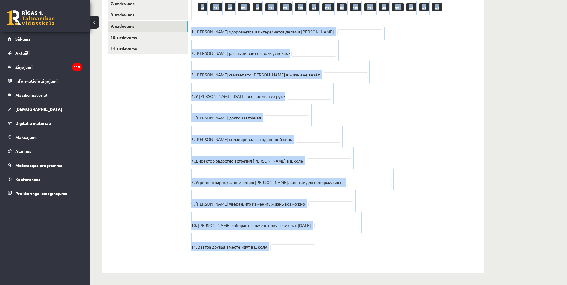
drag, startPoint x: 191, startPoint y: 41, endPoint x: 367, endPoint y: 243, distance: 267.9
type textarea "**********"
click at [367, 243] on div "11p Прочитайте текст и отметьте верные / неверные утверждения в соответствии с …" at bounding box center [336, 101] width 296 height 331
copy div "Loremipsum dolor s ametcons adipis / elitsedd eiusmodtemp i utlaboreetdo m aliq…"
click at [210, 81] on fieldset "1. [PERSON_NAME] здоровается и интересуется делами [PERSON_NAME] - 2. [PERSON_N…" at bounding box center [336, 145] width 290 height 237
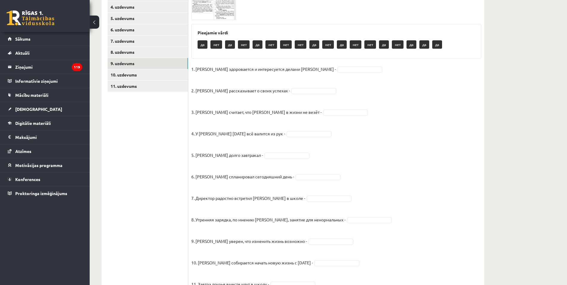
scroll to position [77, 0]
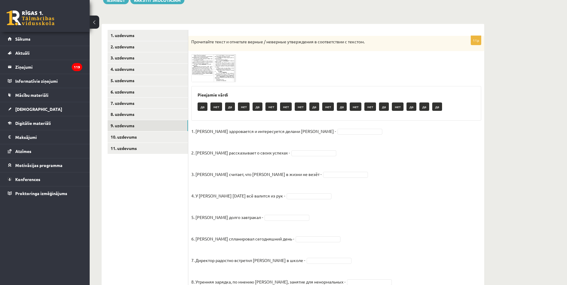
click at [235, 63] on img at bounding box center [213, 68] width 45 height 28
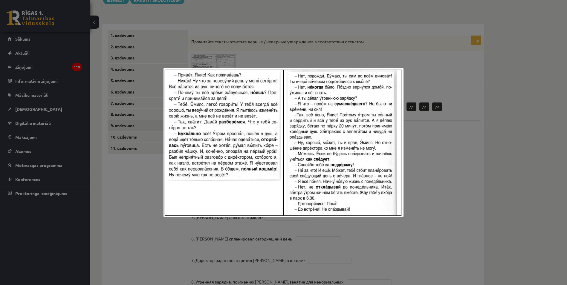
drag, startPoint x: 228, startPoint y: 26, endPoint x: 224, endPoint y: 32, distance: 7.1
click at [228, 25] on div at bounding box center [283, 142] width 567 height 285
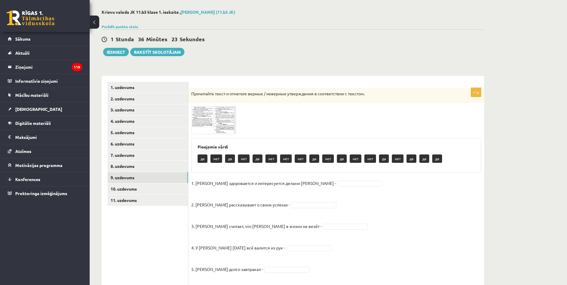
scroll to position [60, 0]
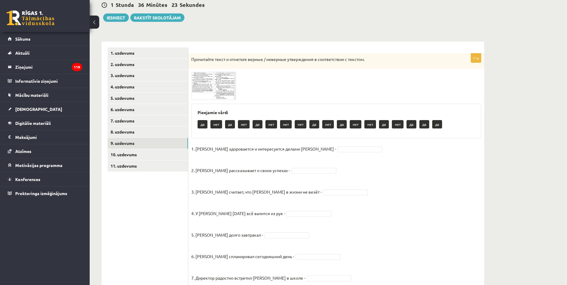
click at [224, 96] on img at bounding box center [213, 86] width 45 height 28
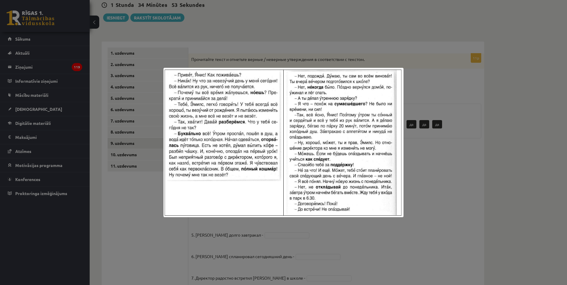
click at [489, 123] on div at bounding box center [283, 142] width 567 height 285
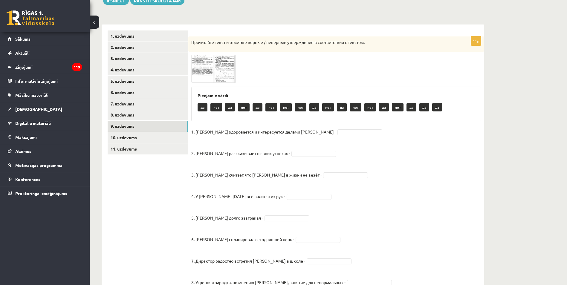
scroll to position [120, 0]
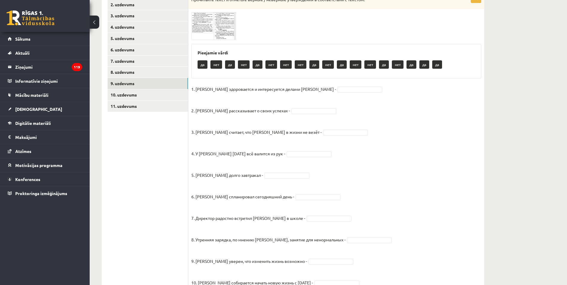
click at [222, 37] on img at bounding box center [213, 26] width 45 height 28
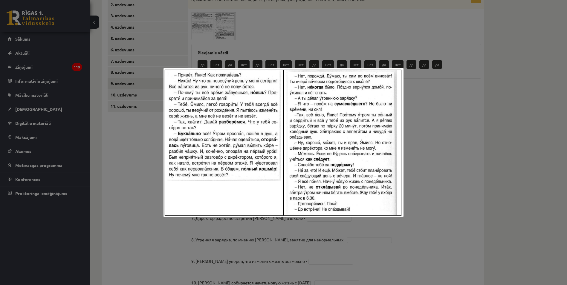
click at [297, 42] on div at bounding box center [283, 142] width 567 height 285
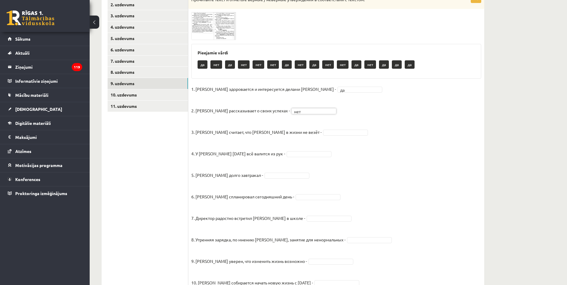
click at [212, 35] on img at bounding box center [213, 26] width 45 height 28
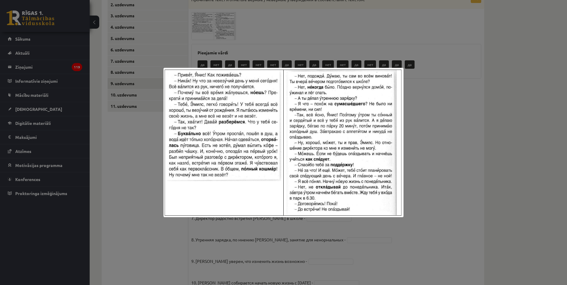
click at [412, 85] on div at bounding box center [283, 142] width 567 height 285
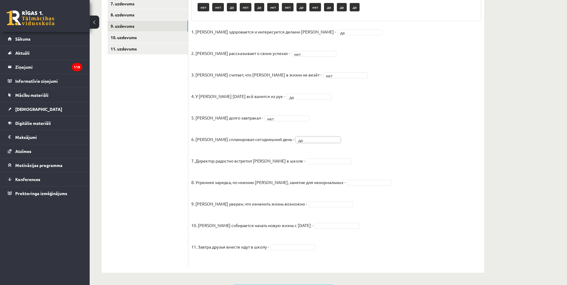
scroll to position [18, 0]
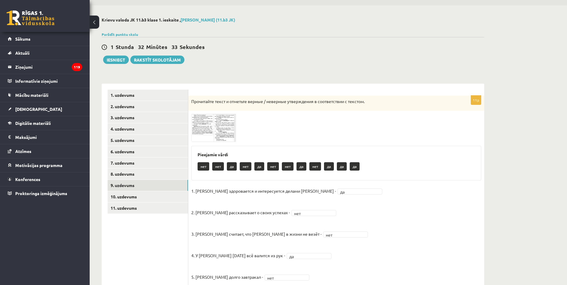
click at [209, 126] on span at bounding box center [214, 128] width 10 height 10
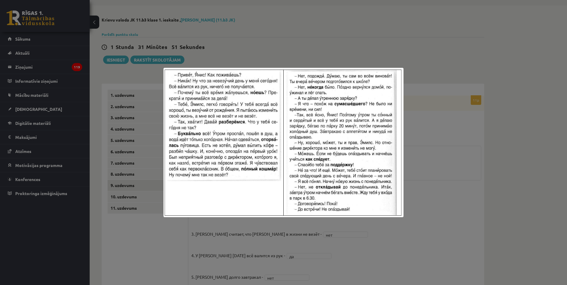
click at [458, 133] on div at bounding box center [283, 142] width 567 height 285
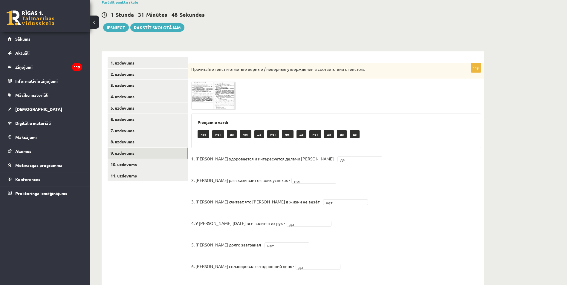
scroll to position [37, 0]
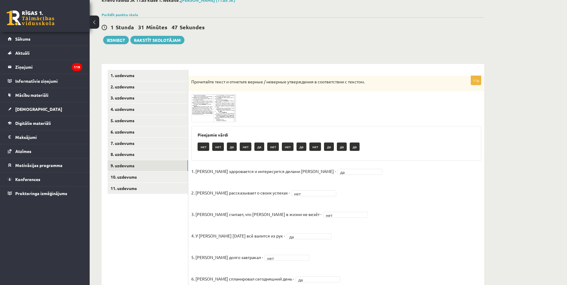
click at [230, 117] on img at bounding box center [213, 108] width 45 height 28
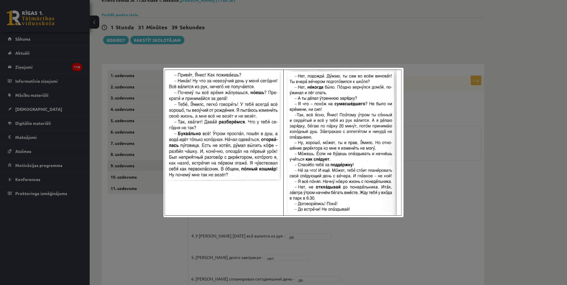
click at [435, 194] on div at bounding box center [283, 142] width 567 height 285
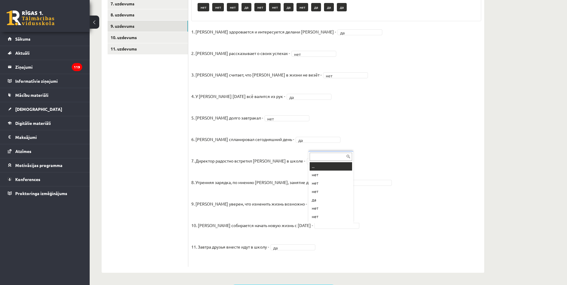
scroll to position [7, 0]
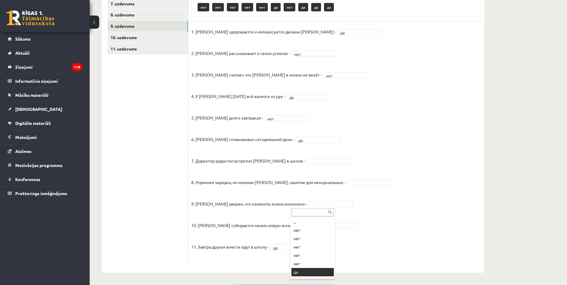
drag, startPoint x: 305, startPoint y: 270, endPoint x: 308, endPoint y: 255, distance: 16.1
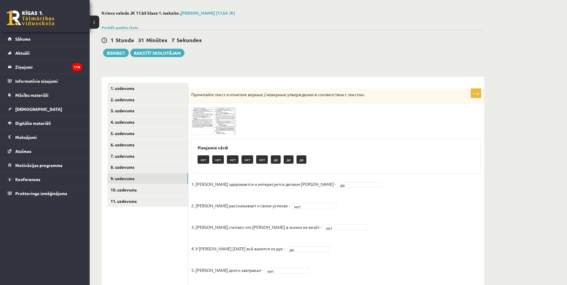
scroll to position [18, 0]
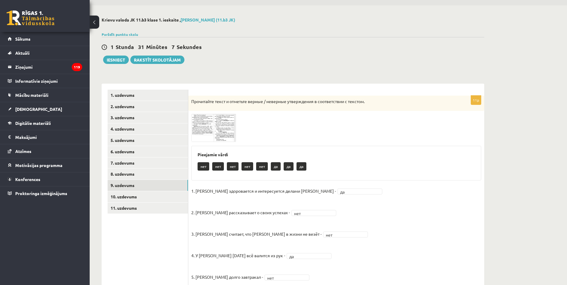
click at [211, 135] on img at bounding box center [213, 128] width 45 height 28
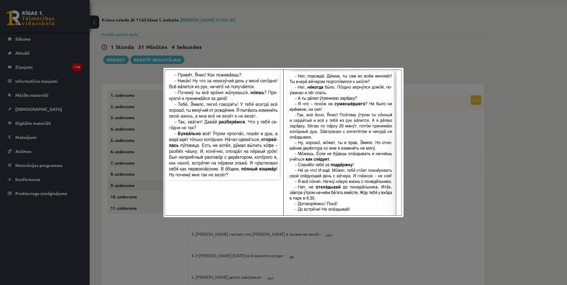
click at [432, 115] on div at bounding box center [283, 142] width 567 height 285
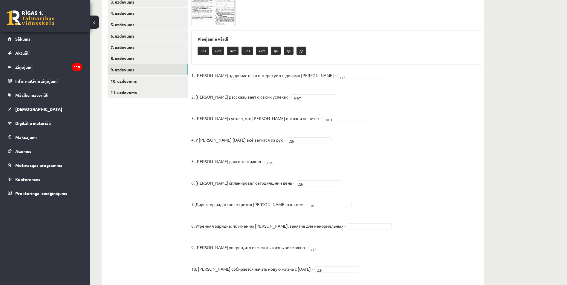
scroll to position [137, 0]
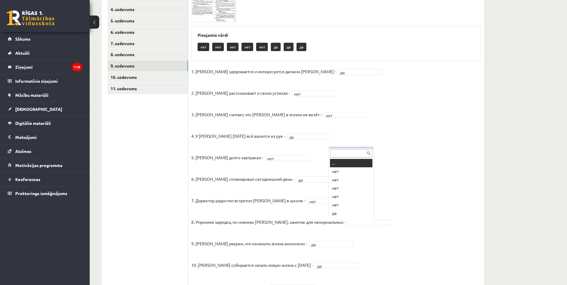
drag, startPoint x: 354, startPoint y: 221, endPoint x: 357, endPoint y: 221, distance: 3.3
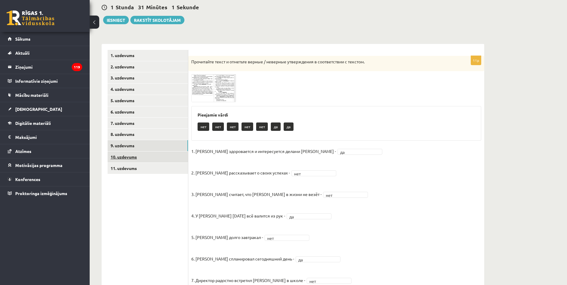
click at [154, 160] on link "10. uzdevums" at bounding box center [148, 157] width 80 height 11
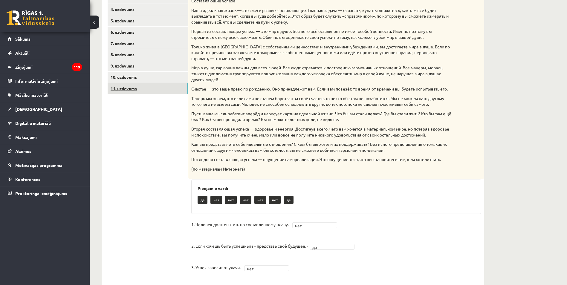
click at [148, 90] on link "11. uzdevums" at bounding box center [148, 88] width 80 height 11
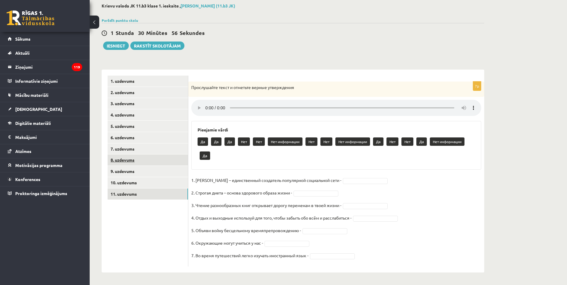
click at [148, 158] on link "8. uzdevums" at bounding box center [148, 160] width 80 height 11
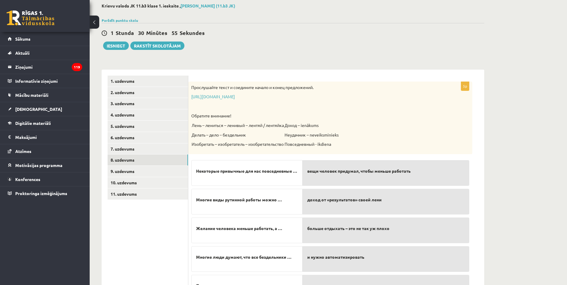
scroll to position [68, 0]
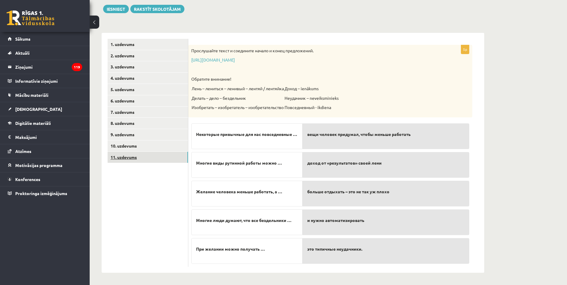
click at [164, 154] on link "11. uzdevums" at bounding box center [148, 157] width 80 height 11
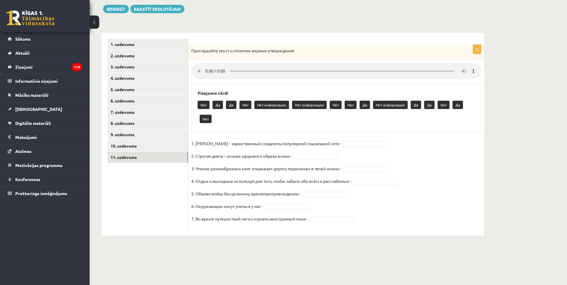
scroll to position [32, 0]
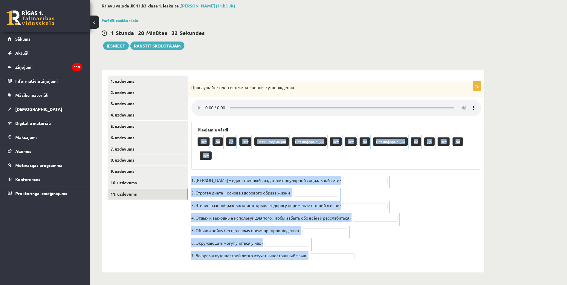
drag, startPoint x: 194, startPoint y: 138, endPoint x: 355, endPoint y: 263, distance: 203.2
click at [355, 263] on div "7p Прослушайте текст и отметьте верные утверждения Pieejamie vārdi Нет Да Да Не…" at bounding box center [336, 174] width 296 height 185
copy div "Lor Ip Do Sit Ame consectetu Adi elitseddoe Tem Inc Ut Lab etdolorema Al En Adm…"
click at [274, 178] on p "1. Павел Дуров – единственный создатель популярной социальной сети -" at bounding box center [266, 180] width 150 height 9
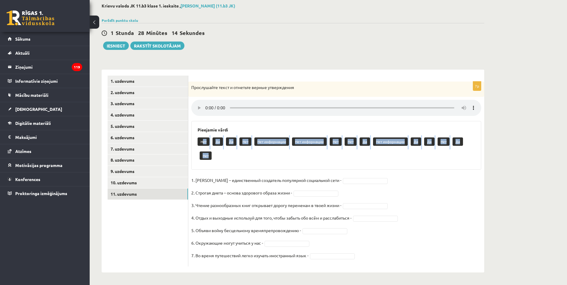
drag, startPoint x: 202, startPoint y: 140, endPoint x: 231, endPoint y: 154, distance: 32.1
click at [224, 154] on div "Нет Да Да Нет Нет информации Нет информации Нет Нет Да Нет информации Да Да Нет…" at bounding box center [336, 149] width 277 height 28
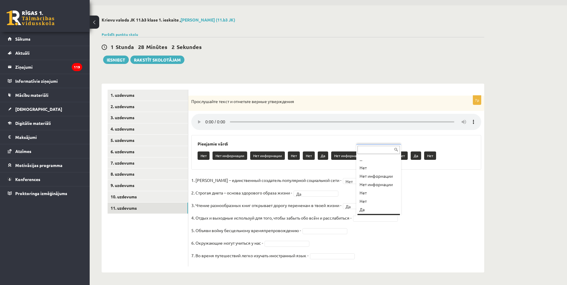
scroll to position [7, 0]
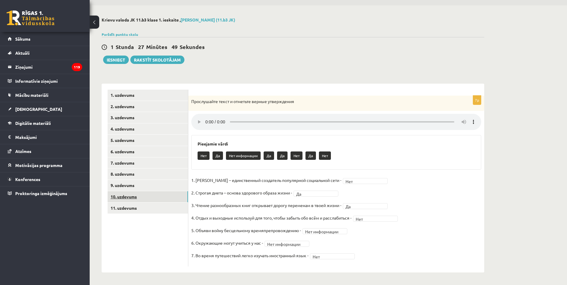
click at [171, 199] on link "10. uzdevums" at bounding box center [148, 196] width 80 height 11
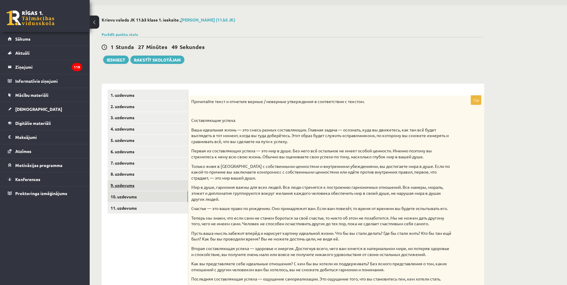
click at [165, 183] on link "9. uzdevums" at bounding box center [148, 185] width 80 height 11
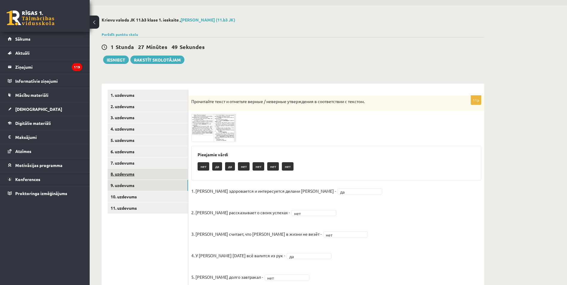
click at [163, 176] on link "8. uzdevums" at bounding box center [148, 174] width 80 height 11
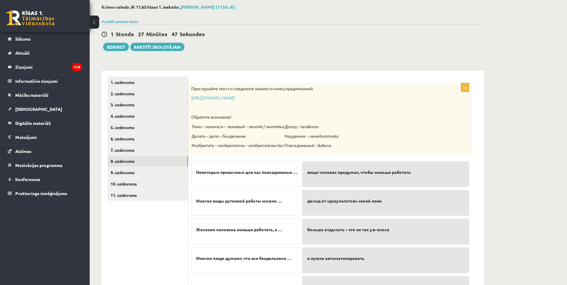
scroll to position [38, 0]
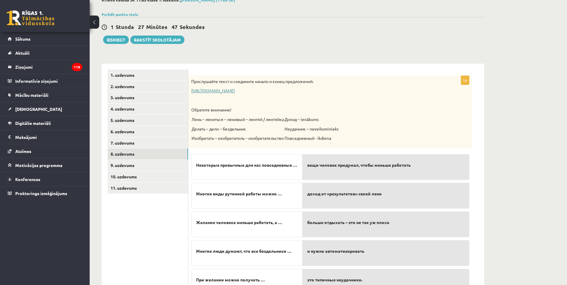
click at [235, 89] on link "[URL][DOMAIN_NAME]" at bounding box center [213, 90] width 44 height 5
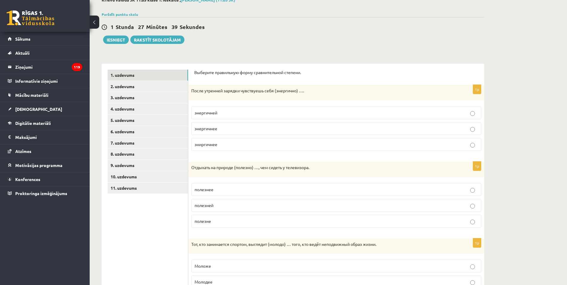
scroll to position [62, 0]
click at [174, 162] on link "9. uzdevums" at bounding box center [148, 165] width 80 height 11
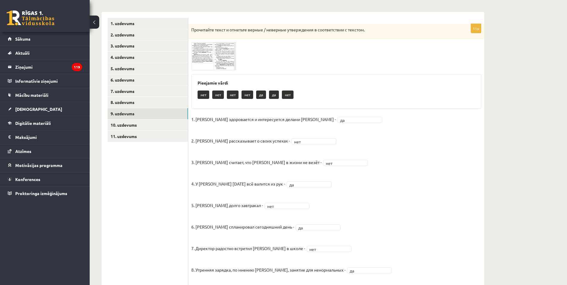
scroll to position [97, 0]
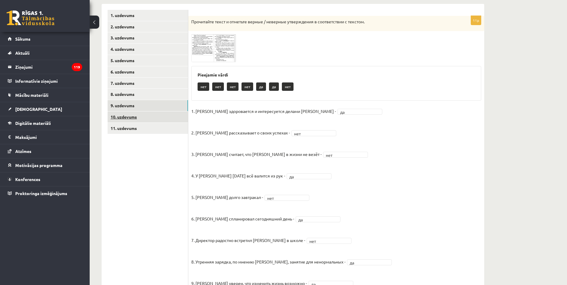
click at [158, 121] on link "10. uzdevums" at bounding box center [148, 116] width 80 height 11
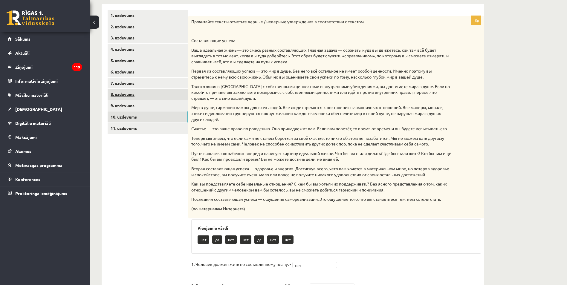
click at [153, 94] on link "8. uzdevums" at bounding box center [148, 94] width 80 height 11
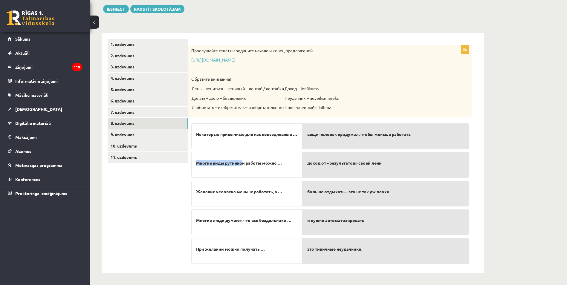
drag, startPoint x: 240, startPoint y: 141, endPoint x: 243, endPoint y: 163, distance: 22.0
type textarea "**********"
click at [243, 163] on div "Некоторые привычные для нас повседневные … Многие виды рутинной работы можно … …" at bounding box center [246, 191] width 111 height 143
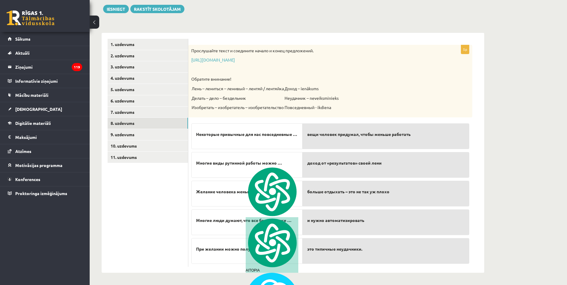
drag, startPoint x: 243, startPoint y: 163, endPoint x: 206, endPoint y: 133, distance: 47.6
click at [206, 133] on span "Некоторые привычные для нас повседневные …" at bounding box center [246, 134] width 101 height 6
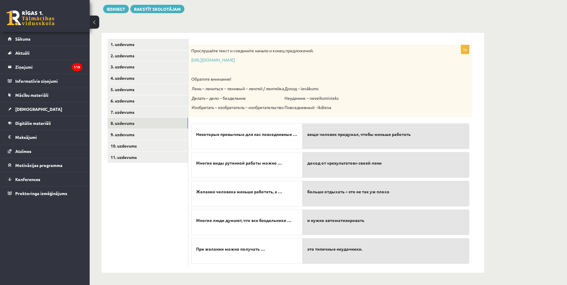
click at [195, 135] on div "Некоторые привычные для нас повседневные …" at bounding box center [246, 136] width 111 height 26
click at [322, 131] on span "вещи человек придумал, чтобы меньше работать" at bounding box center [358, 134] width 103 height 6
click at [342, 246] on p "это типичные неудачники." at bounding box center [385, 249] width 157 height 13
click at [258, 255] on p "При желании можно получать …" at bounding box center [247, 249] width 102 height 13
click at [204, 85] on div "Прослушайте текст и соедините начало и конец предложений. [URL][DOMAIN_NAME] Об…" at bounding box center [330, 81] width 284 height 73
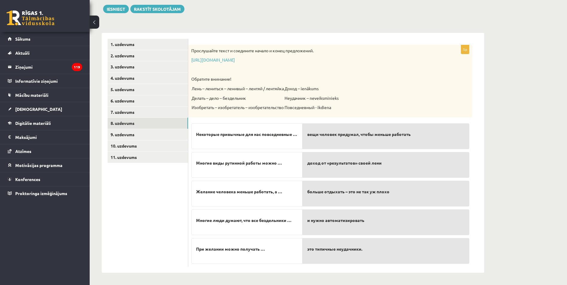
click at [235, 147] on div "Некоторые привычные для нас повседневные …" at bounding box center [246, 136] width 111 height 26
click at [349, 142] on div "вещи человек придумал, чтобы меньше работать" at bounding box center [385, 136] width 167 height 26
click at [120, 10] on button "Iesniegt" at bounding box center [116, 9] width 26 height 8
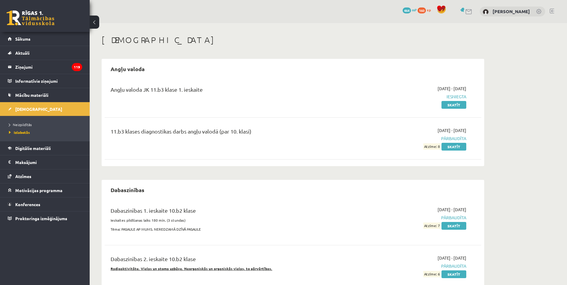
scroll to position [62, 0]
